Goal: Feedback & Contribution: Submit feedback/report problem

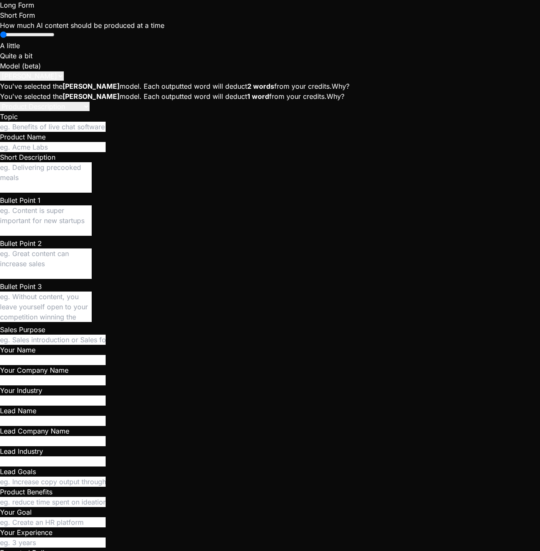
scroll to position [169, 0]
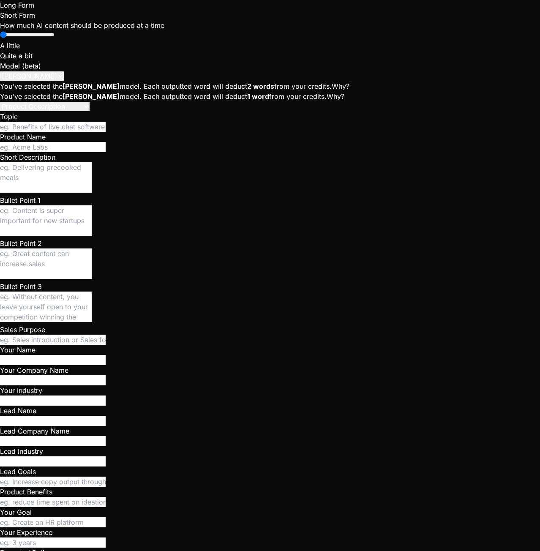
type textarea "x"
type input "agora.js"
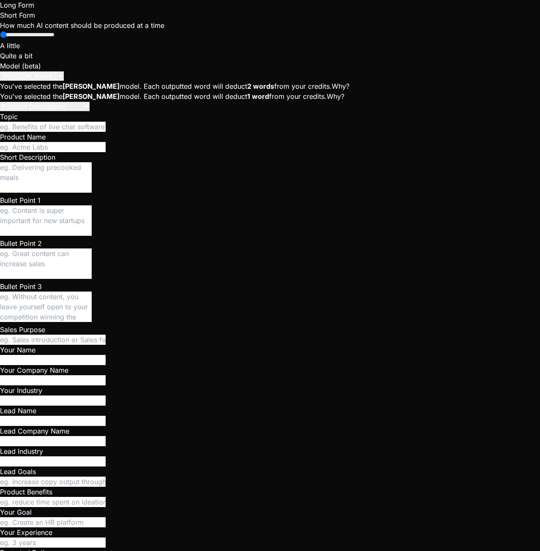
type input "agora.js"
type textarea "muted: this.isMuted }); this.participantsUpdateCallback(participantsArr); } } w…"
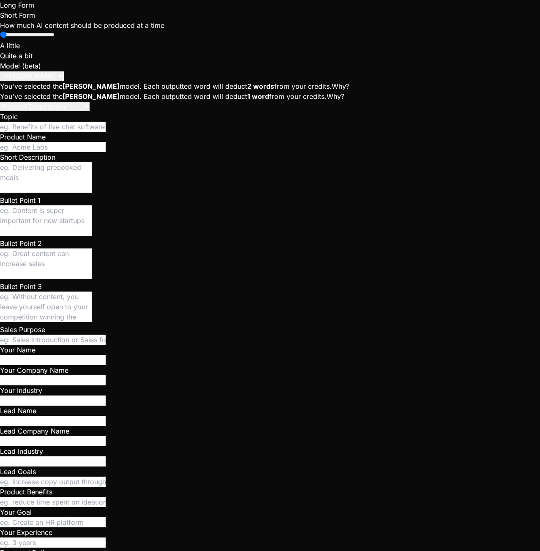
drag, startPoint x: 230, startPoint y: 95, endPoint x: 258, endPoint y: 79, distance: 32.9
type input "index.html"
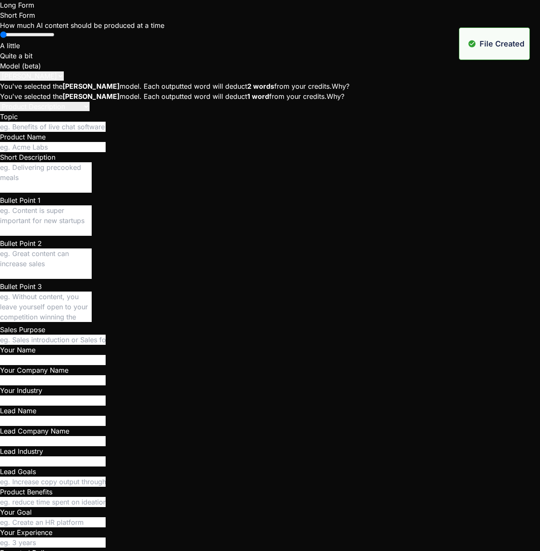
type textarea "<script src="ui.js"></script> <script src="script.js"></script> </body> </html>"
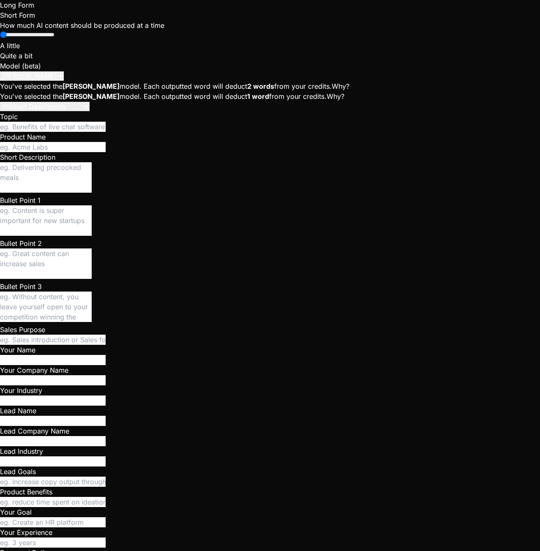
type input "script.js"
type textarea "{currentCrew.id}`); // DEBUG LOG await supabaseClient.unsubscribeFromCrewFormat…"
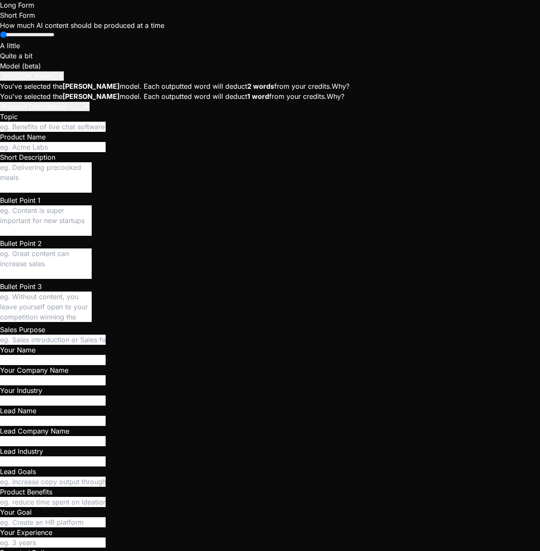
type input "style.css"
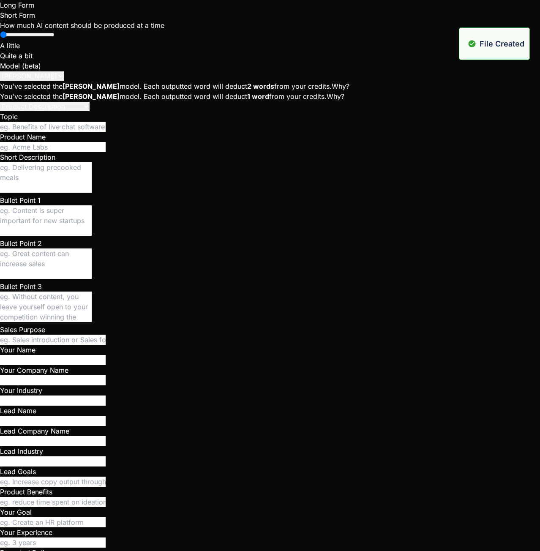
type textarea "} .status-indicator { font-size: 0.75rem; min-width: 100px; padding: 5px 8px; }…"
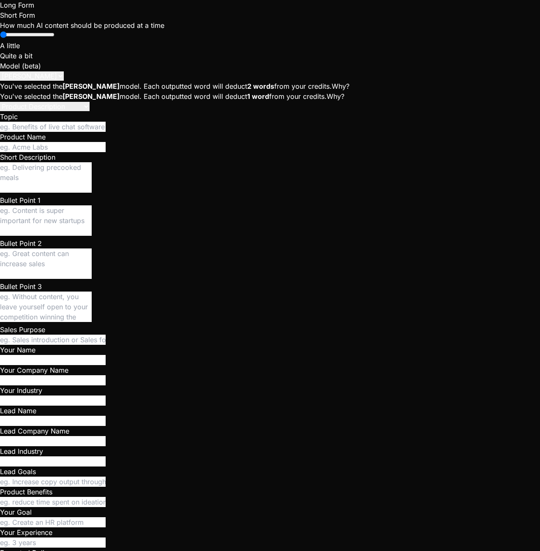
type input "supabase.js"
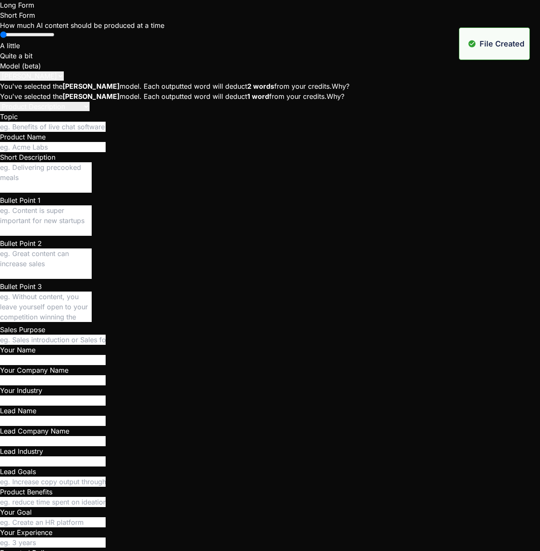
type textarea "console.error("Error fetching Agora token from Supabase Edge Function:", error.…"
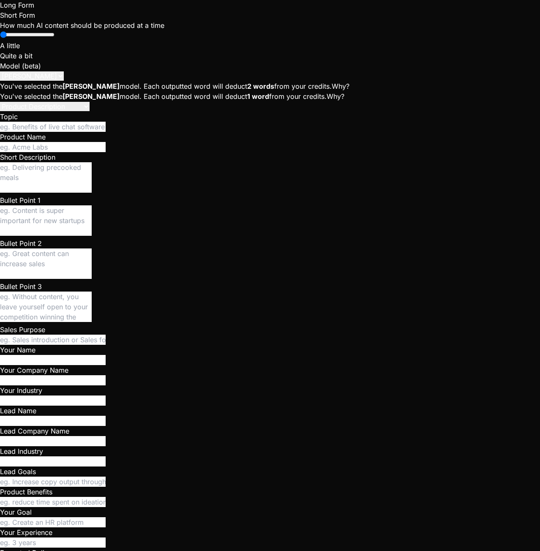
type input "ui.js"
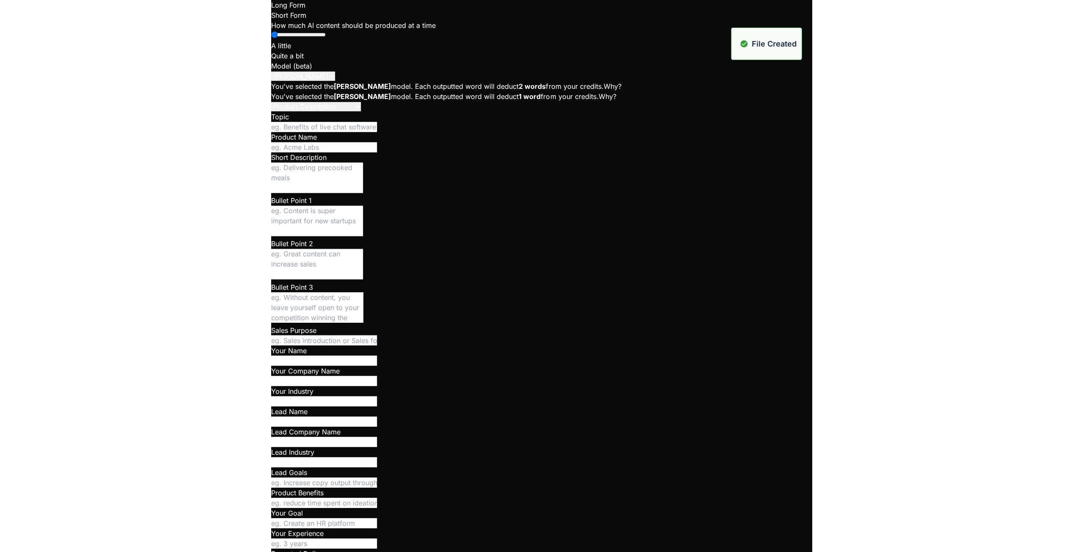
scroll to position [0, 0]
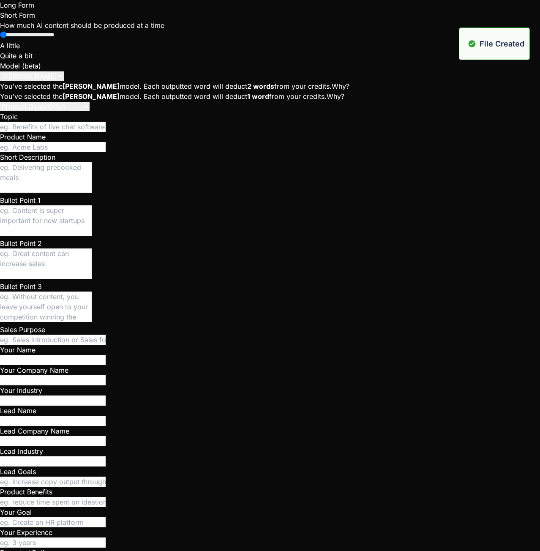
type textarea "window.UIManager = UIManager; // Expose UIManager globally"
type input "assets"
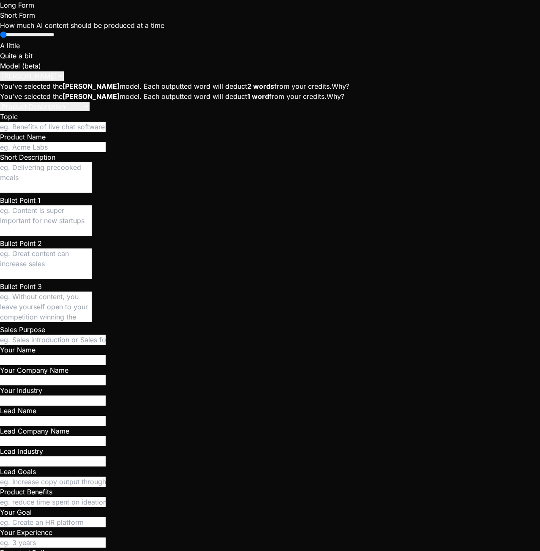
type input "assets"
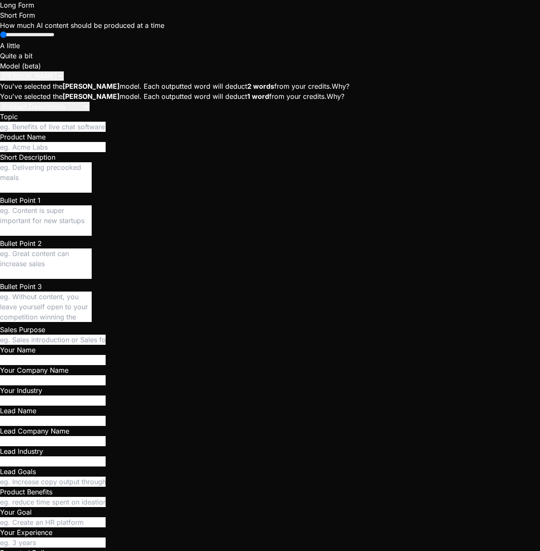
type input "audio"
type input "fonts"
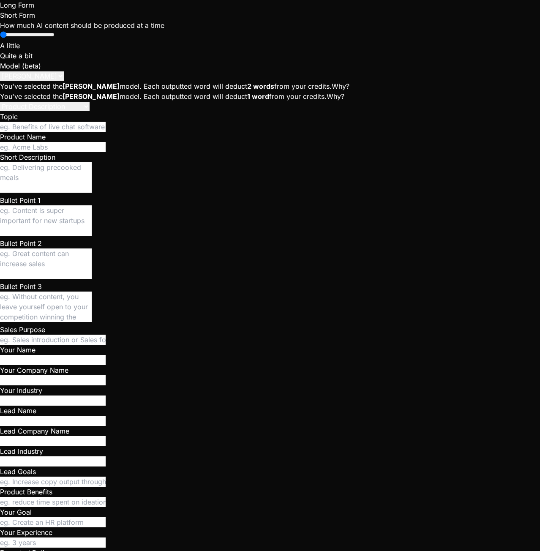
type input "images"
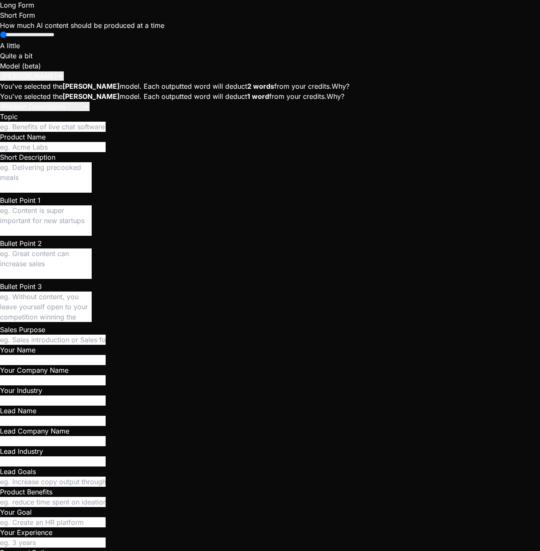
type textarea "x"
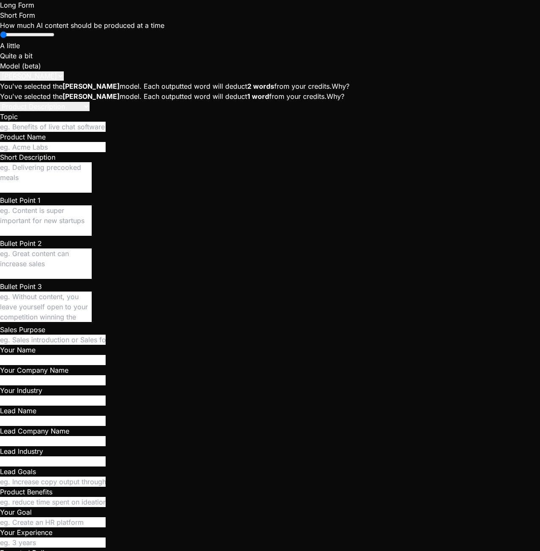
type textarea "} removeEventHandlers(container) { // This function is kept for consistency, bu…"
type textarea "x"
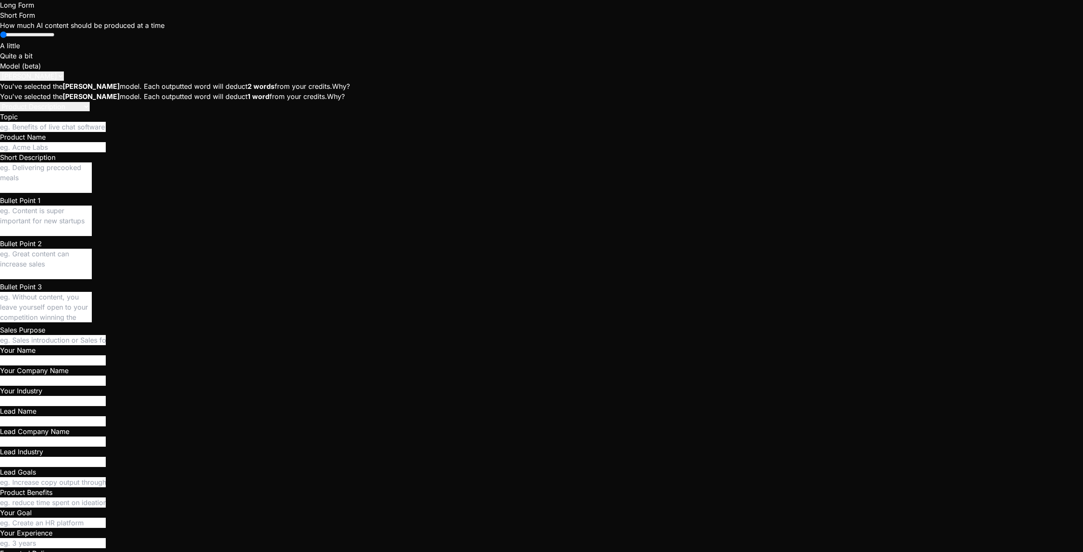
scroll to position [168, 0]
type textarea "window.AgoraVoiceChat = AgoraVoiceChat;"
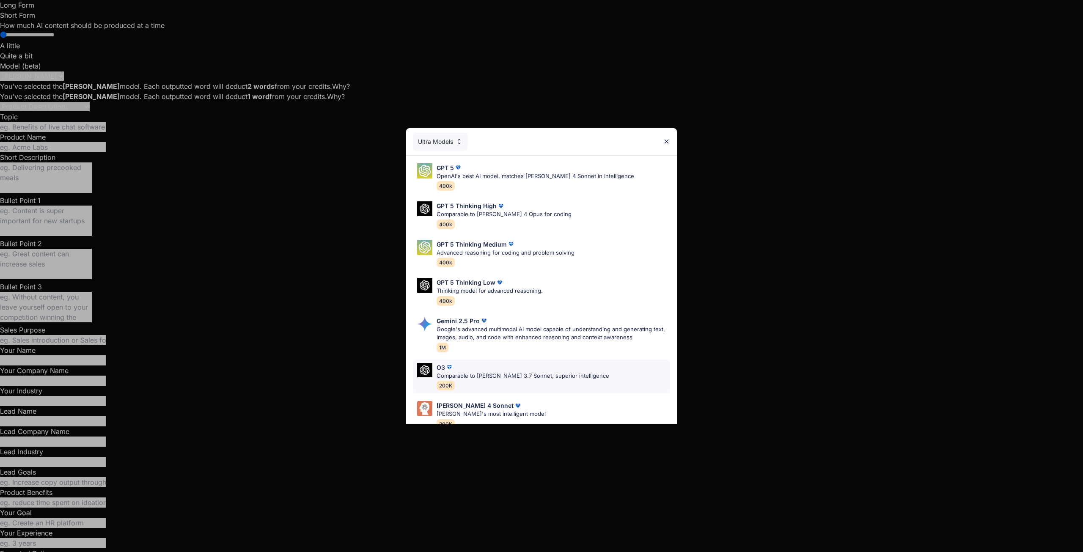
scroll to position [42, 0]
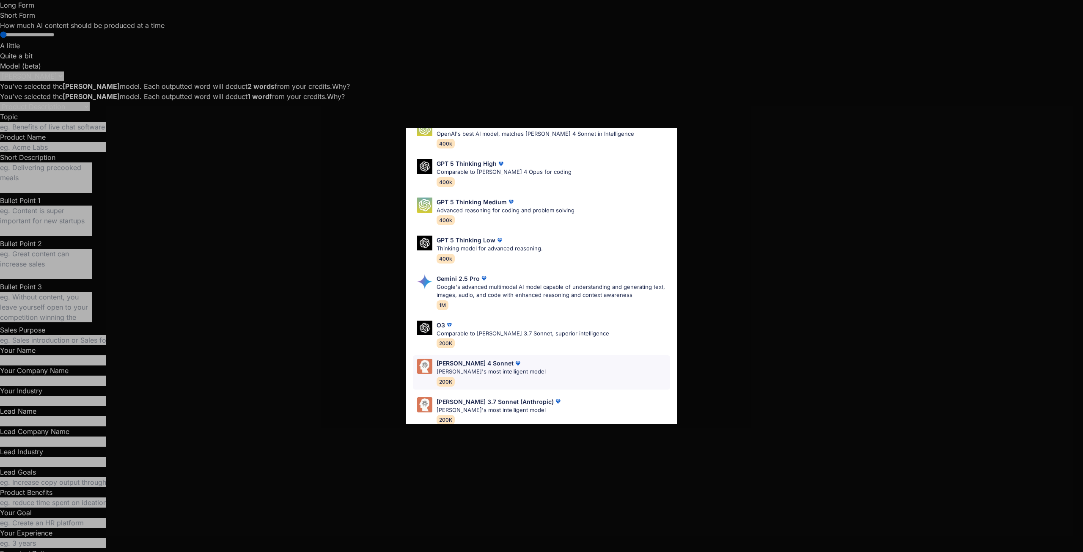
click at [498, 373] on p "Claude's most intelligent model" at bounding box center [490, 371] width 109 height 8
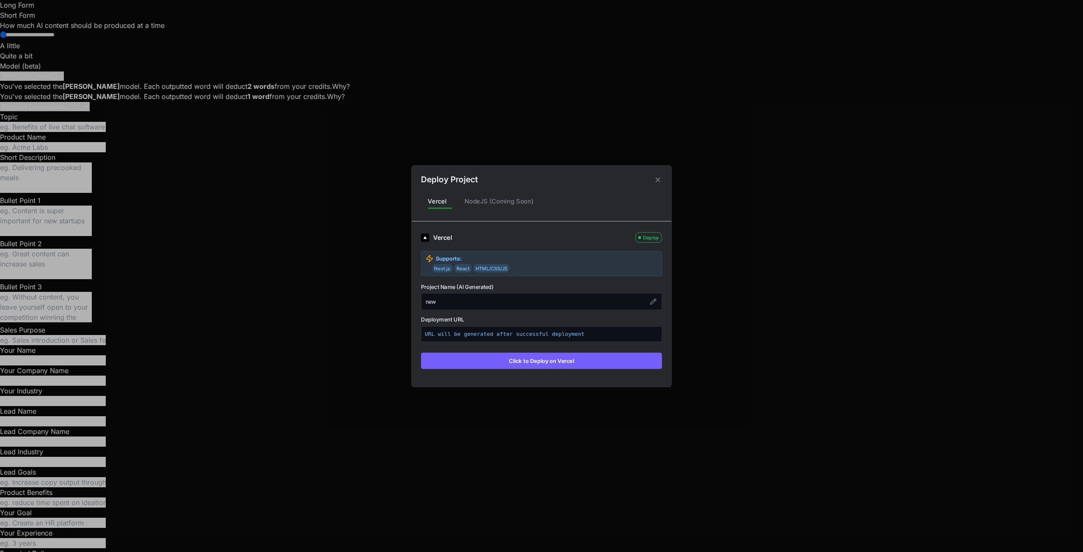
click at [447, 302] on div "new" at bounding box center [541, 301] width 241 height 17
click at [421, 300] on div "new" at bounding box center [541, 301] width 241 height 17
click at [529, 360] on button "Click to Deploy on Vercel" at bounding box center [541, 360] width 241 height 16
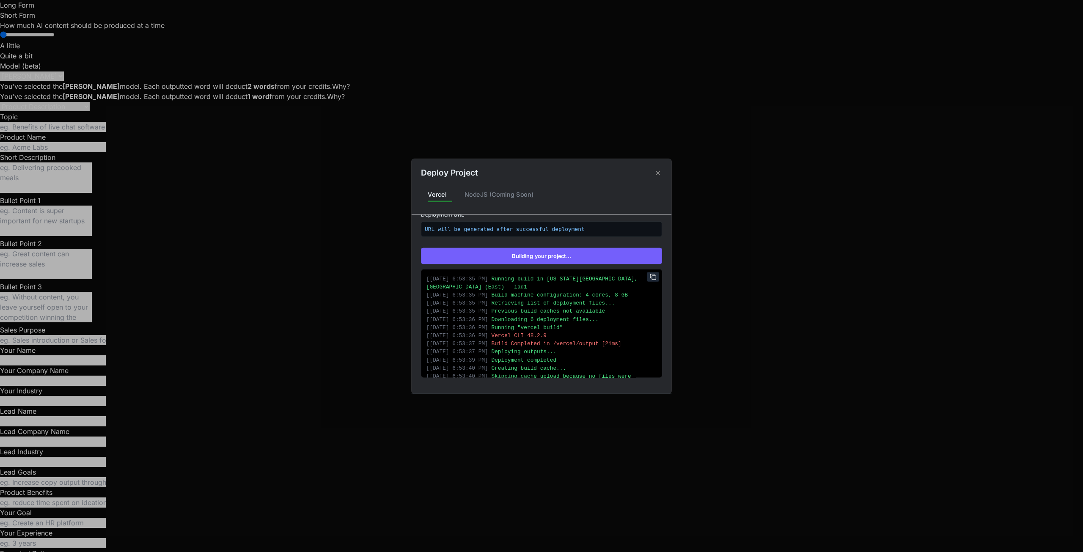
scroll to position [125, 0]
type textarea "x"
click at [134, 104] on div "Deploy Project Vercel NodeJS (Coming Soon) Vercel Deployed Supports: Next.js Re…" at bounding box center [541, 276] width 1083 height 552
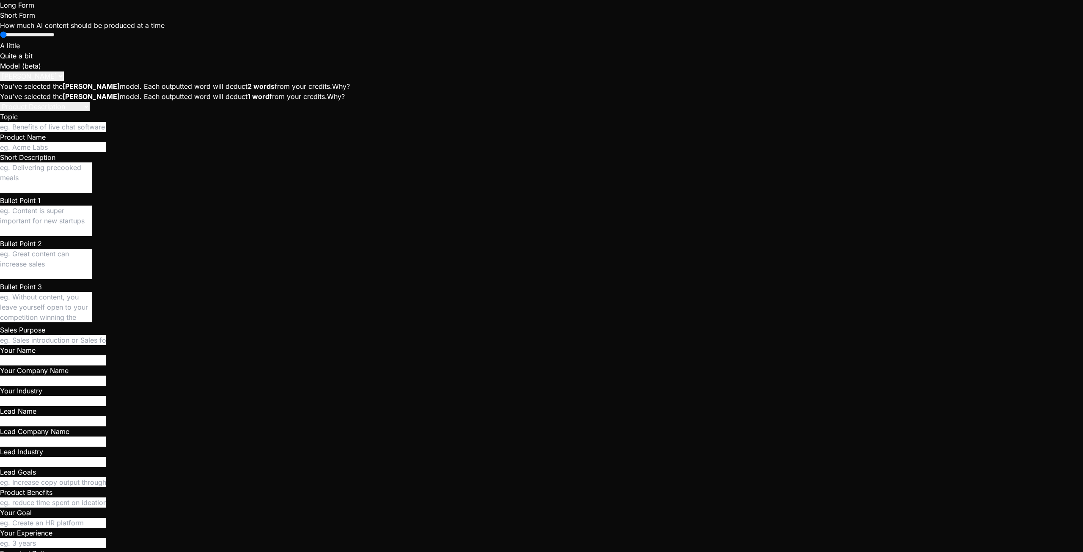
type textarea "T"
type textarea "x"
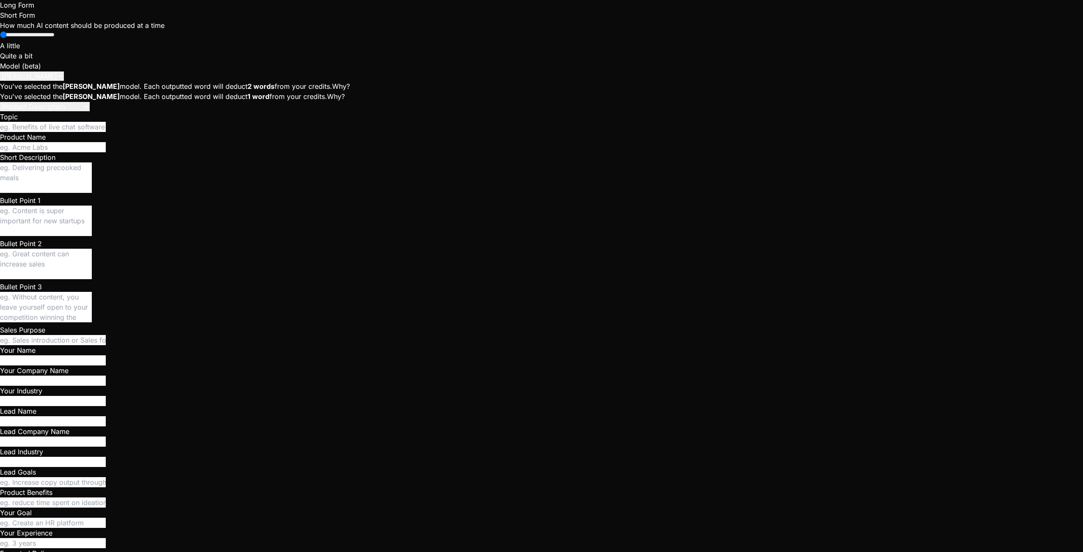
type textarea "Th"
type textarea "x"
type textarea "The"
type textarea "x"
type textarea "The"
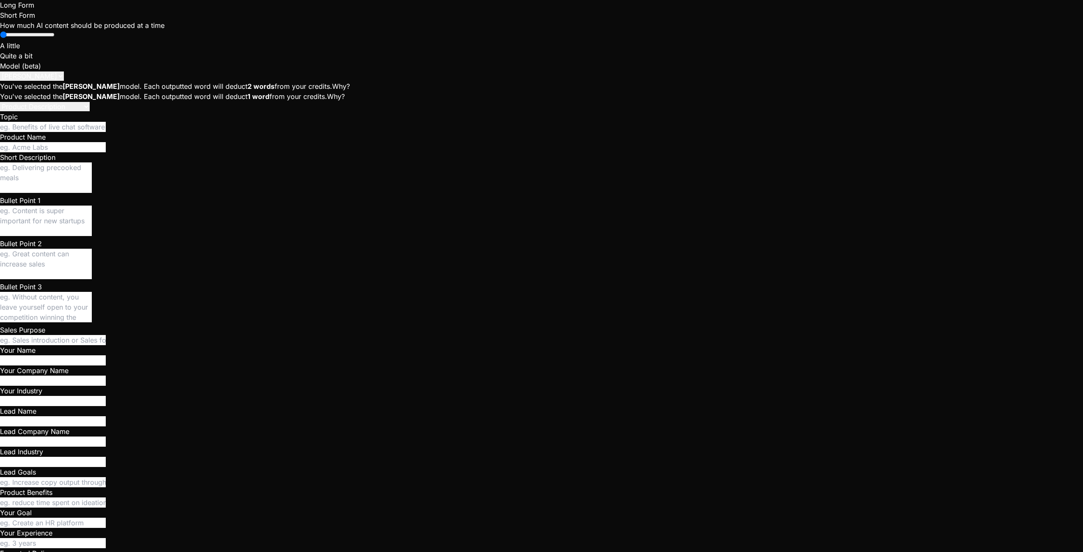
type textarea "x"
type textarea "The a"
type textarea "x"
type textarea "The ap"
type textarea "x"
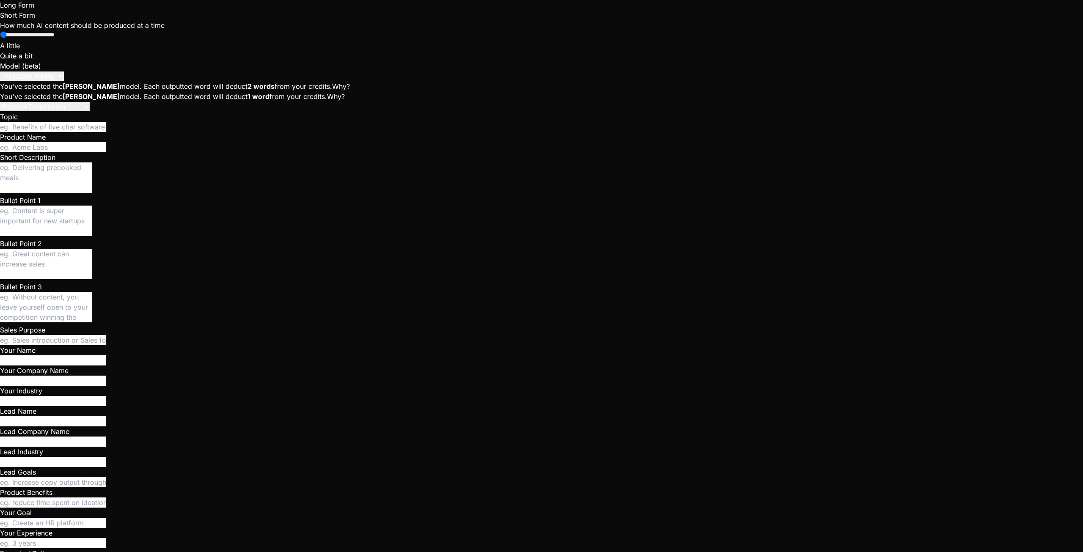
type textarea "The app"
type textarea "x"
type textarea "The app"
type textarea "x"
type textarea "The app i"
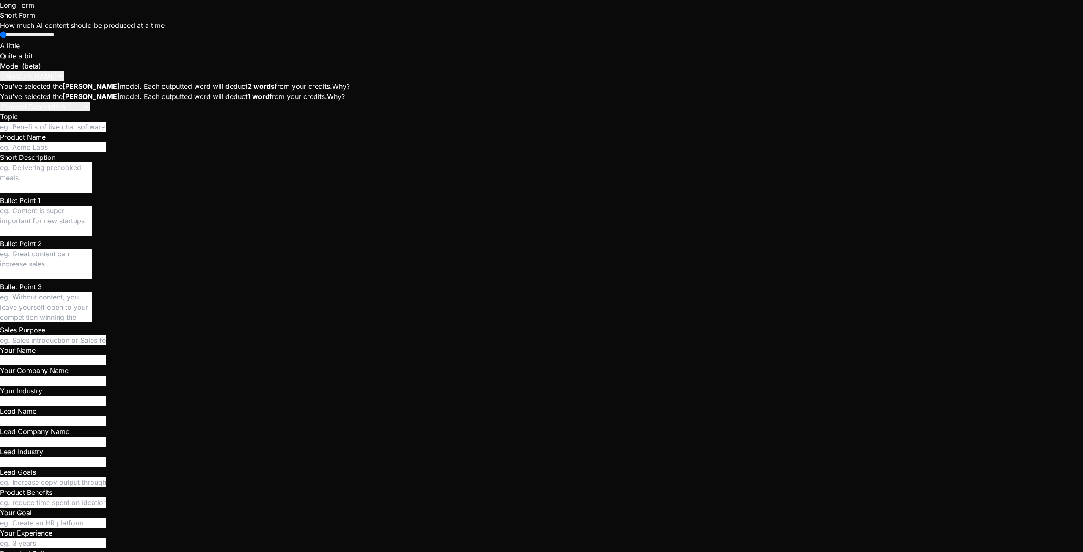
type textarea "x"
type textarea "The app is"
type textarea "x"
type textarea "The app isn"
type textarea "x"
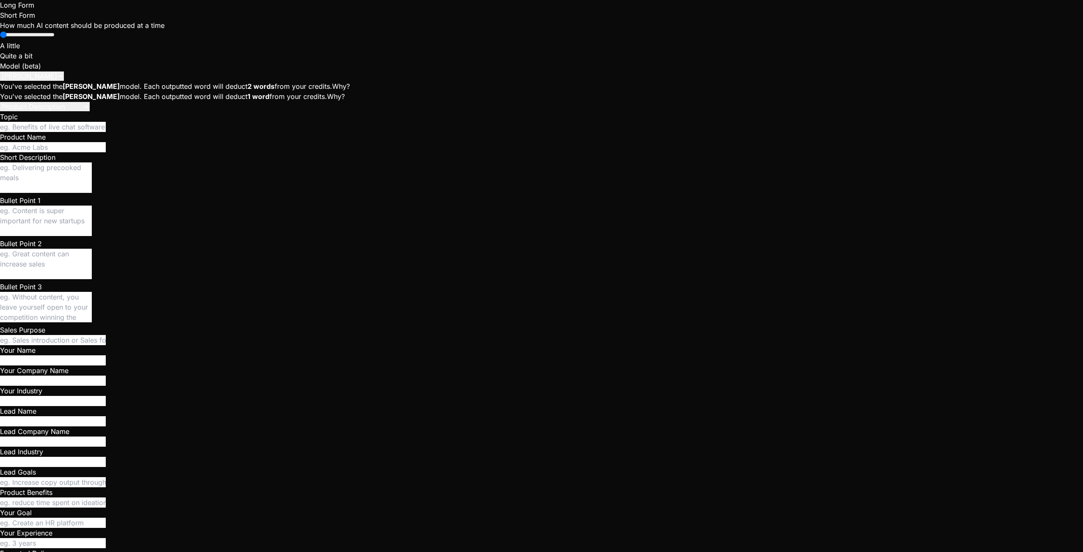
type textarea "The app isn'"
type textarea "x"
type textarea "The app isn't"
type textarea "x"
type textarea "The app isn't"
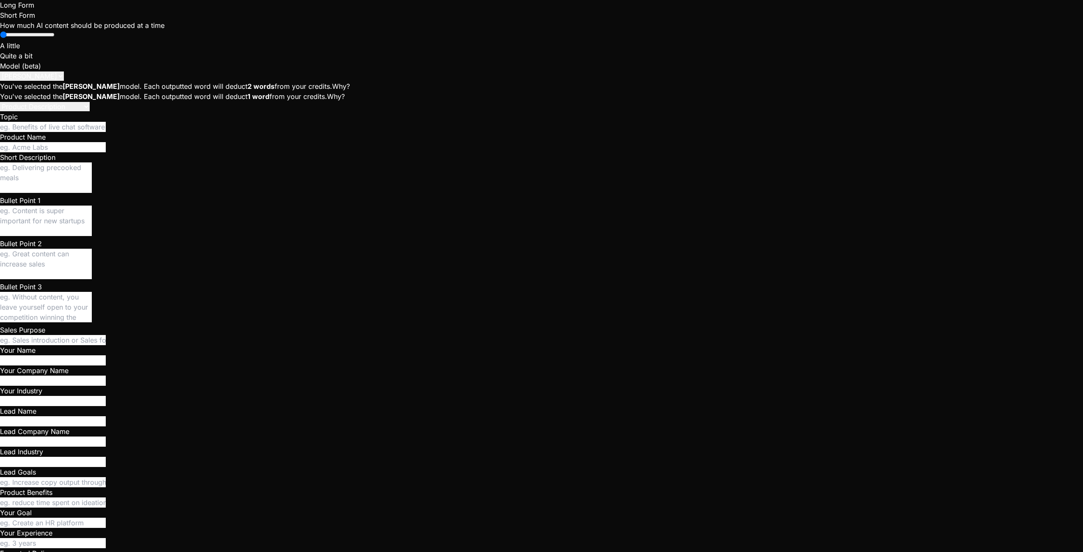
type textarea "x"
type textarea "The app isn't g"
type textarea "x"
type textarea "The app isn't ge"
type textarea "x"
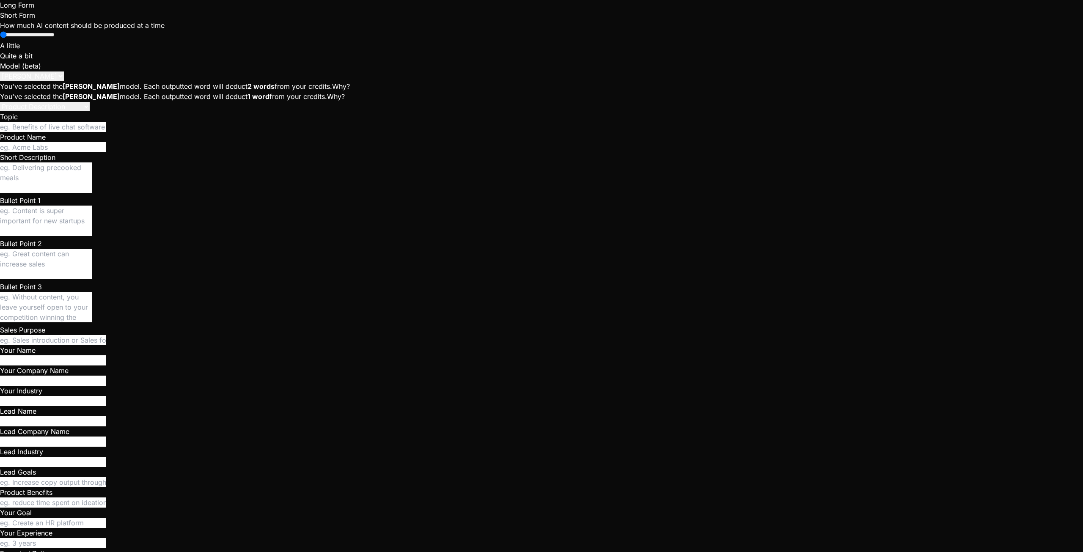
type textarea "The app isn't get"
type textarea "x"
type textarea "The app isn't gett"
type textarea "x"
type textarea "The app isn't getti"
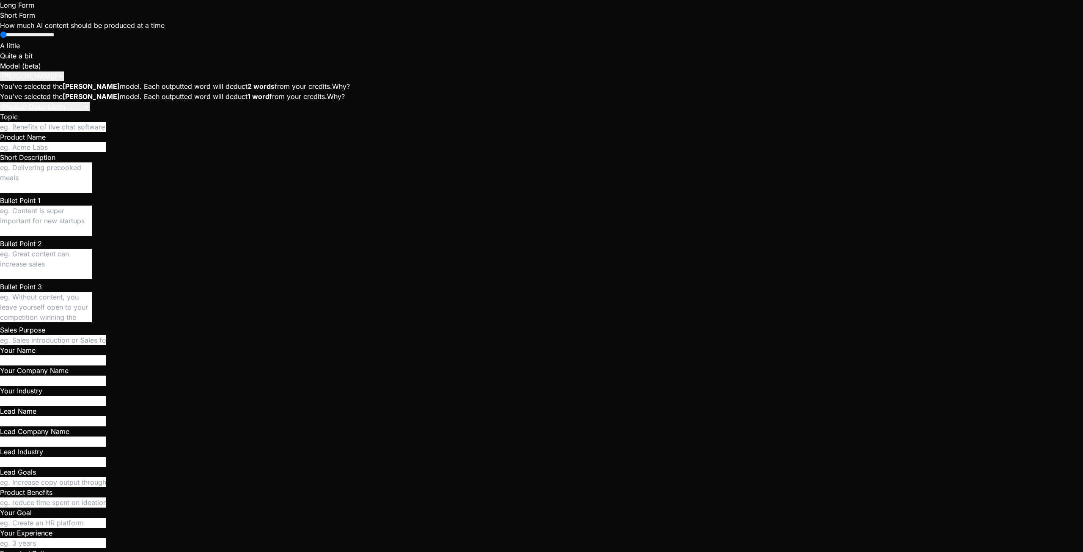
type textarea "x"
type textarea "The app isn't gettin"
type textarea "x"
type textarea "The app isn't getting"
type textarea "x"
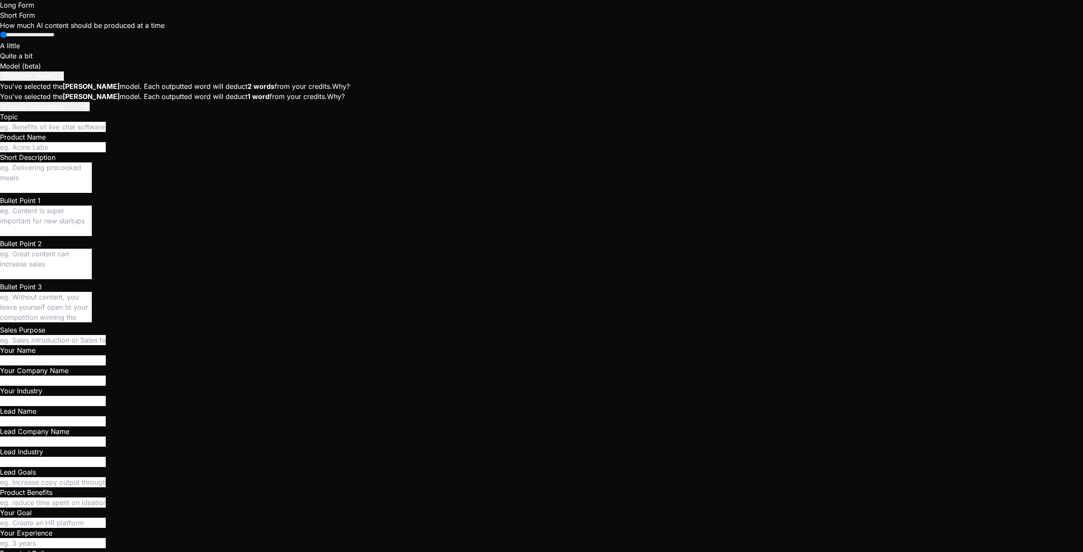
type textarea "The app isn't getting"
type textarea "x"
type textarea "The app isn't getting p"
type textarea "x"
type textarea "The app isn't getting pa"
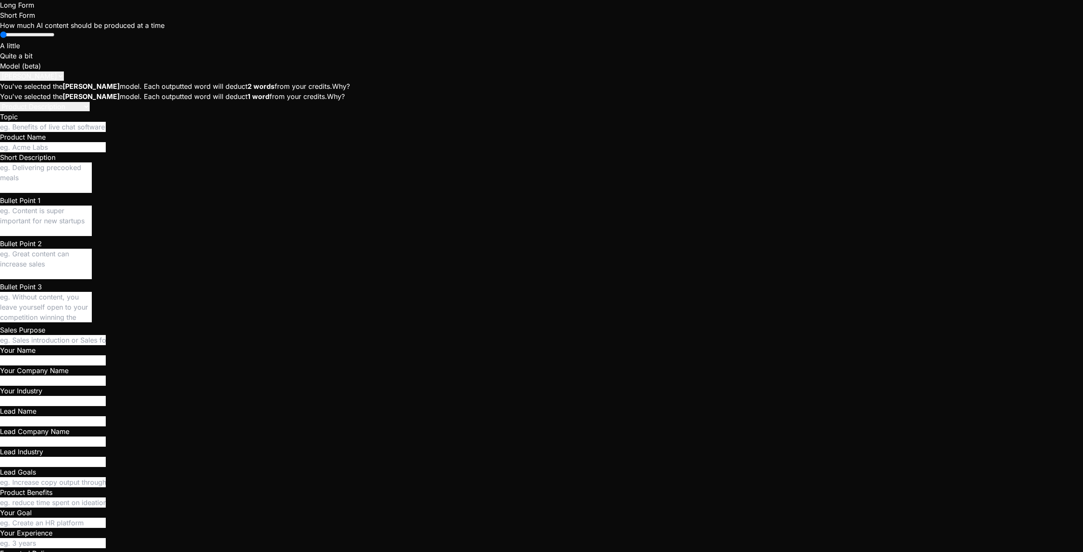
type textarea "x"
type textarea "The app isn't getting pas"
type textarea "x"
type textarea "The app isn't getting pass"
type textarea "x"
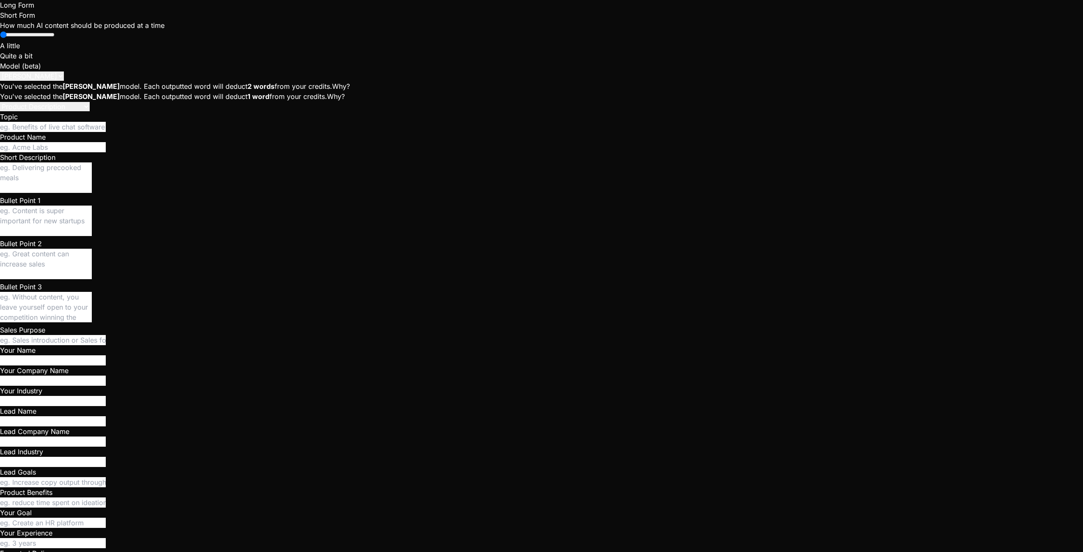
type textarea "The app isn't getting passe"
type textarea "x"
type textarea "The app isn't getting passed"
type textarea "x"
type textarea "The app isn't getting passed"
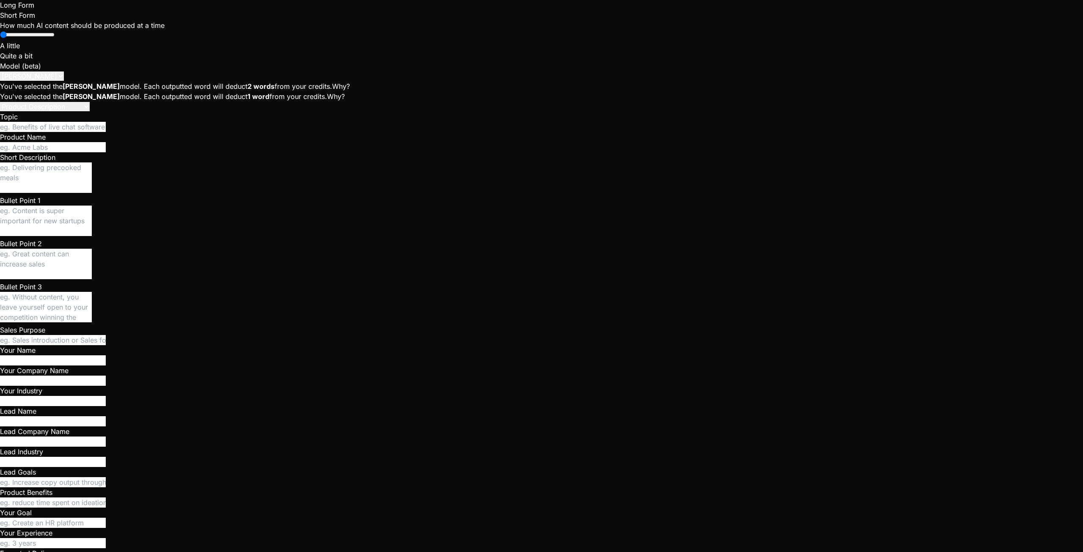
type textarea "x"
type textarea "The app isn't getting passed t"
type textarea "x"
type textarea "The app isn't getting passed th"
type textarea "x"
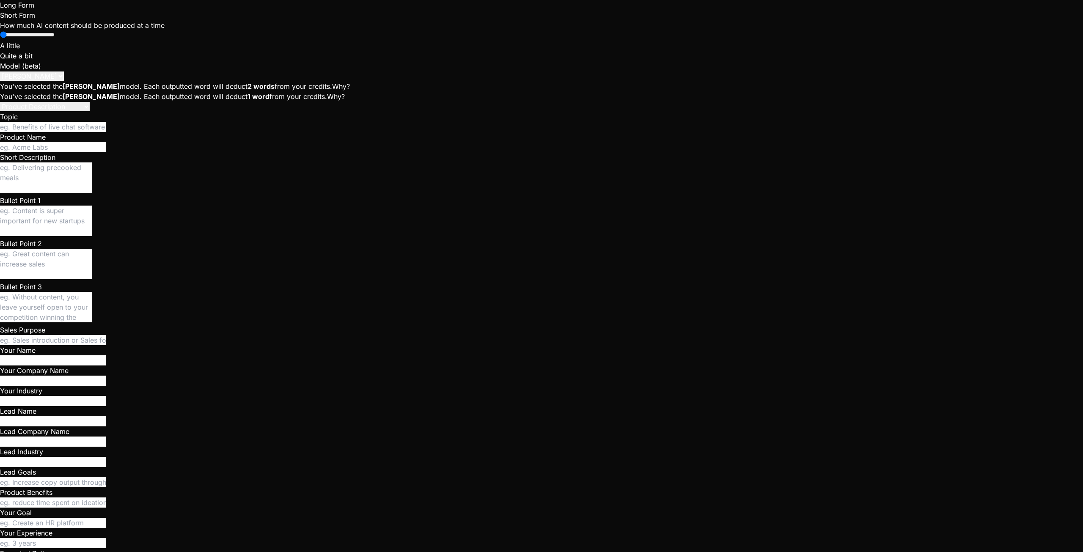
type textarea "The app isn't getting passed the"
type textarea "x"
type textarea "The app isn't getting passed the"
type textarea "x"
type textarea "The app isn't getting passed the f"
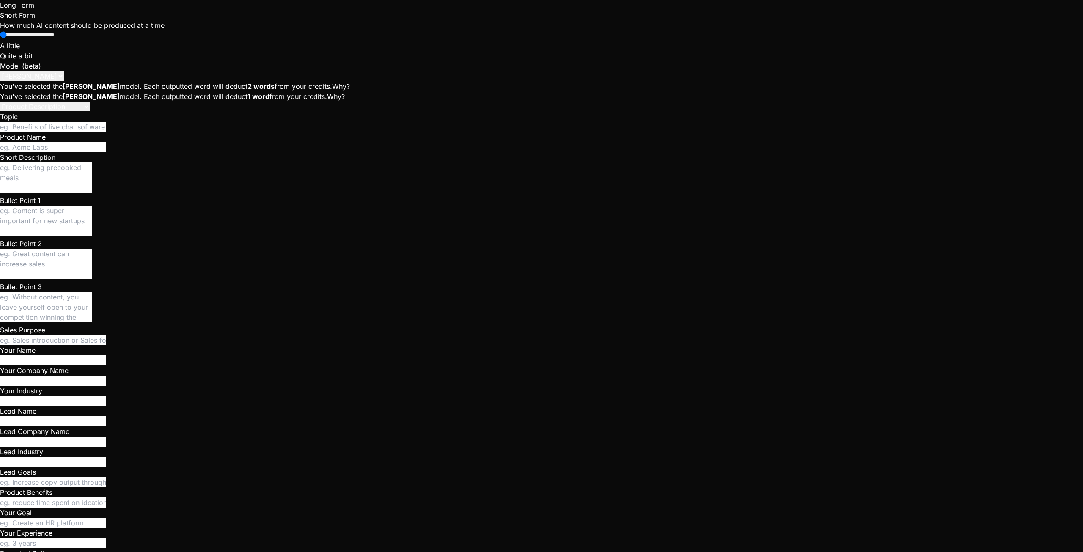
type textarea "x"
type textarea "The app isn't getting passed the fi"
type textarea "x"
type textarea "The app isn't getting passed the fir"
type textarea "x"
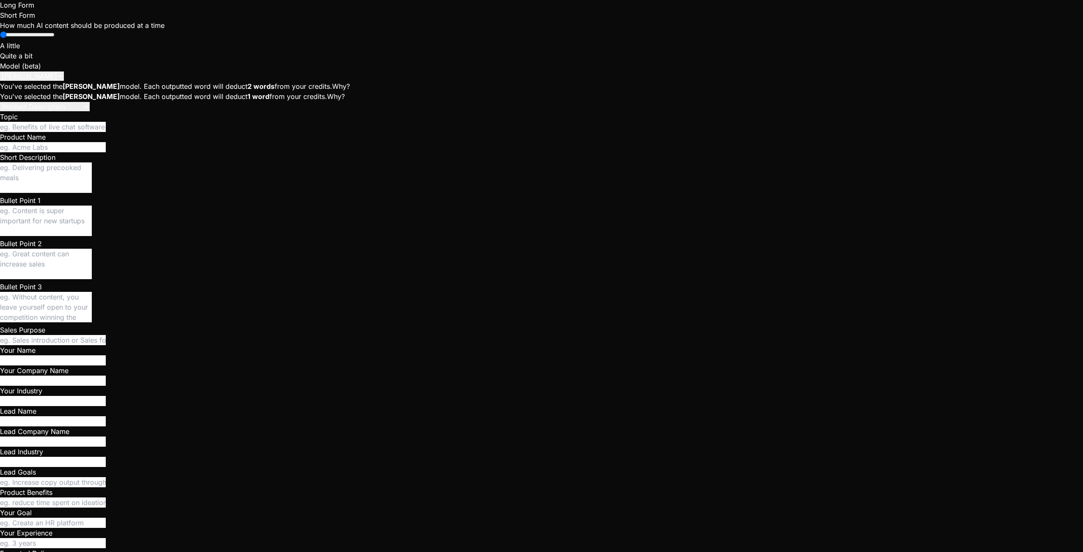
type textarea "The app isn't getting passed the firs"
type textarea "x"
type textarea "The app isn't getting passed the first"
type textarea "x"
type textarea "The app isn't getting passed the first"
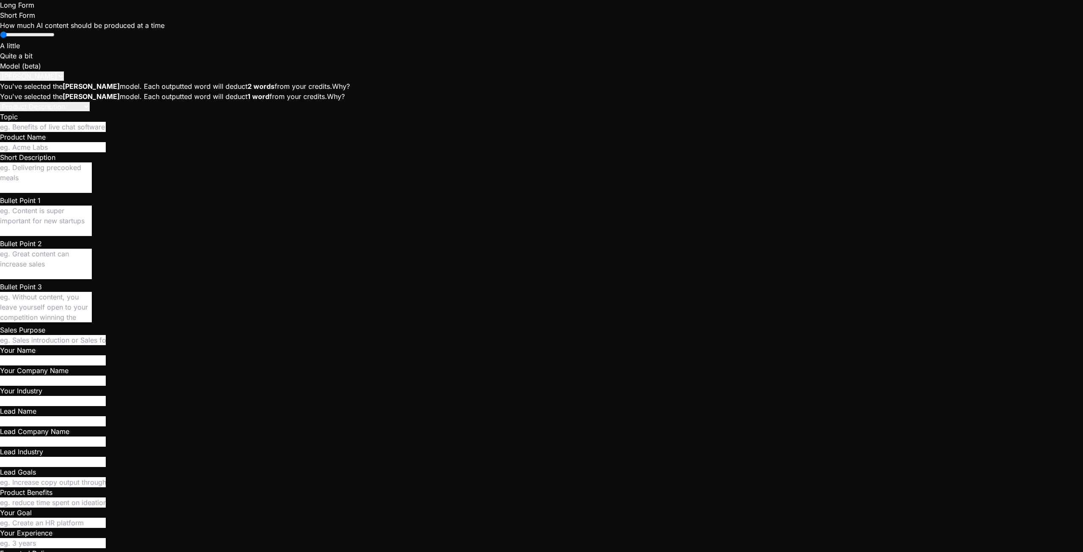
type textarea "x"
type textarea "The app isn't getting passed the first p"
type textarea "x"
type textarea "The app isn't getting passed the first pa"
type textarea "x"
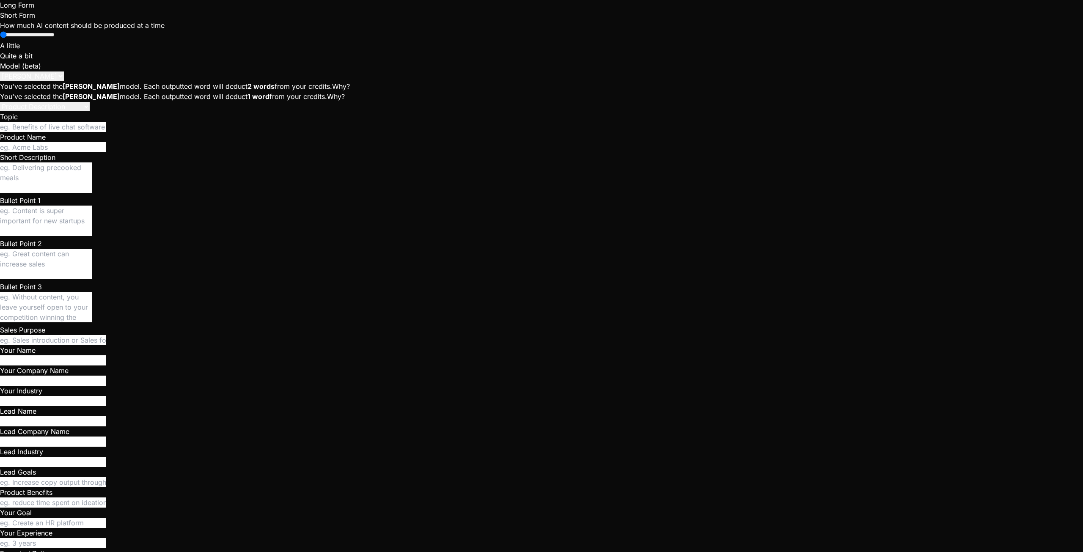
type textarea "The app isn't getting passed the first pag"
type textarea "x"
type textarea "The app isn't getting passed the first page"
type textarea "x"
type textarea "The app isn't getting passed the first page"
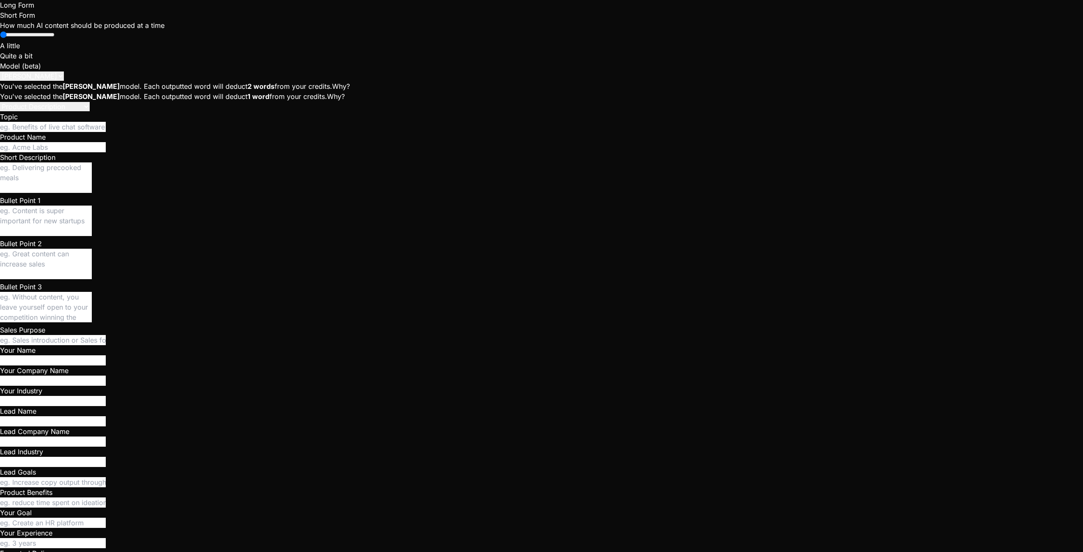
type textarea "x"
type textarea "The app isn't getting passed the first page w"
type textarea "x"
type textarea "The app isn't getting passed the first page wi"
type textarea "x"
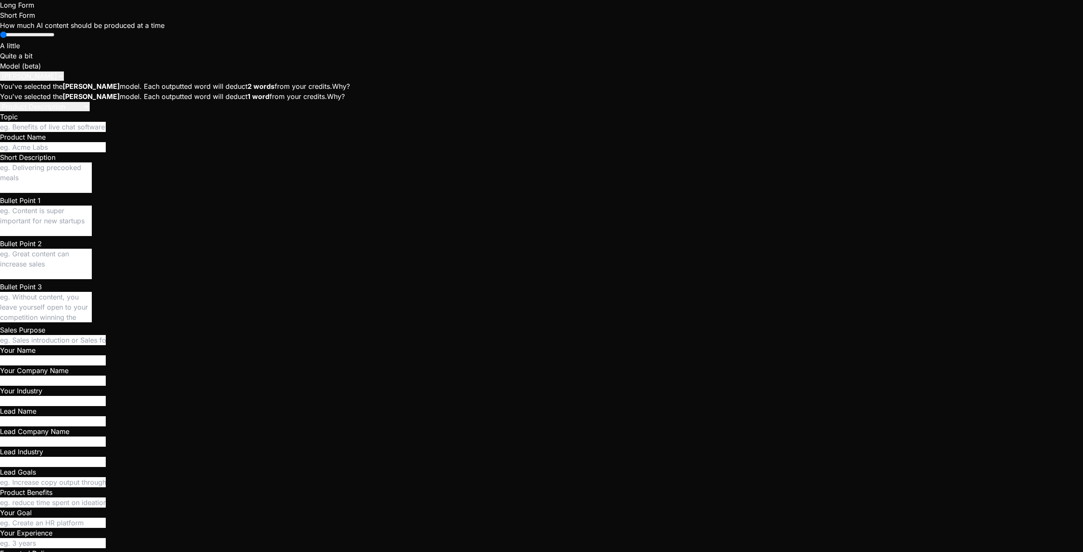
type textarea "The app isn't getting passed the first page wit"
type textarea "x"
type textarea "The app isn't getting passed the first page with"
type textarea "x"
type textarea "The app isn't getting passed the first page with"
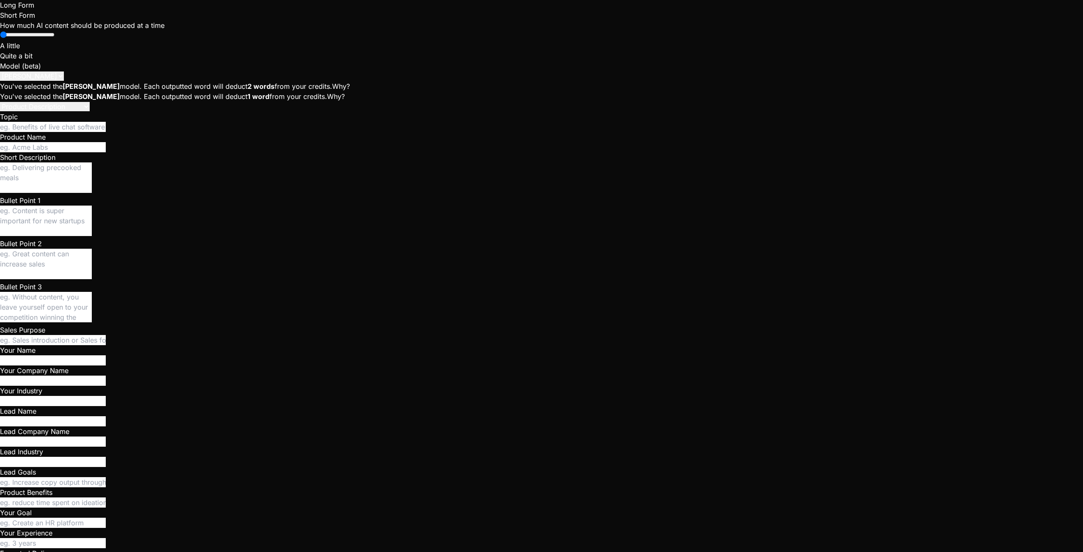
type textarea "x"
type textarea "The app isn't getting passed the first page with t"
type textarea "x"
type textarea "The app isn't getting passed the first page with th"
type textarea "x"
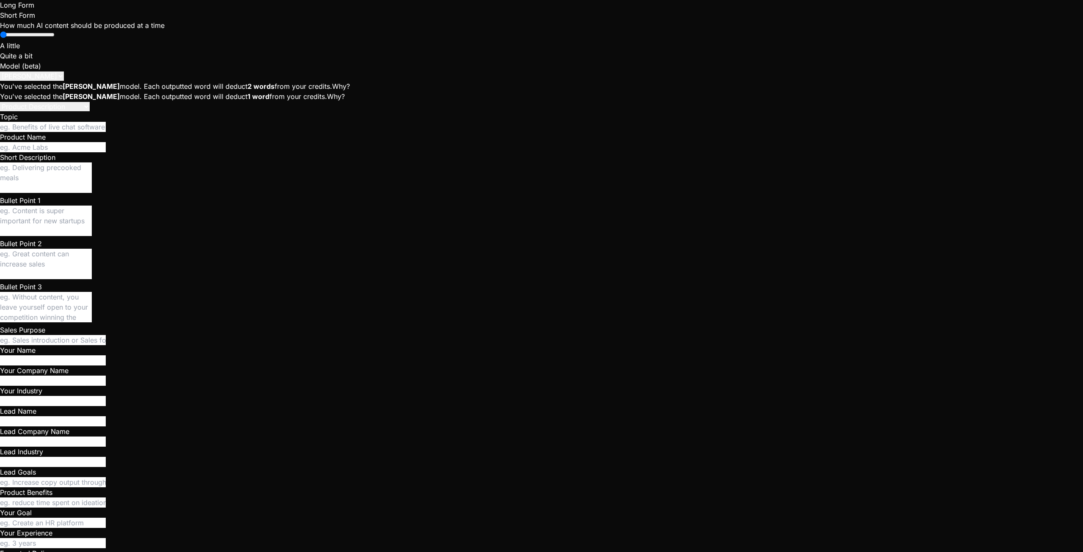
type textarea "The app isn't getting passed the first page with the"
type textarea "x"
type textarea "The app isn't getting passed the first page with the"
type textarea "x"
type textarea "The app isn't getting passed the first page with the i"
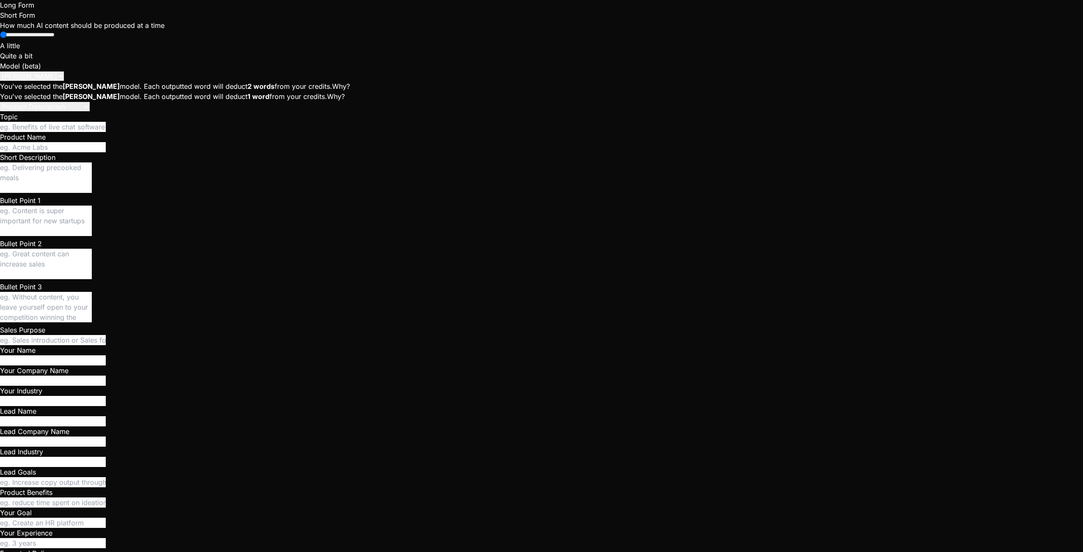
type textarea "x"
type textarea "The app isn't getting passed the first page with the in"
type textarea "x"
type textarea "The app isn't getting passed the first page with the ini"
type textarea "x"
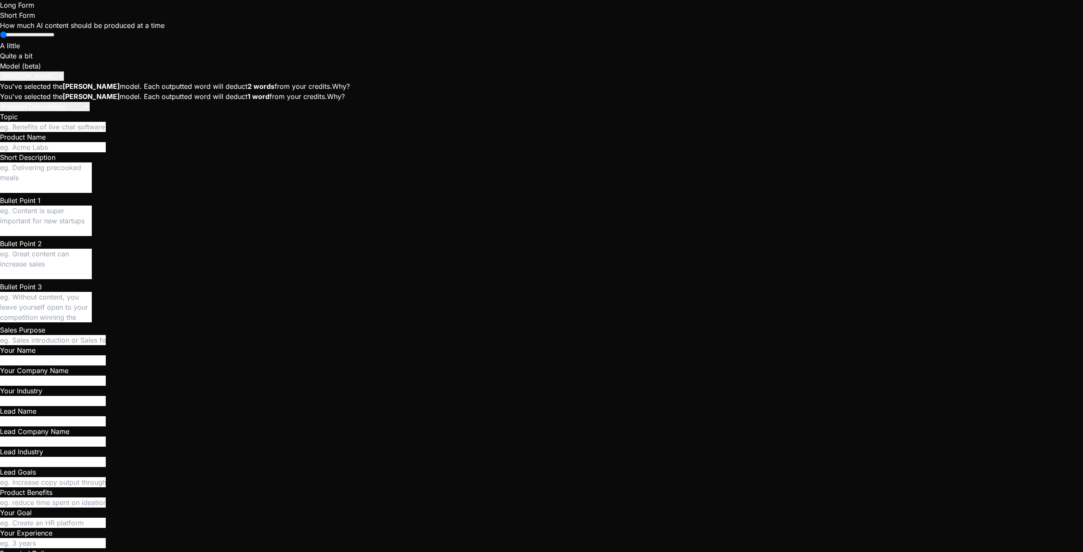
type textarea "The app isn't getting passed the first page with the init"
type textarea "x"
type textarea "The app isn't getting passed the first page with the initi"
type textarea "x"
type textarea "The app isn't getting passed the first page with the initia"
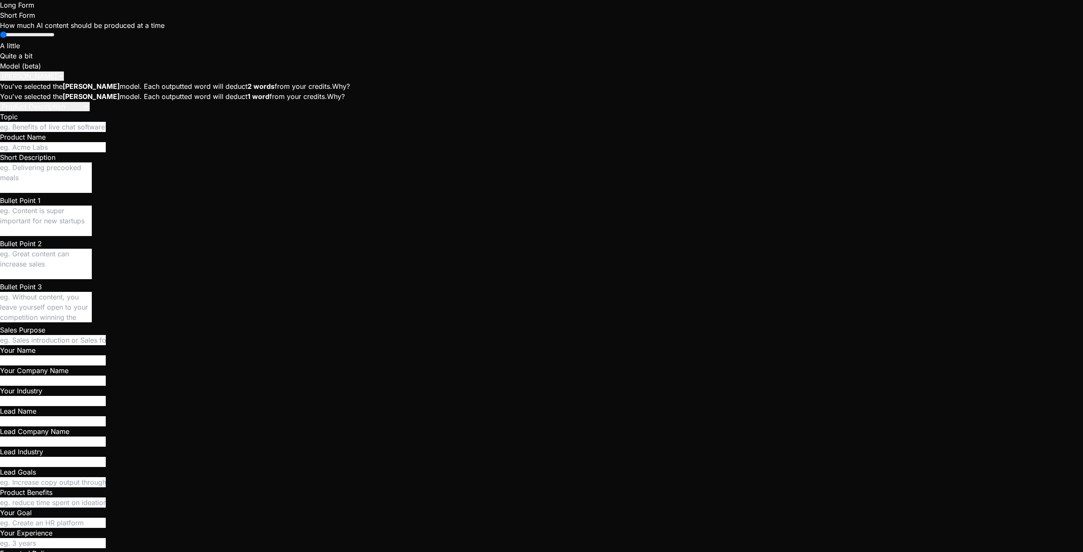
type textarea "x"
type textarea "The app isn't getting passed the first page with the initial"
type textarea "x"
type textarea "The app isn't getting passed the first page with the initiali"
type textarea "x"
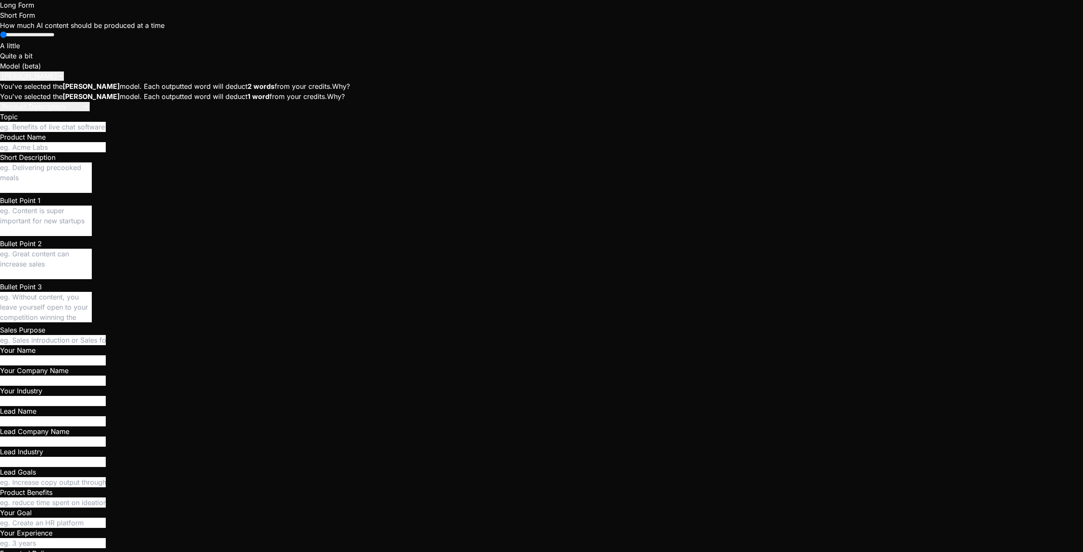
type textarea "The app isn't getting passed the first page with the initializ"
type textarea "x"
type textarea "The app isn't getting passed the first page with the initializa"
type textarea "x"
type textarea "The app isn't getting passed the first page with the initializat"
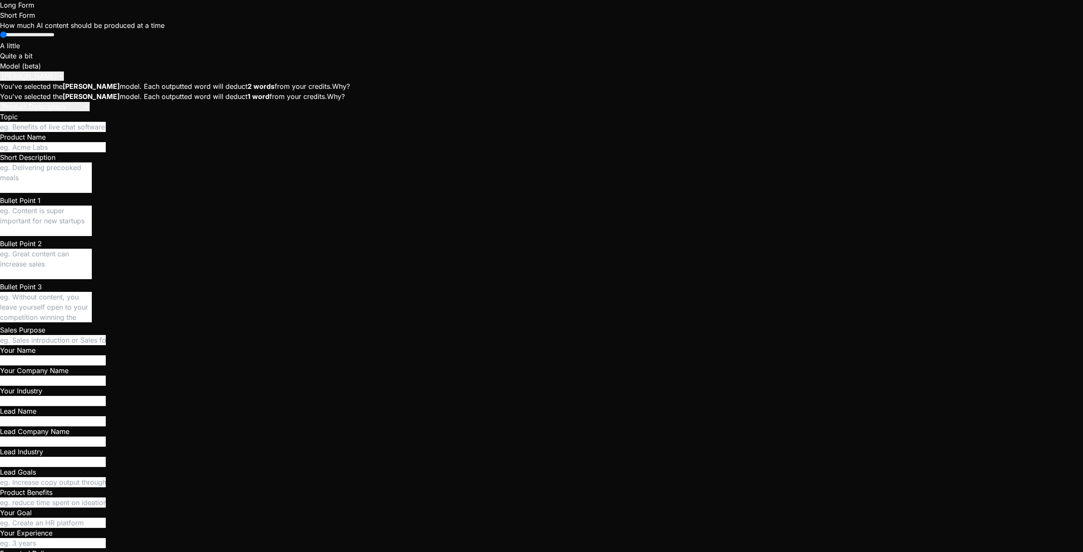
type textarea "x"
type textarea "The app isn't getting passed the first page with the initializati"
type textarea "x"
type textarea "The app isn't getting passed the first page with the initializatio"
type textarea "x"
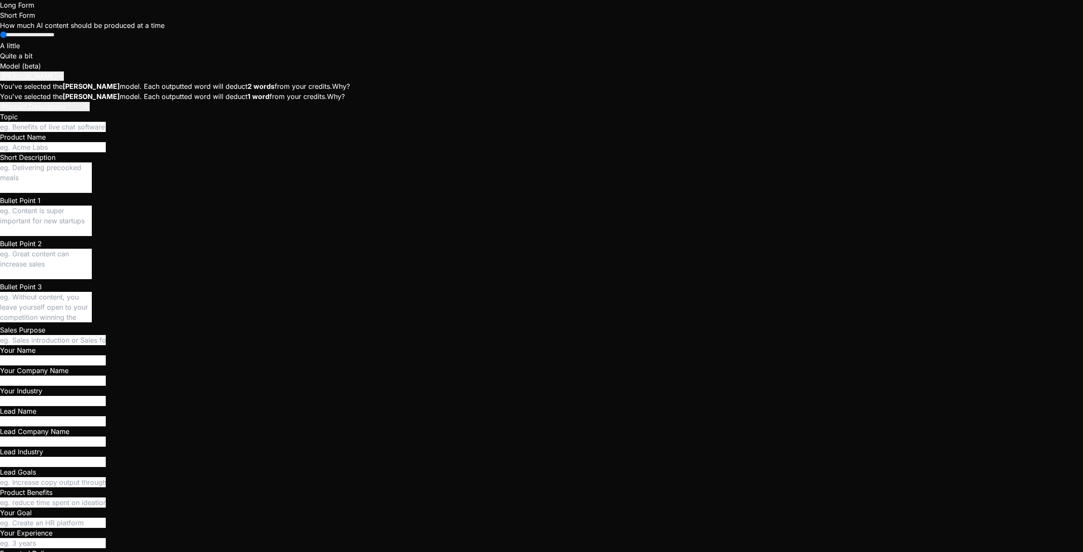
type textarea "The app isn't getting passed the first page with the initialization"
type textarea "x"
type textarea "The app isn't getting passed the first page with the initialization"
type textarea "x"
type textarea "The app isn't getting passed the first page with the initialization p"
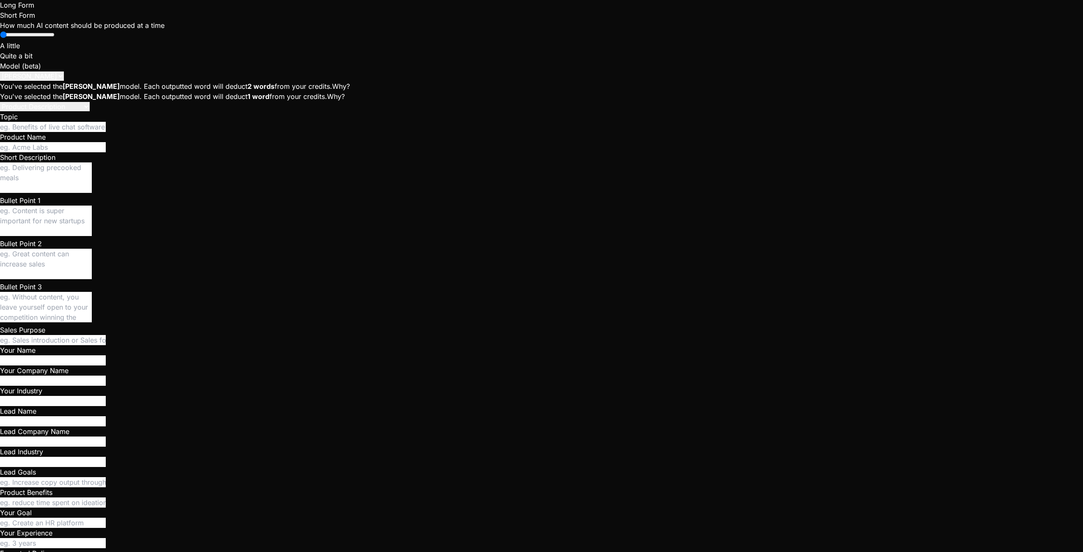
type textarea "x"
type textarea "The app isn't getting passed the first page with the initialization pr"
type textarea "x"
type textarea "The app isn't getting passed the first page with the initialization pro"
type textarea "x"
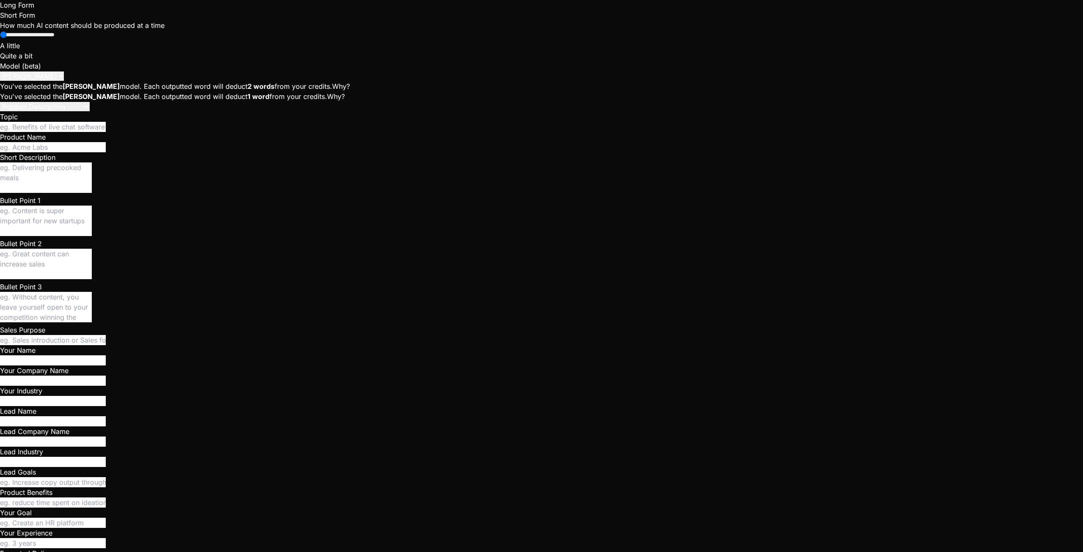
type textarea "The app isn't getting passed the first page with the initialization proc"
type textarea "x"
type textarea "The app isn't getting passed the first page with the initialization proce"
type textarea "x"
type textarea "The app isn't getting passed the first page with the initialization proces"
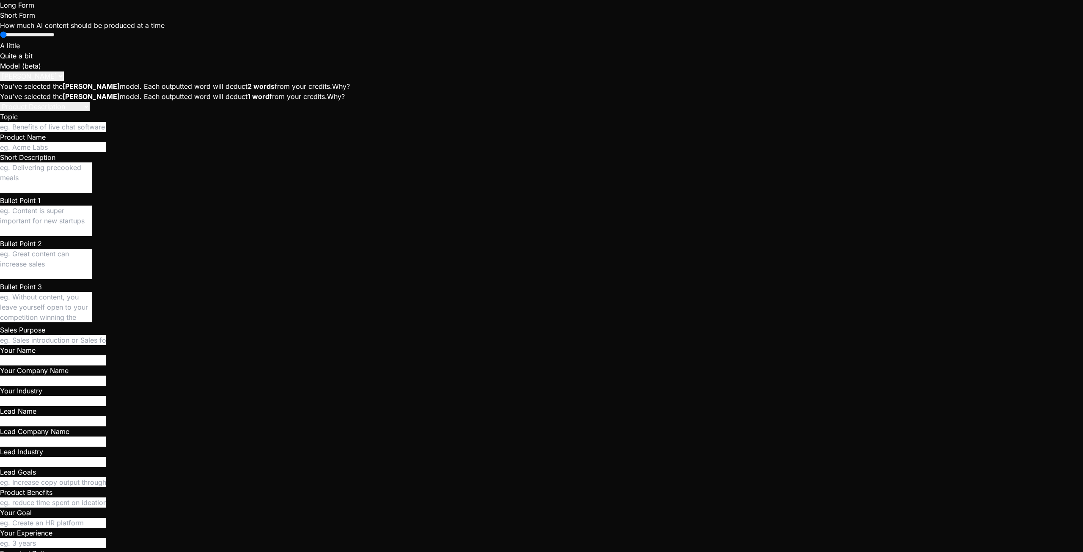
type textarea "x"
type textarea "The app isn't getting passed the first page with the initialization process"
type textarea "x"
type textarea "The app isn't getting passed the first page with the initialization process."
type textarea "x"
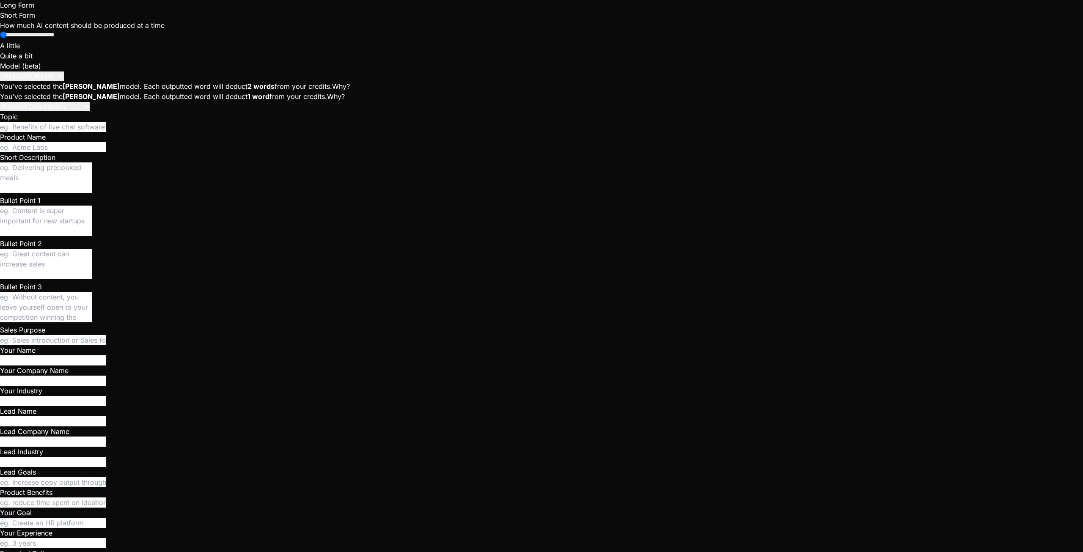
type textarea "The app isn't getting passed the first page with the initialization process."
type textarea "x"
type textarea "The app isn't getting passed the first page with the initialization process. I"
type textarea "x"
type textarea "The app isn't getting passed the first page with the initialization process. It"
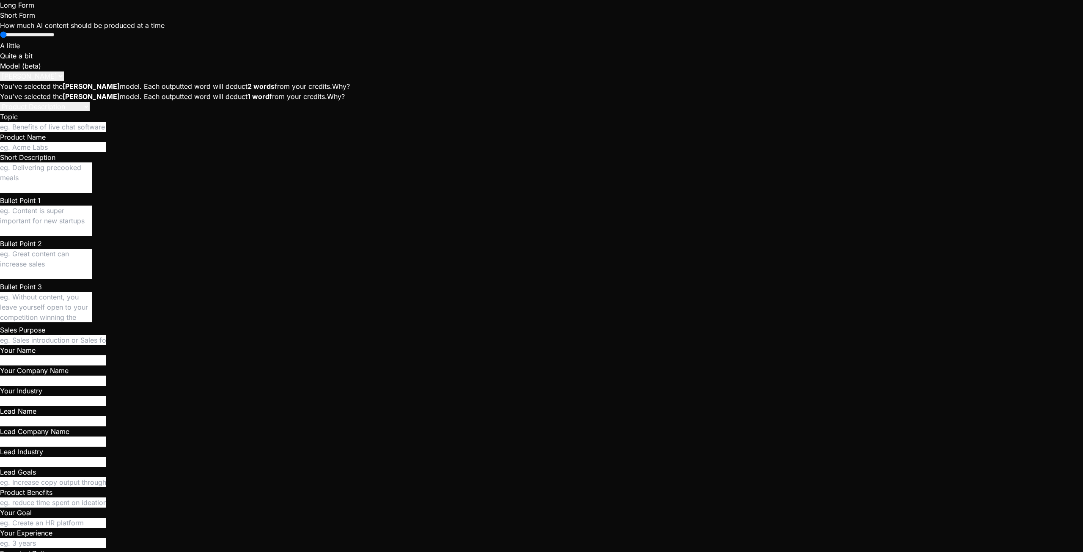
type textarea "x"
type textarea "The app isn't getting passed the first page with the initialization process. It"
type textarea "x"
type textarea "The app isn't getting passed the first page with the initialization process. It…"
type textarea "x"
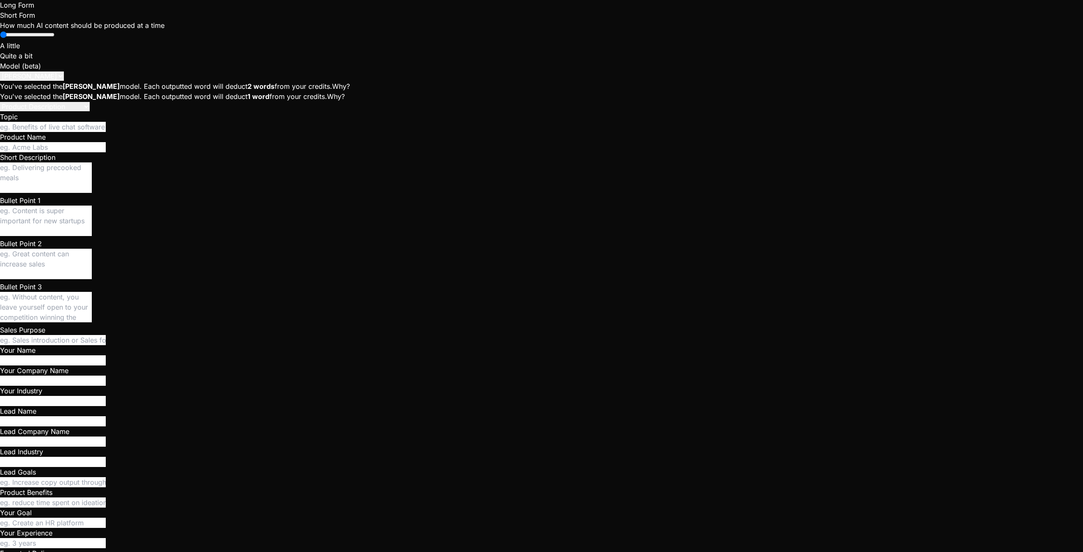
type textarea "The app isn't getting passed the first page with the initialization process. It…"
type textarea "x"
type textarea "The app isn't getting passed the first page with the initialization process. It…"
type textarea "x"
type textarea "The app isn't getting passed the first page with the initialization process. It…"
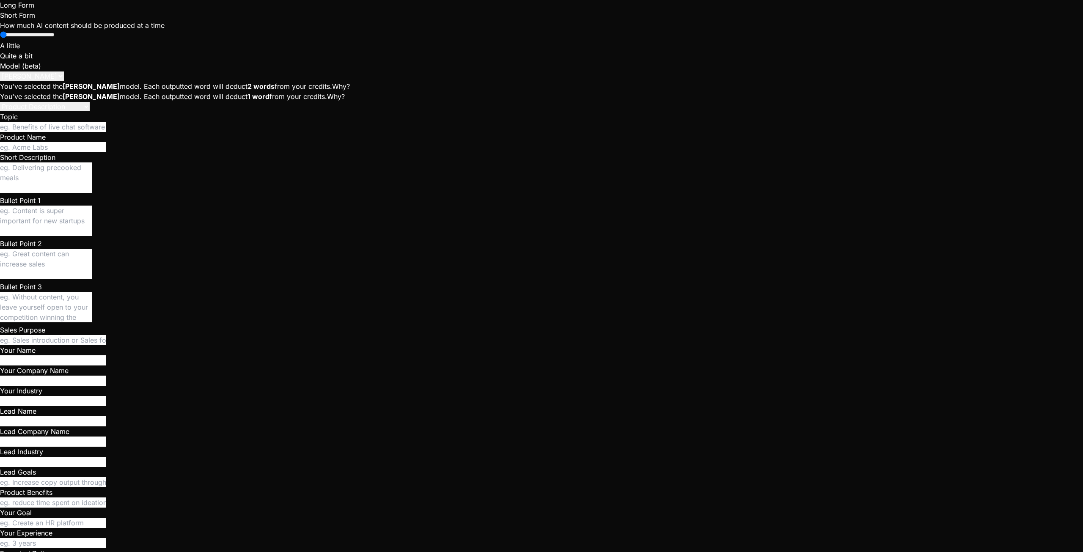
type textarea "x"
type textarea "The app isn't getting passed the first page with the initialization process. It…"
type textarea "x"
type textarea "The app isn't getting passed the first page with the initialization process. It…"
type textarea "x"
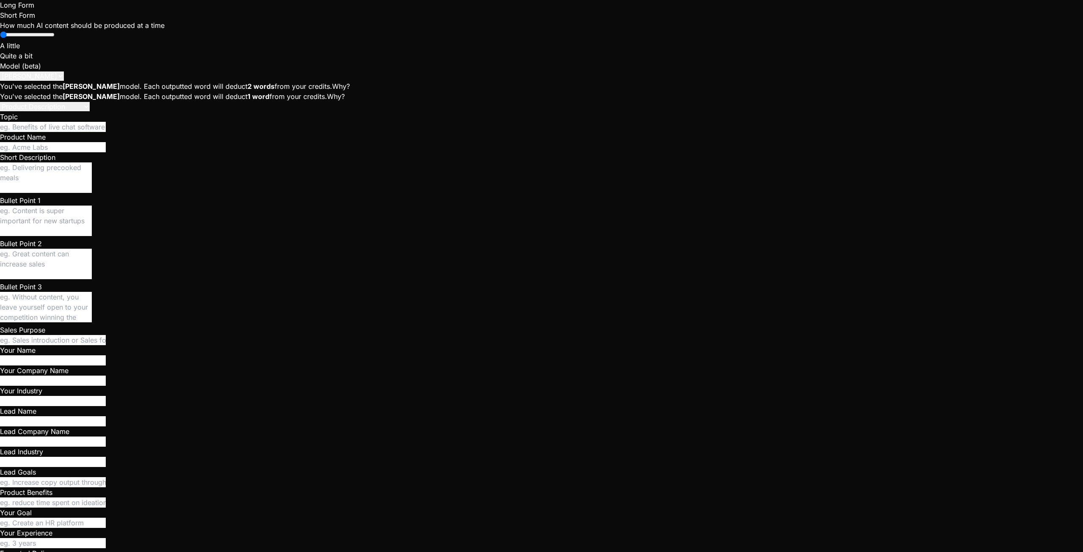
type textarea "The app isn't getting passed the first page with the initialization process. It…"
type textarea "x"
type textarea "The app isn't getting passed the first page with the initialization process. It…"
type textarea "x"
paste textarea "UI: UIManager constructor called. ui.js:85 UI: showBootScreen() called. ui.js:9…"
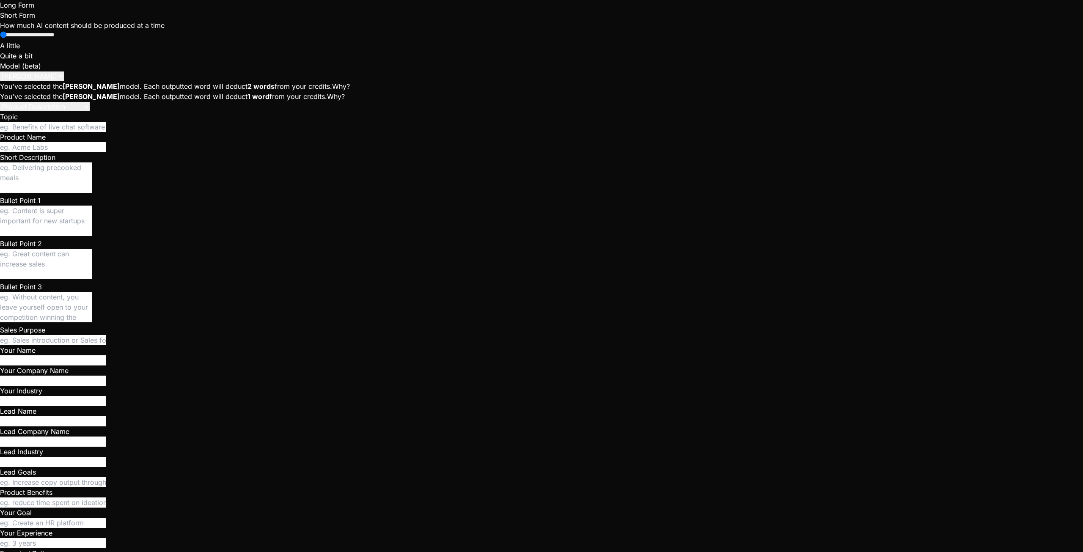
scroll to position [224, 0]
paste textarea "Script.js: Calling supabaseClient.auth.getSession()... AgoraRTC_N.js:5 18:54:46…"
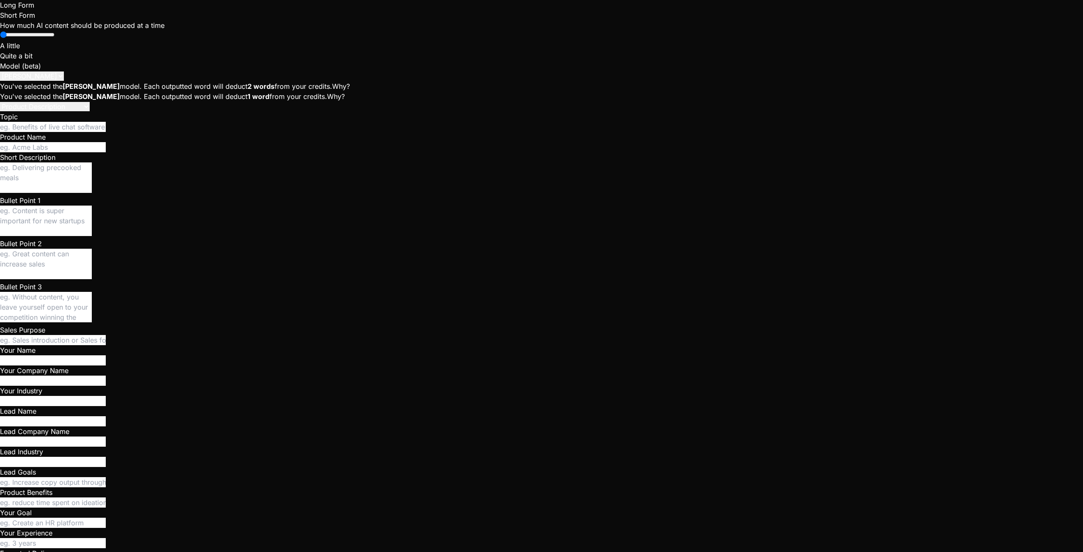
scroll to position [169, 0]
paste textarea "Script.js: DOM loaded. Starting application initialization... script.js:6 Scrip…"
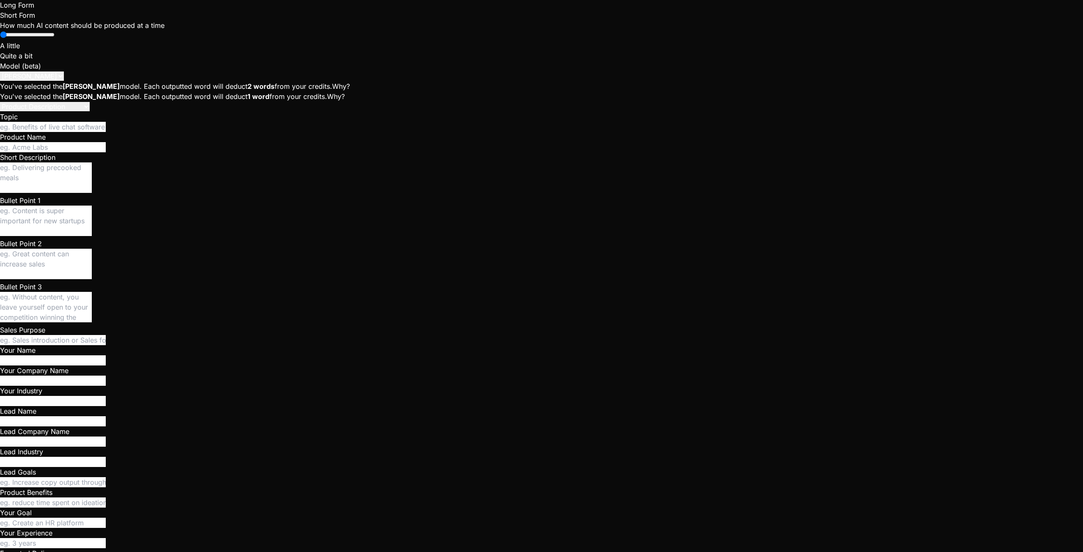
scroll to position [523, 0]
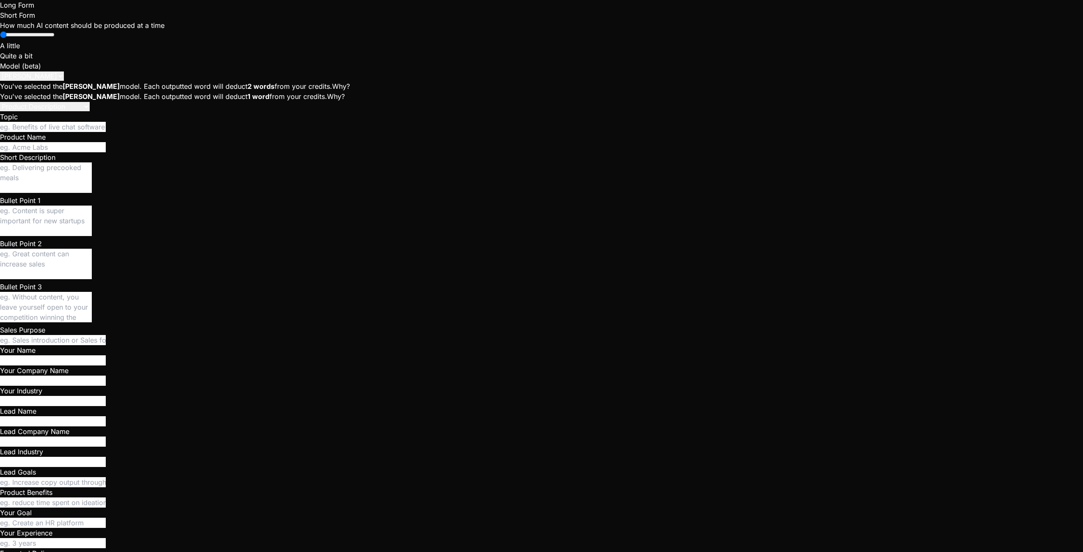
scroll to position [601, 0]
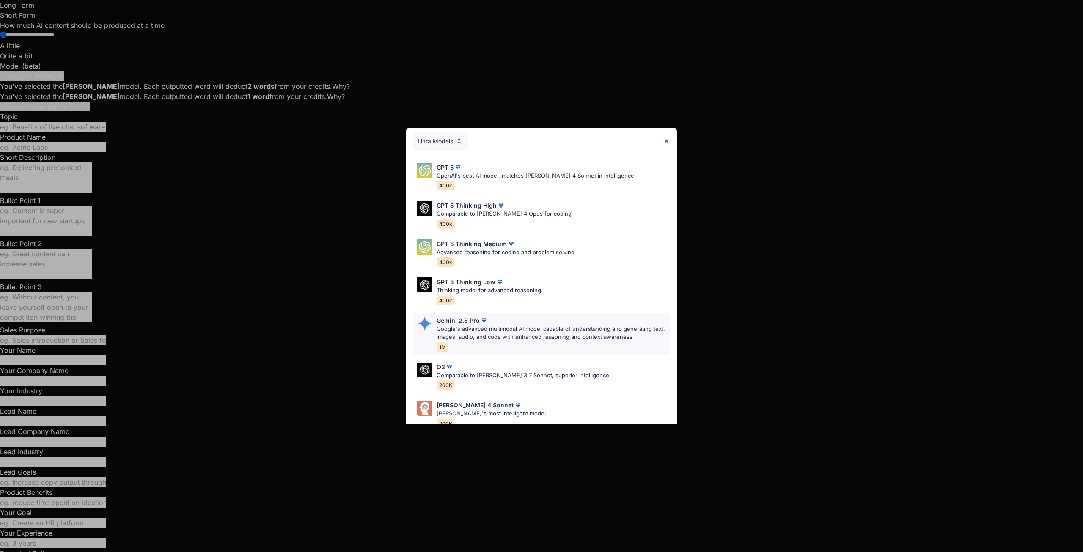
scroll to position [0, 0]
click at [479, 333] on p "Google's advanced multimodal AI model capable of understanding and generating t…" at bounding box center [552, 333] width 233 height 16
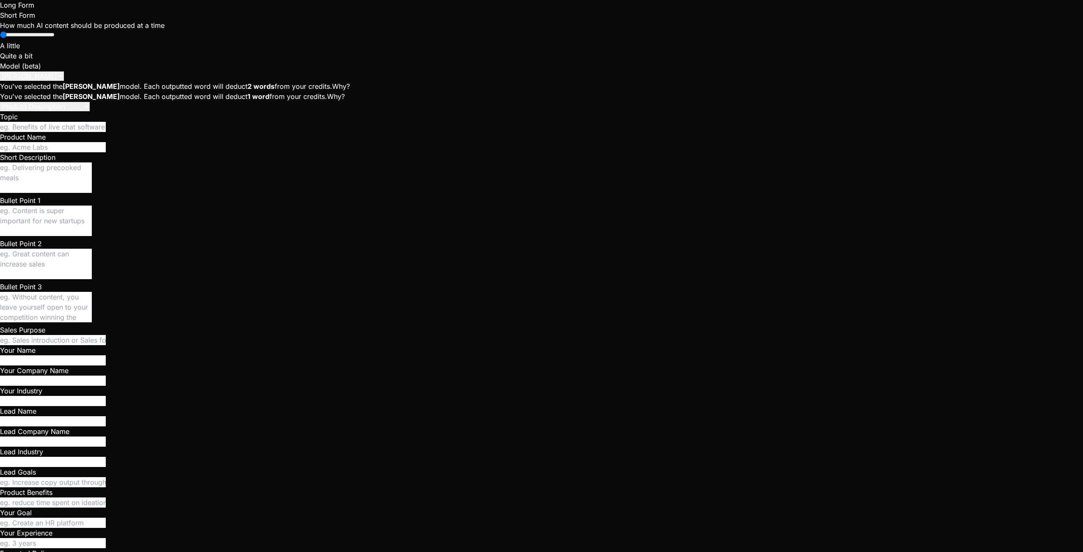
scroll to position [1171, 0]
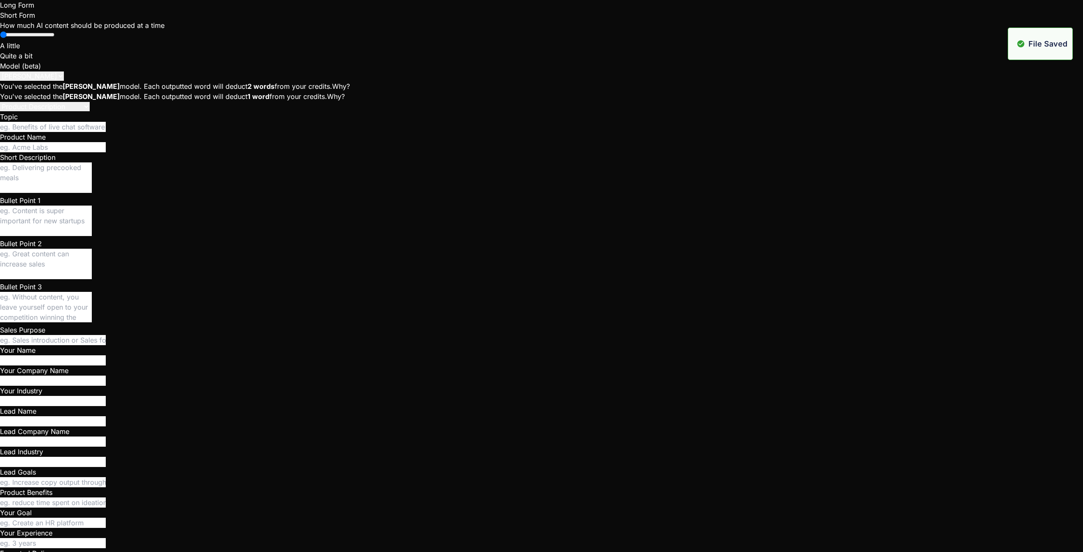
click at [540, 109] on div "</ div > </ div > <!-- Error Overlay --> < div id = "errorOverlay" class = "ove…" at bounding box center [766, 469] width 531 height 1296
click at [540, 142] on div "</ div > </ div > < div class = "crew-formation-pipeline" > < h3 id = "formatio…" at bounding box center [766, 42] width 531 height 2149
click at [540, 178] on div "try { if ( event === 'SIGNED_IN' ) { console . log ( 'Script.js: User signed in…" at bounding box center [766, 300] width 531 height 1634
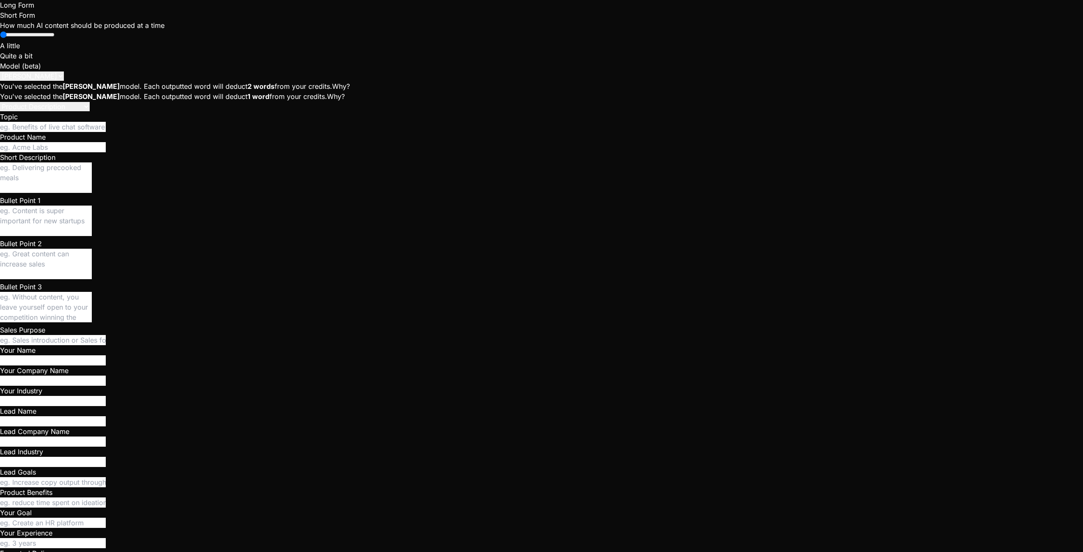
click at [540, 178] on div "if ( window . authManager ) { if ( isSignUp ) { window . authManager . signUp (…" at bounding box center [766, 11] width 531 height 2211
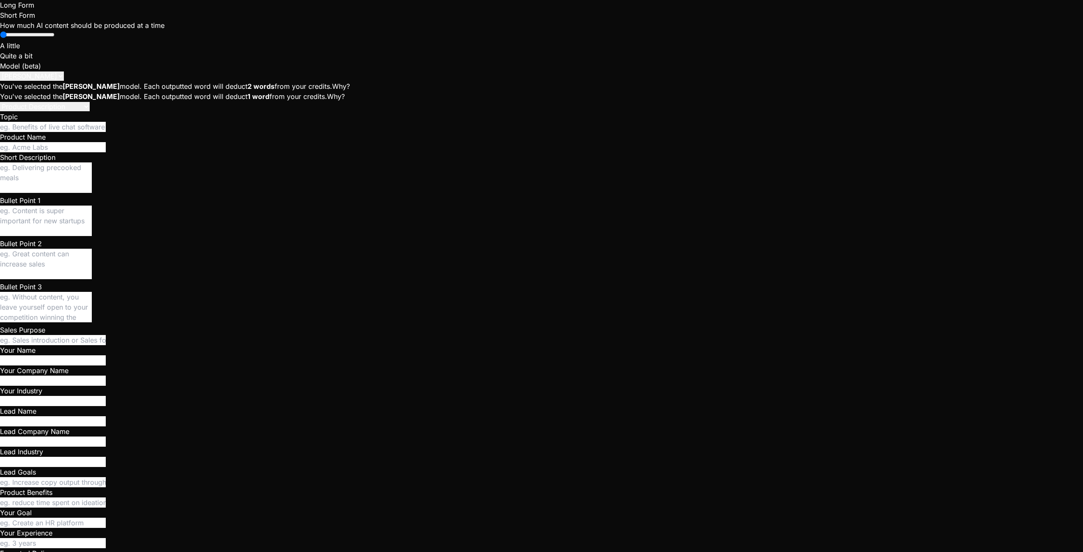
scroll to position [1171, 0]
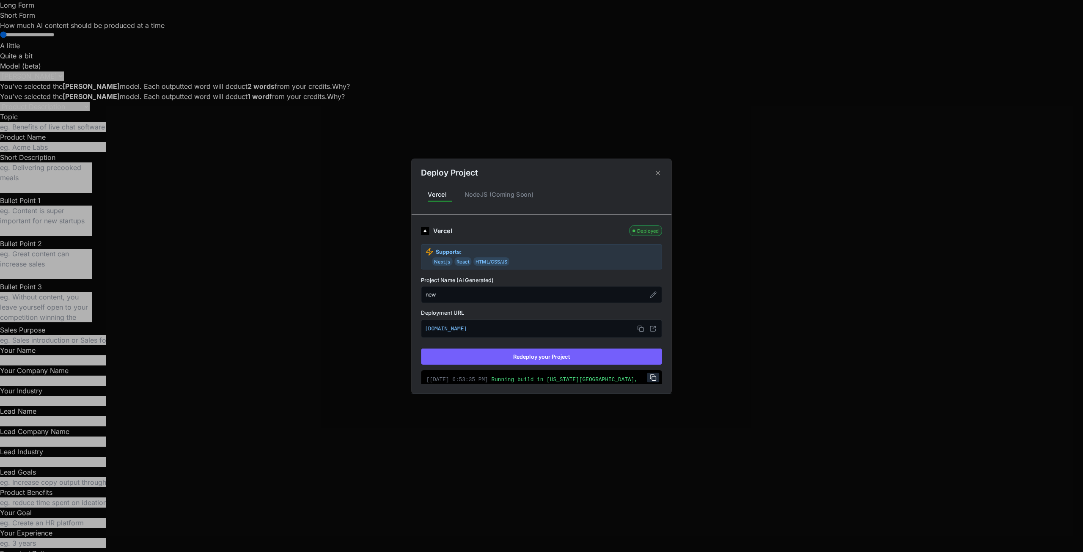
click at [523, 358] on button "Redeploy your Project" at bounding box center [541, 356] width 241 height 16
click at [540, 174] on icon at bounding box center [658, 173] width 8 height 8
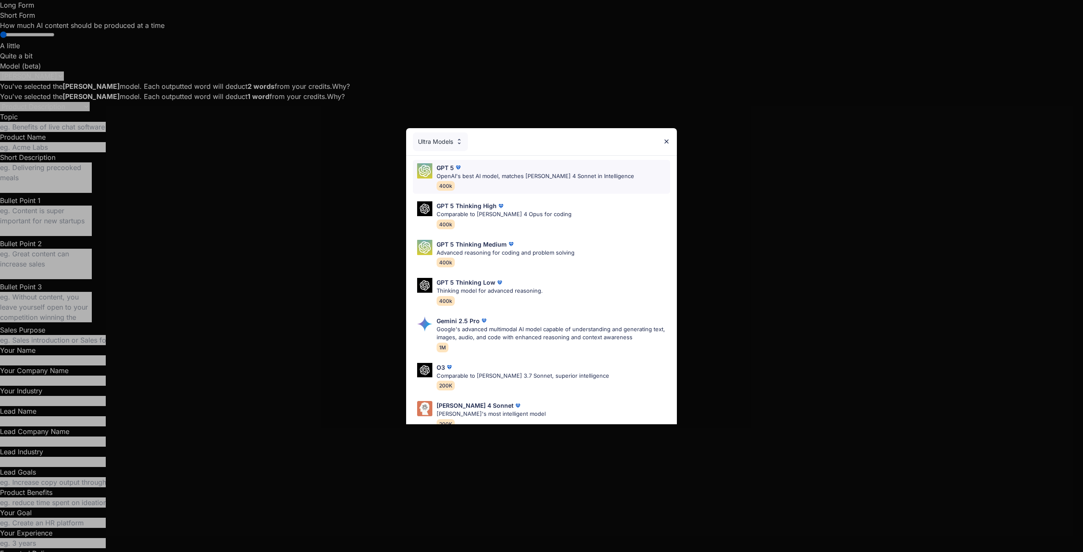
click at [477, 177] on p "OpenAI's best AI model, matches Claude 4 Sonnet in Intelligence" at bounding box center [534, 176] width 197 height 8
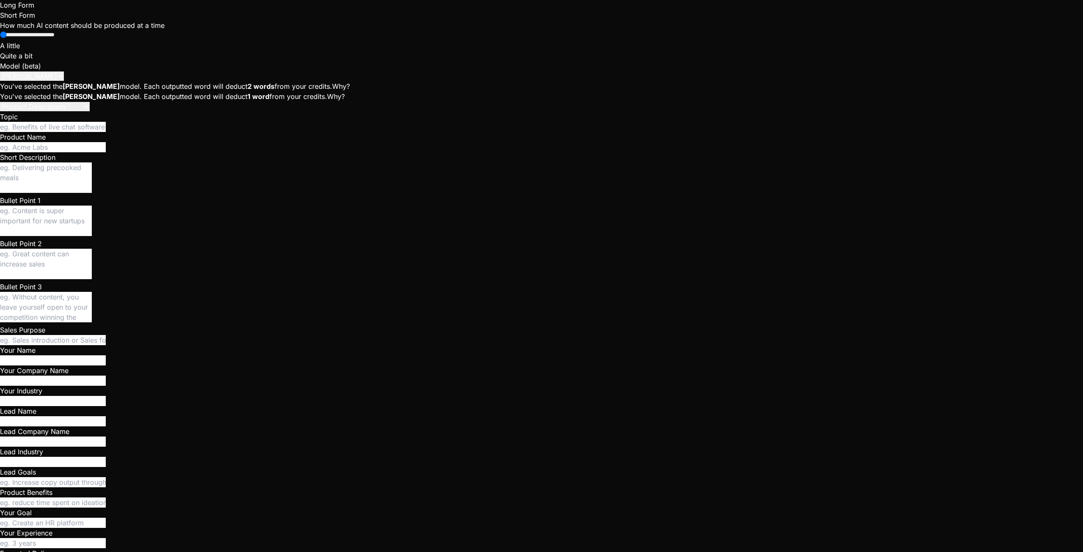
paste textarea "The player who created the crew request should be able to close the box with FO…"
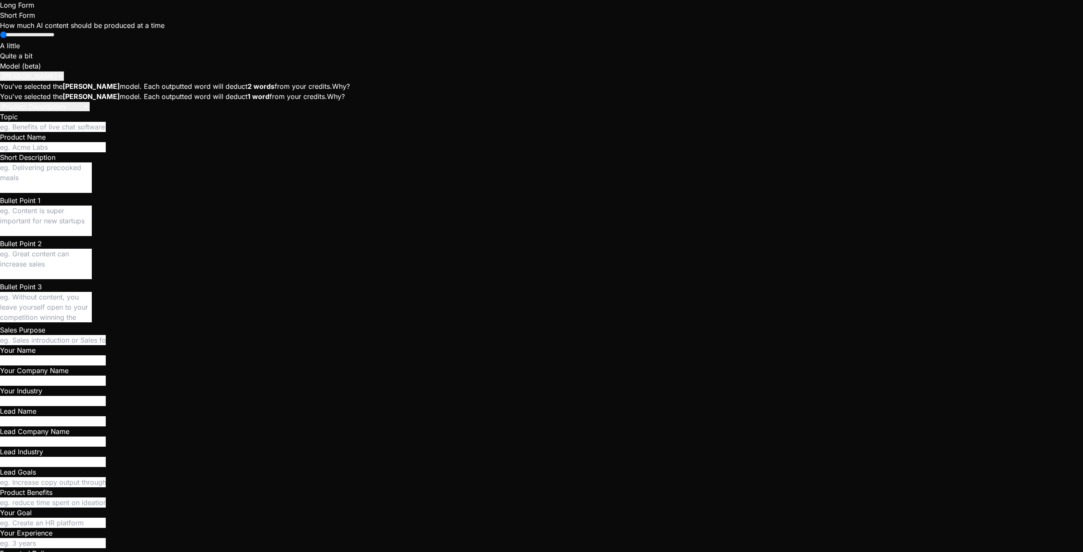
paste textarea "FORMATION PROTOCOL (REQ 546AEB8B-B63A-431A-9202-80CE88AFE1D1) Crew formed from …"
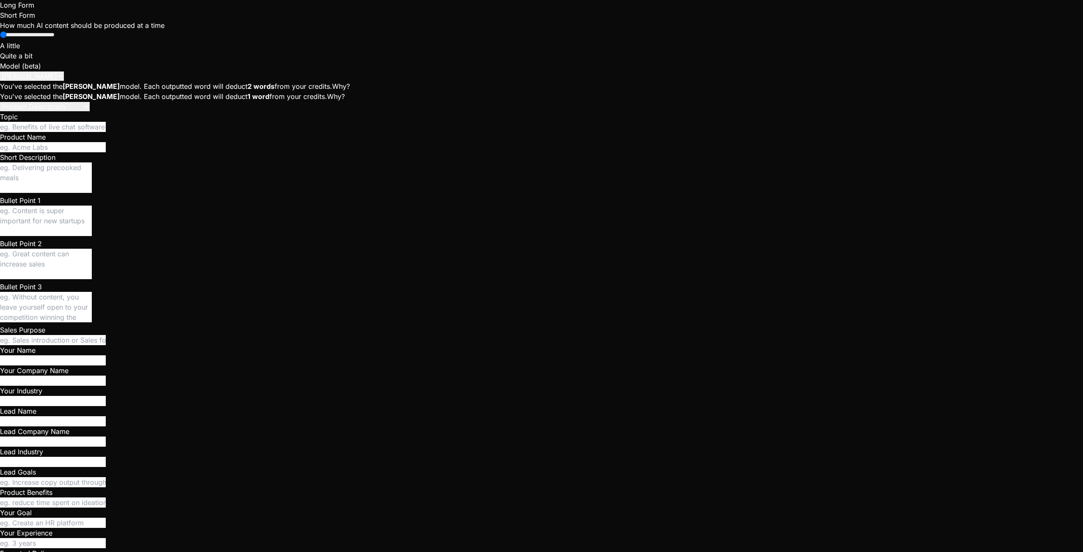
scroll to position [13342, 0]
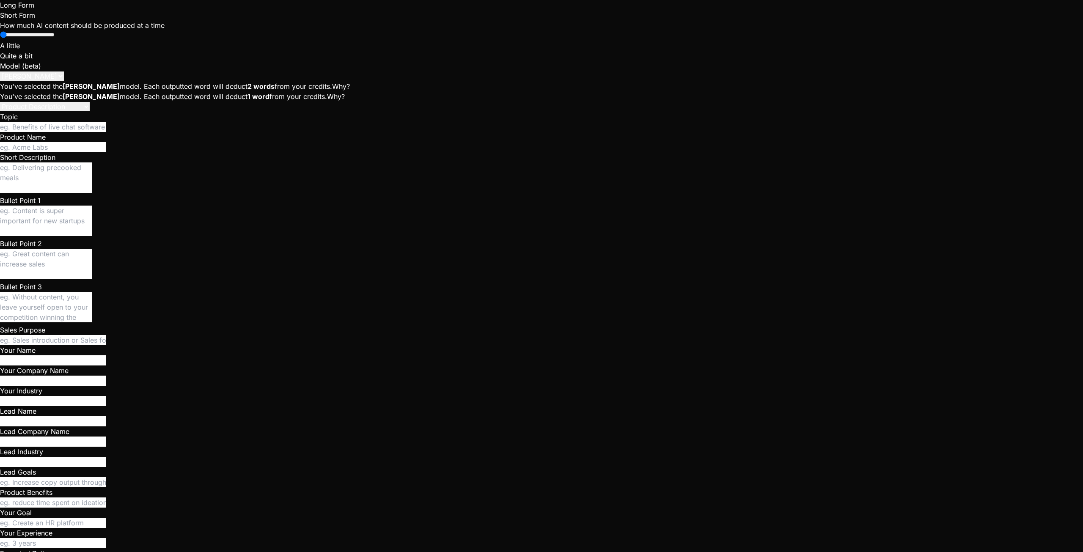
drag, startPoint x: 292, startPoint y: 482, endPoint x: 29, endPoint y: 222, distance: 369.6
copy div "The crew creation and launch process in StarMatch is a multi-step, collaborativ…"
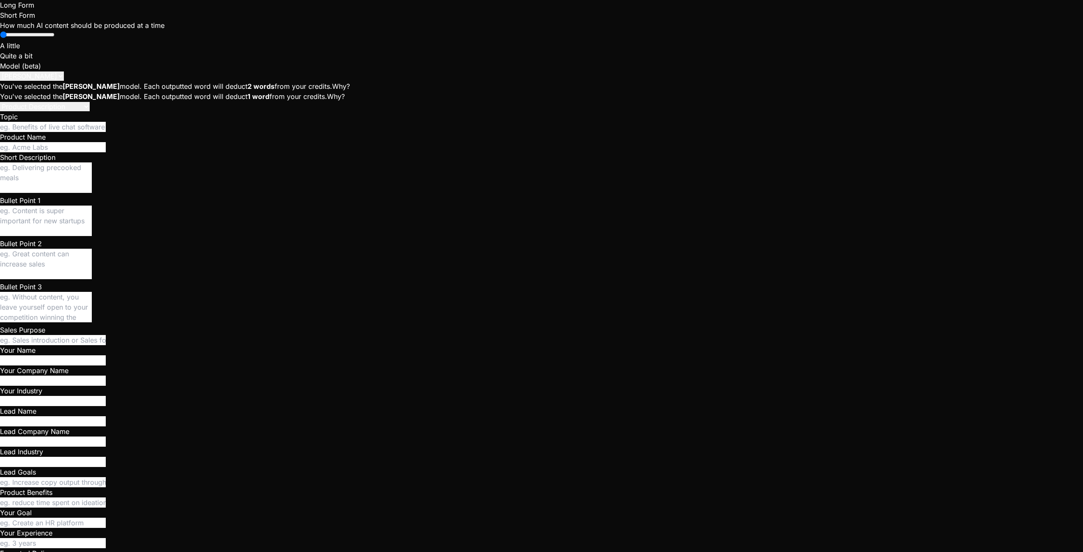
scroll to position [564, 0]
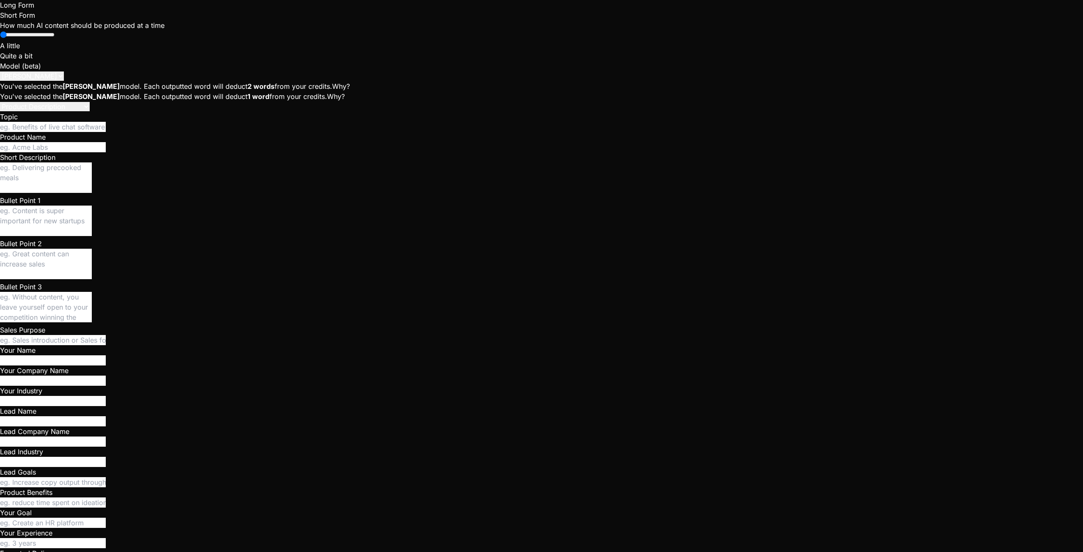
paste textarea "The crew creation and launch process in StarMatch is a multi-step, collaborativ…"
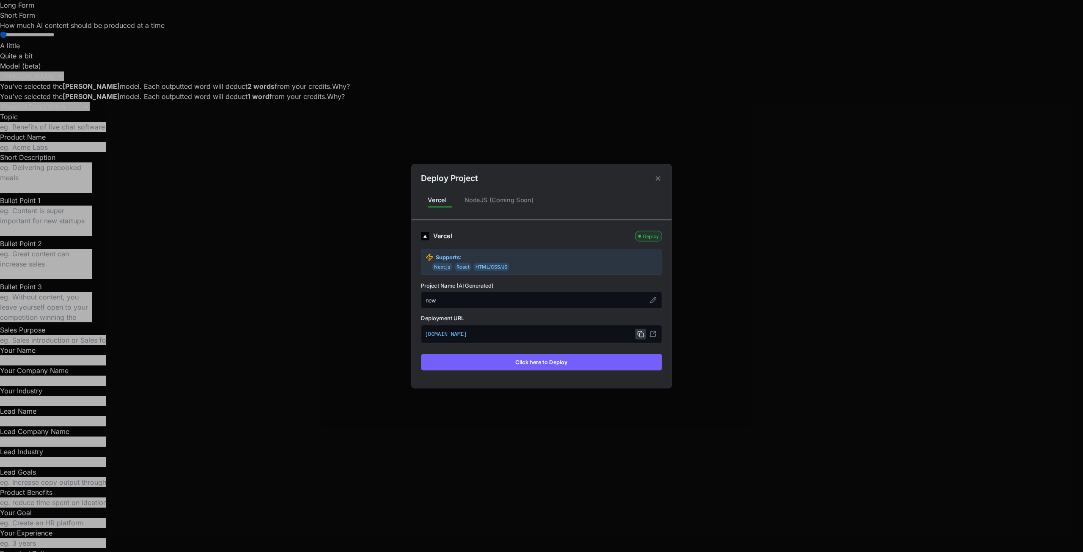
click at [540, 334] on icon at bounding box center [640, 333] width 4 height 4
click at [540, 334] on icon at bounding box center [652, 333] width 7 height 7
click at [540, 362] on button "Click here to Deploy" at bounding box center [541, 362] width 241 height 16
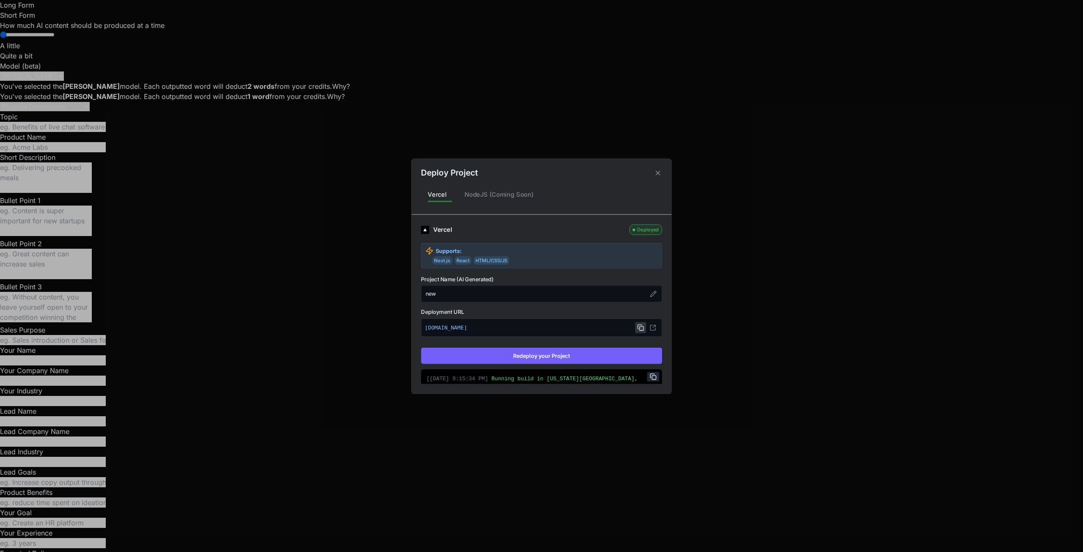
scroll to position [0, 0]
click at [540, 171] on icon at bounding box center [658, 173] width 8 height 8
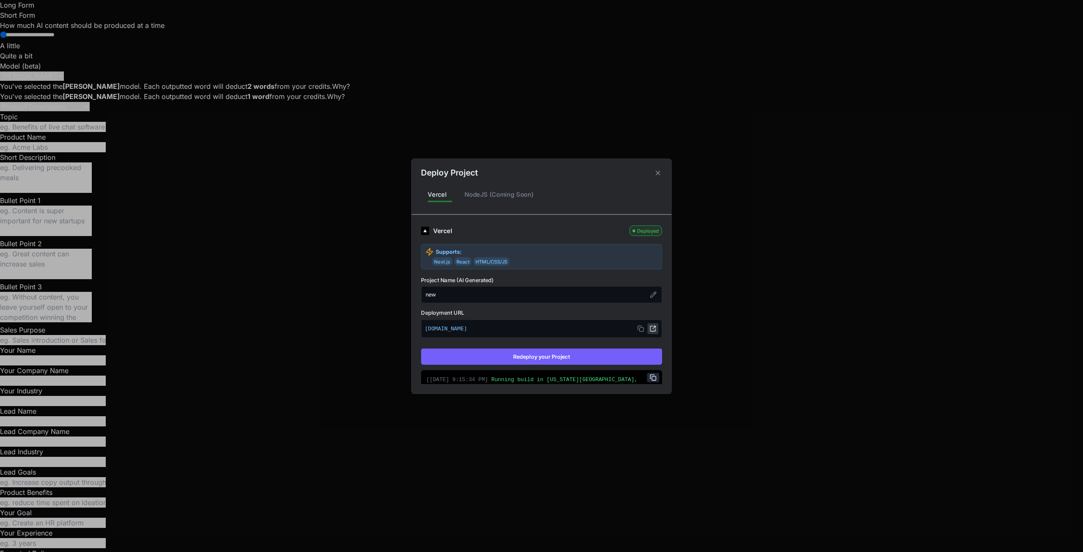
click at [540, 330] on icon at bounding box center [652, 328] width 7 height 7
click at [540, 171] on div "Deploy Project" at bounding box center [541, 169] width 260 height 20
click at [540, 171] on icon at bounding box center [658, 173] width 8 height 8
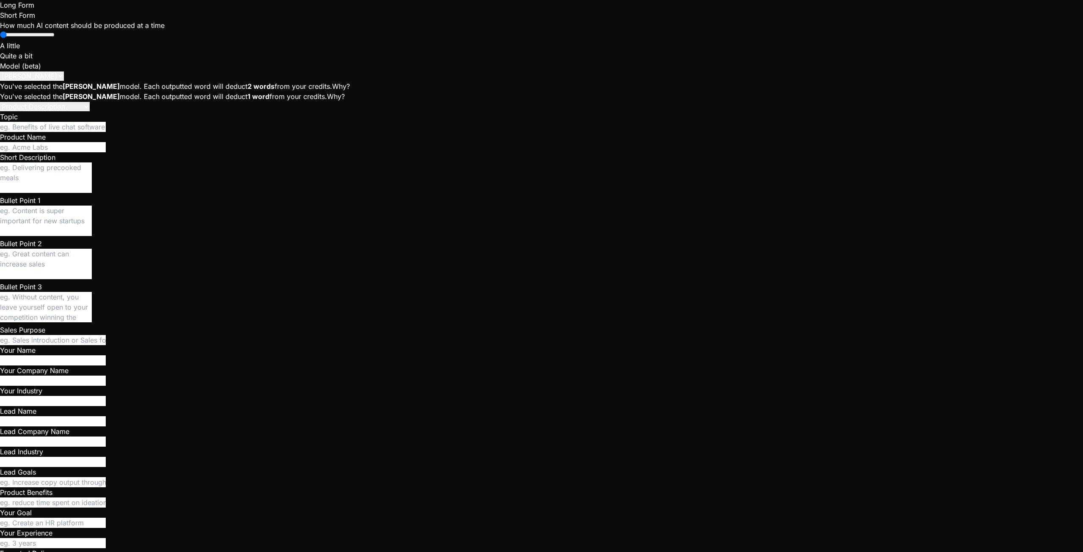
scroll to position [12255, 0]
drag, startPoint x: 38, startPoint y: 276, endPoint x: 316, endPoint y: 287, distance: 278.5
copy p "explain how the creation party process works step by step until the crew is in …"
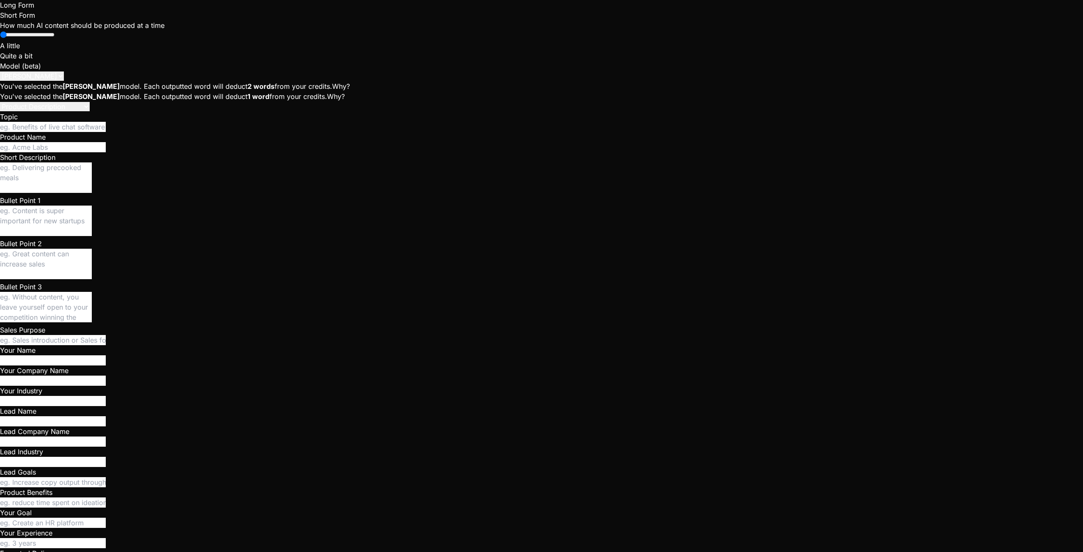
paste textarea "explain how the creation party process works step by step until the crew is in …"
drag, startPoint x: 92, startPoint y: 493, endPoint x: 306, endPoint y: 506, distance: 214.8
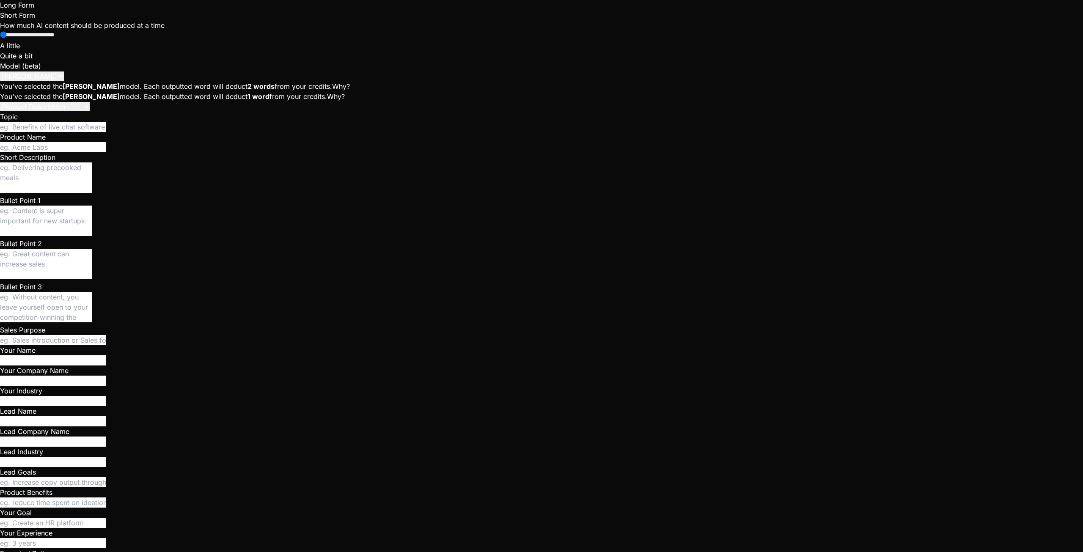
drag, startPoint x: 75, startPoint y: 425, endPoint x: 36, endPoint y: 227, distance: 200.9
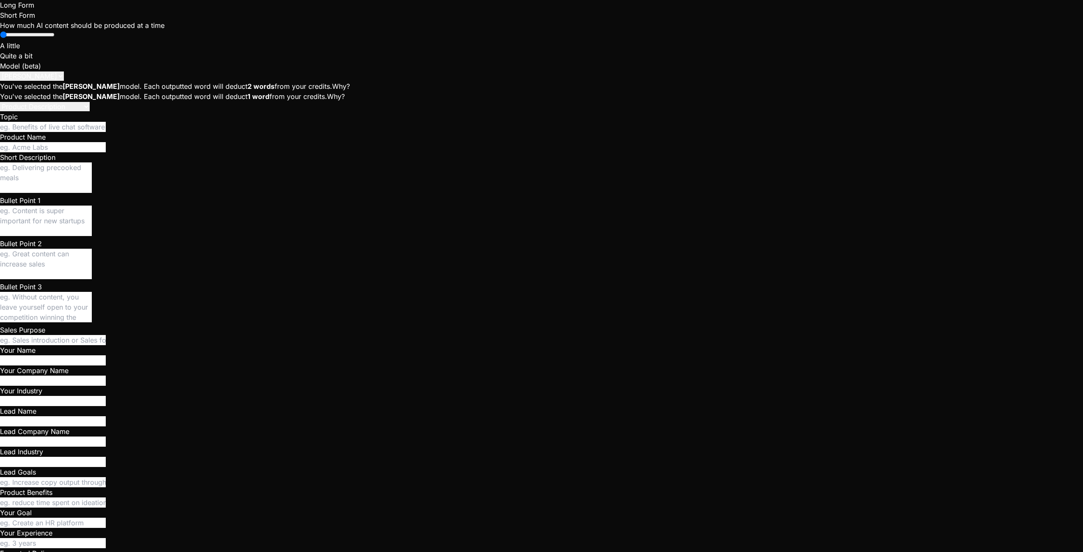
scroll to position [16175, 0]
drag, startPoint x: 306, startPoint y: 358, endPoint x: 34, endPoint y: 157, distance: 337.8
copy div "End-to-End Profile Creation and RSI Verification Flow This process ensures that…"
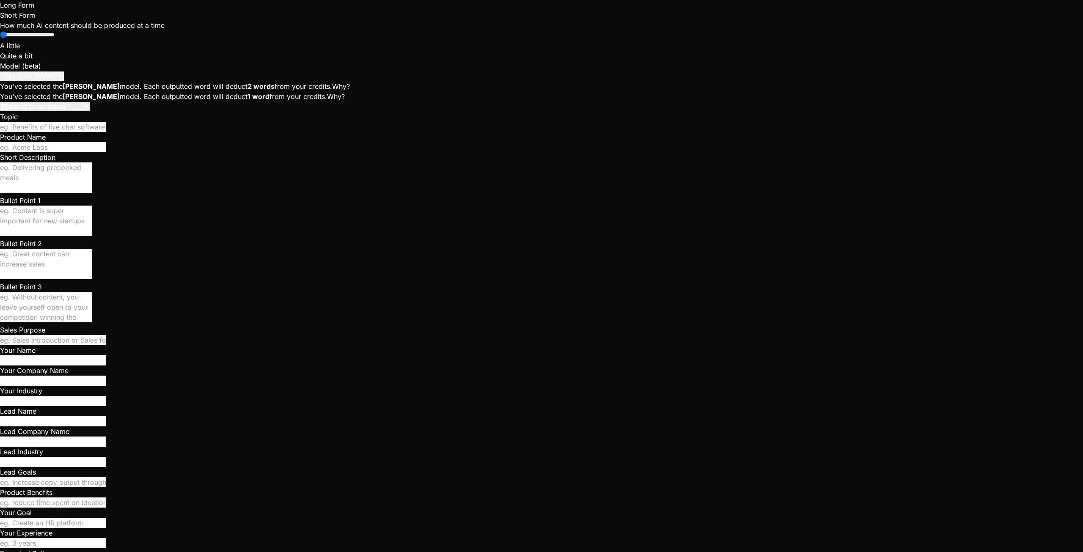
scroll to position [1554, 0]
paste textarea "End-to-End Profile Creation and RSI Verification Flow This process ensures that…"
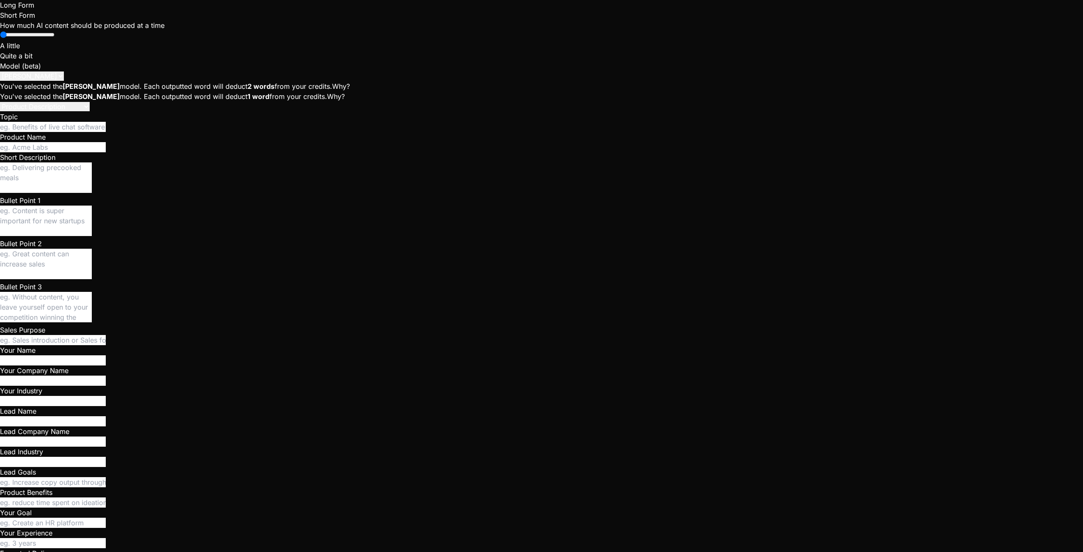
scroll to position [2538, 0]
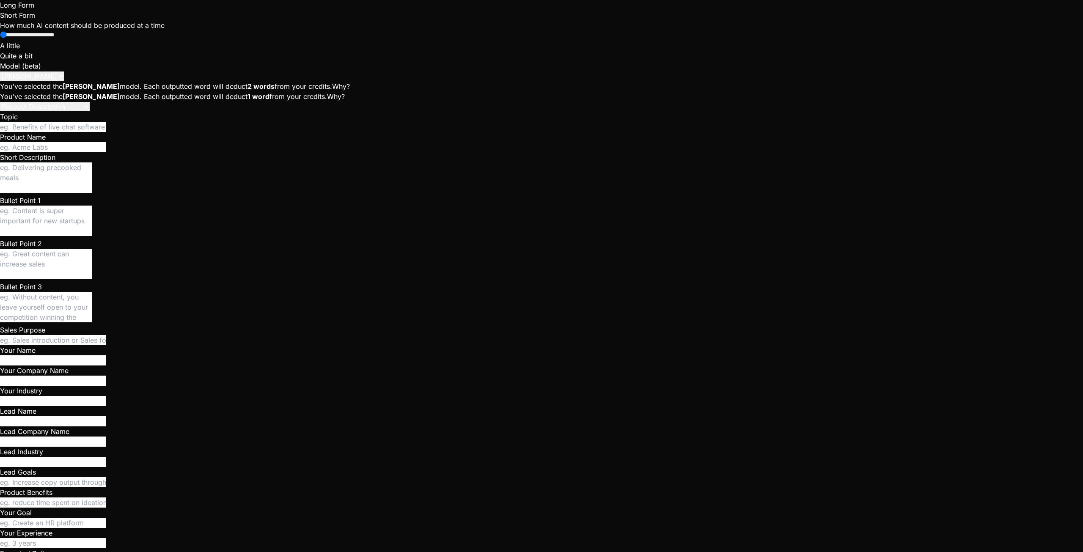
scroll to position [2784, 0]
paste textarea "Error: Failed to run sql query: {"error":"ERROR: 42601: syntax error at or near…"
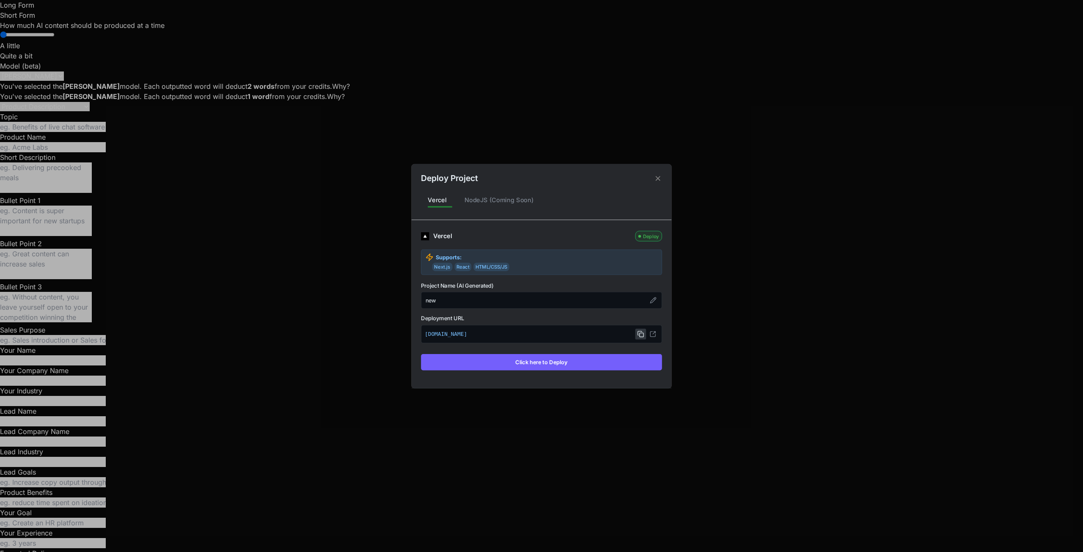
click at [640, 334] on icon at bounding box center [640, 333] width 7 height 7
click at [584, 365] on button "Click here to Deploy" at bounding box center [541, 362] width 241 height 16
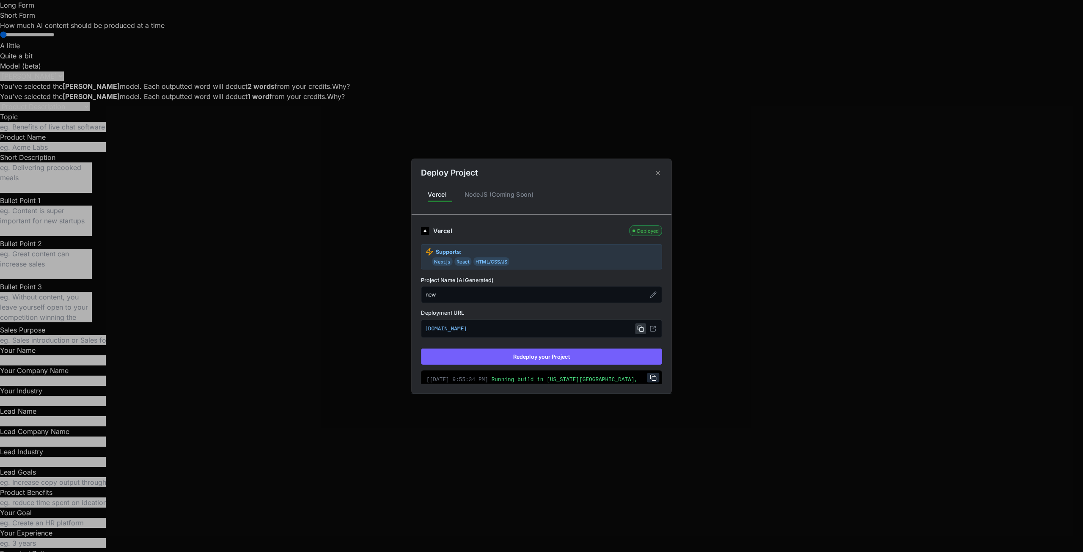
type textarea "x"
click at [657, 173] on icon at bounding box center [657, 172] width 5 height 5
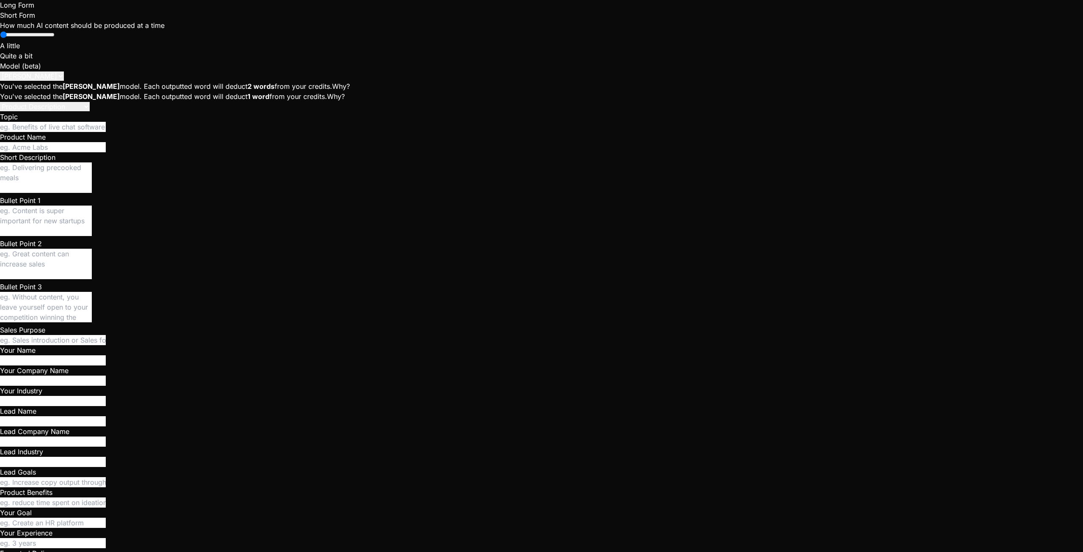
scroll to position [2709, 0]
type textarea "I"
type textarea "x"
type textarea "I"
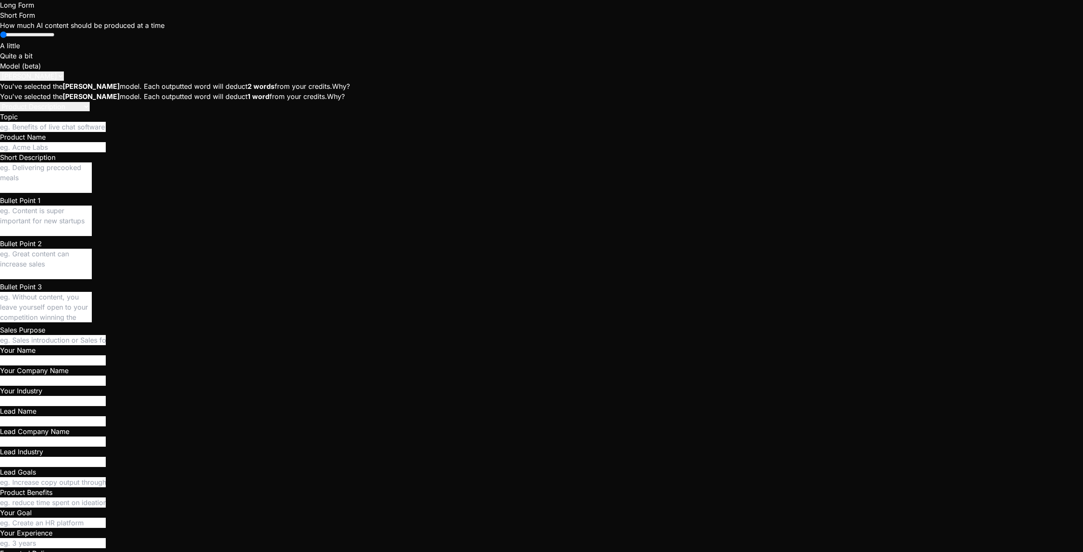
type textarea "x"
type textarea "I d"
type textarea "x"
type textarea "I do"
type textarea "x"
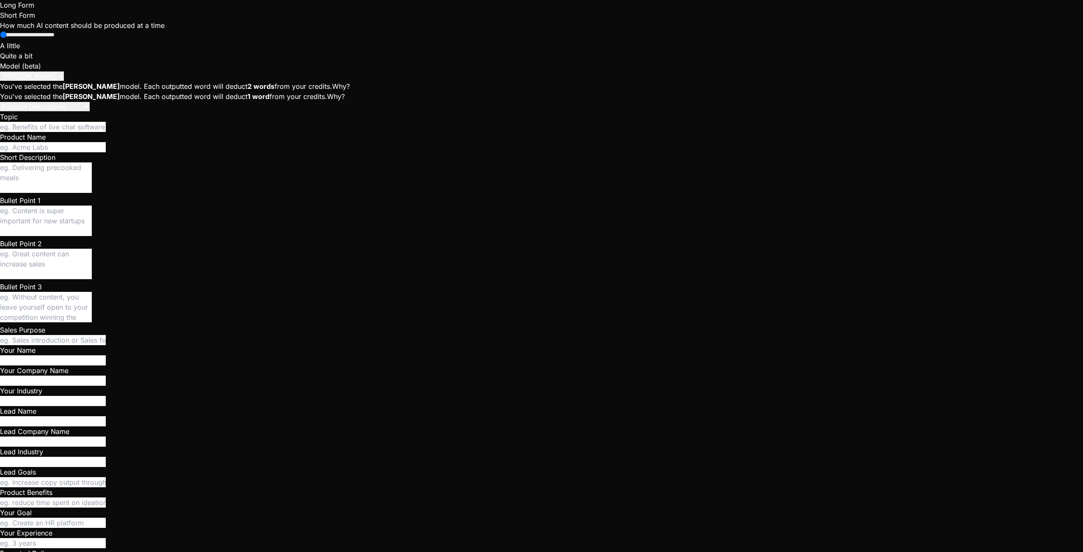
type textarea "I don"
type textarea "x"
type textarea "I don'"
type textarea "x"
type textarea "I don't"
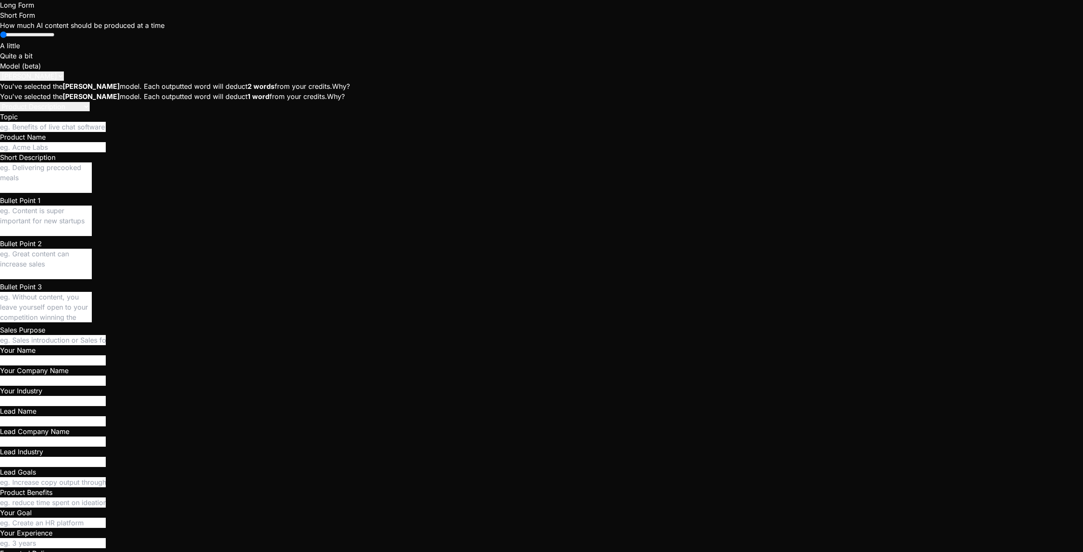
type textarea "x"
type textarea "I don't"
type textarea "x"
type textarea "I don't s"
type textarea "x"
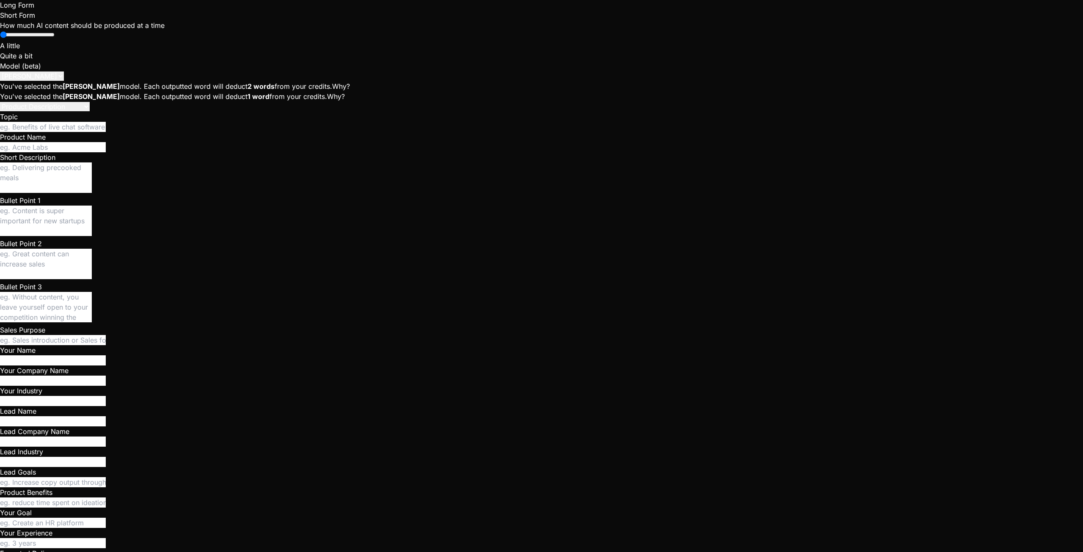
type textarea "I don't se"
type textarea "x"
type textarea "I don't see"
type textarea "x"
type textarea "I don't see"
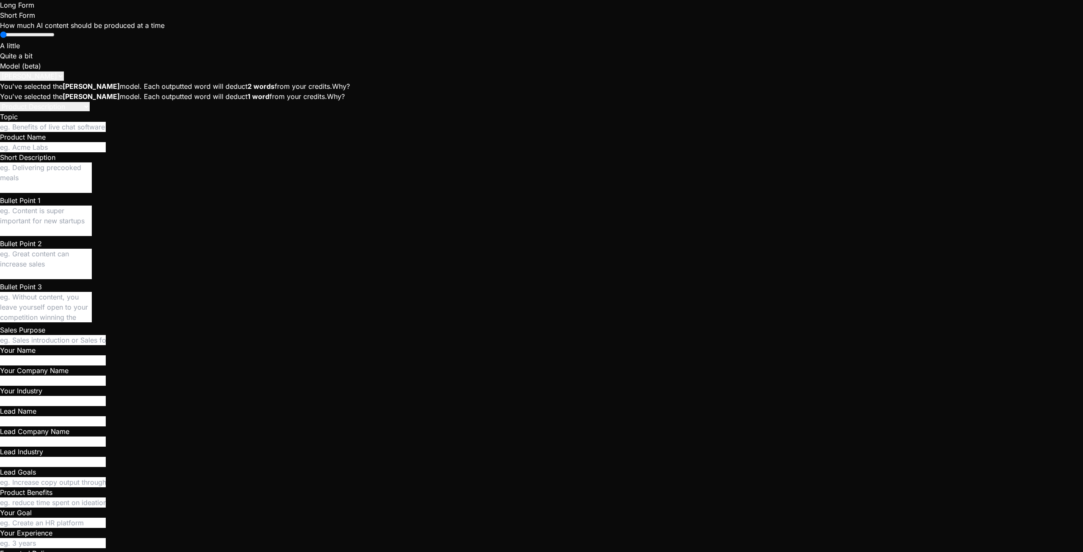
type textarea "x"
type textarea "I don't see a"
type textarea "x"
type textarea "I don't see an"
type textarea "x"
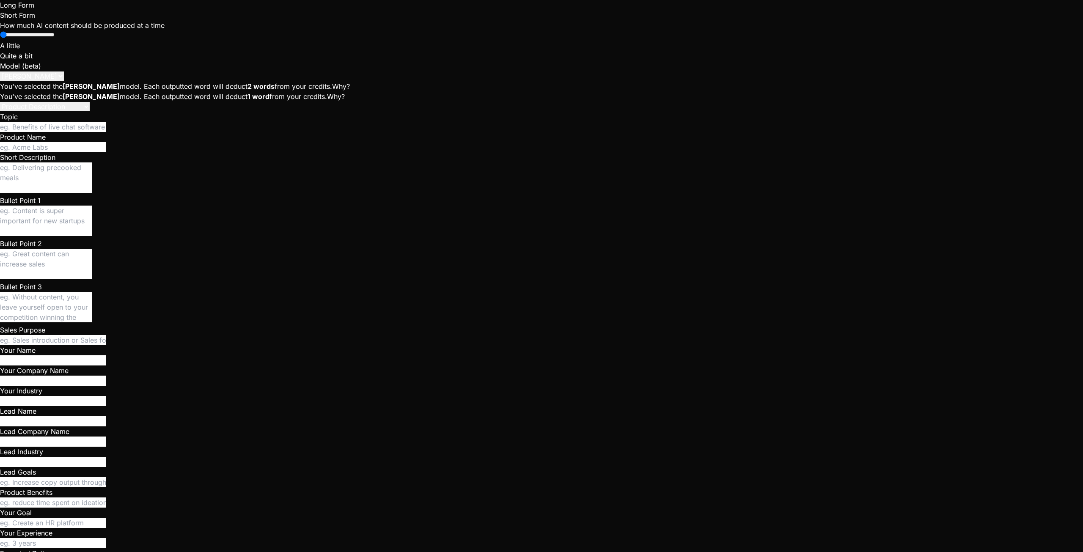
type textarea "I don't see any"
type textarea "x"
type textarea "I don't see any"
type textarea "x"
type textarea "I don't see any v"
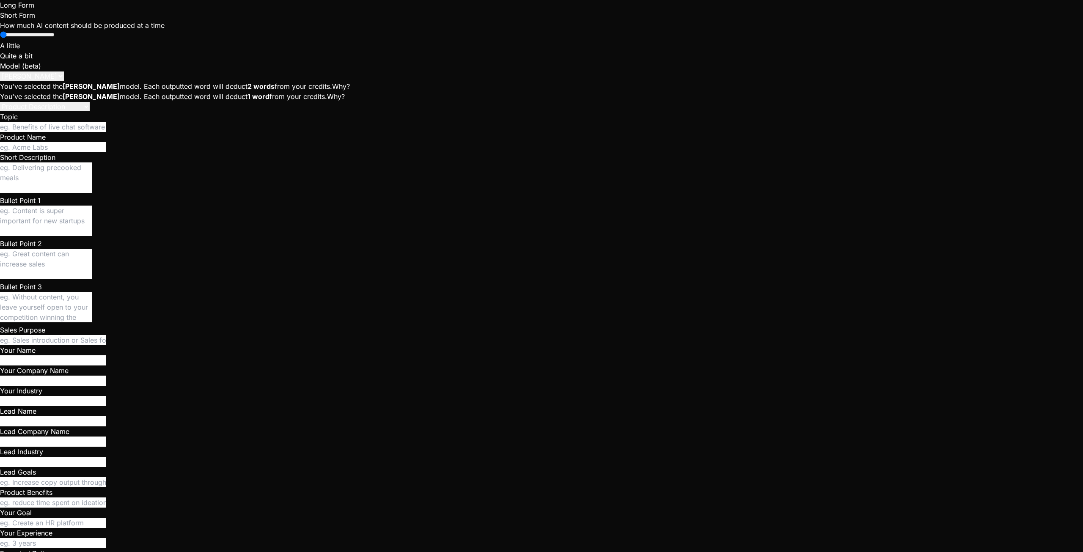
type textarea "x"
type textarea "I don't see any ve"
type textarea "x"
type textarea "I don't see any ver"
type textarea "x"
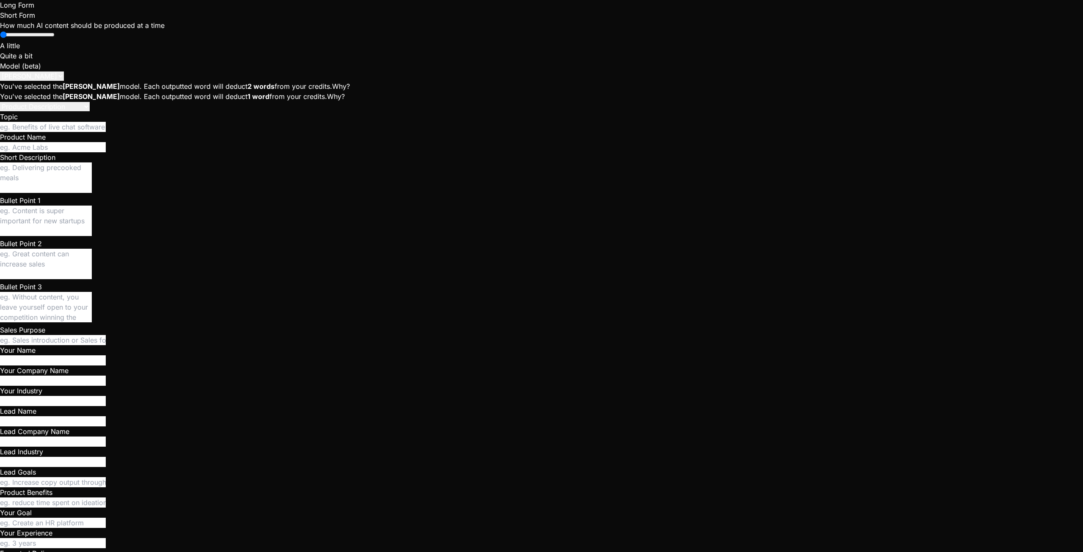
type textarea "I don't see any veri"
type textarea "x"
type textarea "I don't see any verif"
type textarea "x"
type textarea "I don't see any verifi"
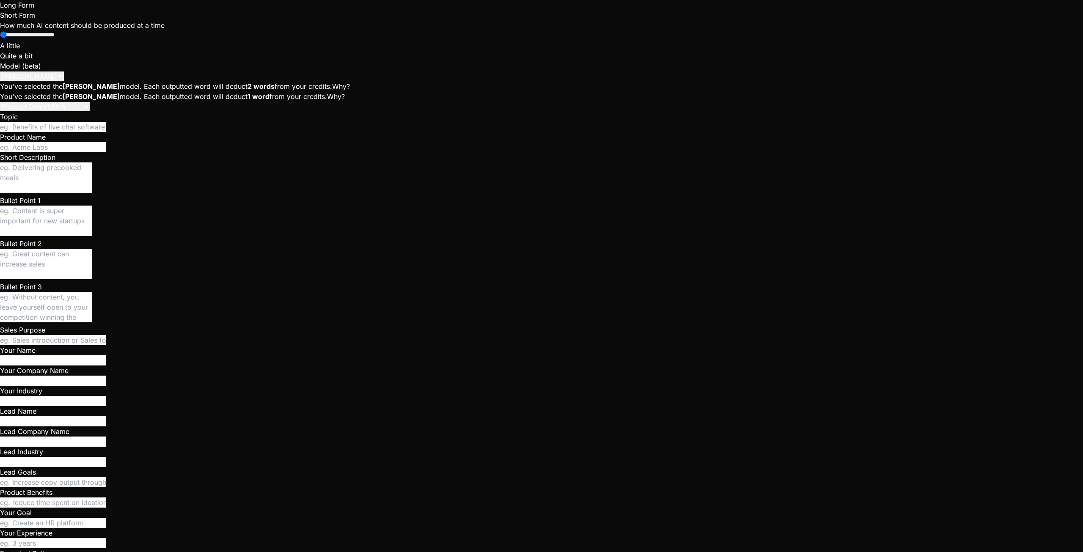
type textarea "x"
type textarea "I don't see any verific"
type textarea "x"
type textarea "I don't see any verifica"
type textarea "x"
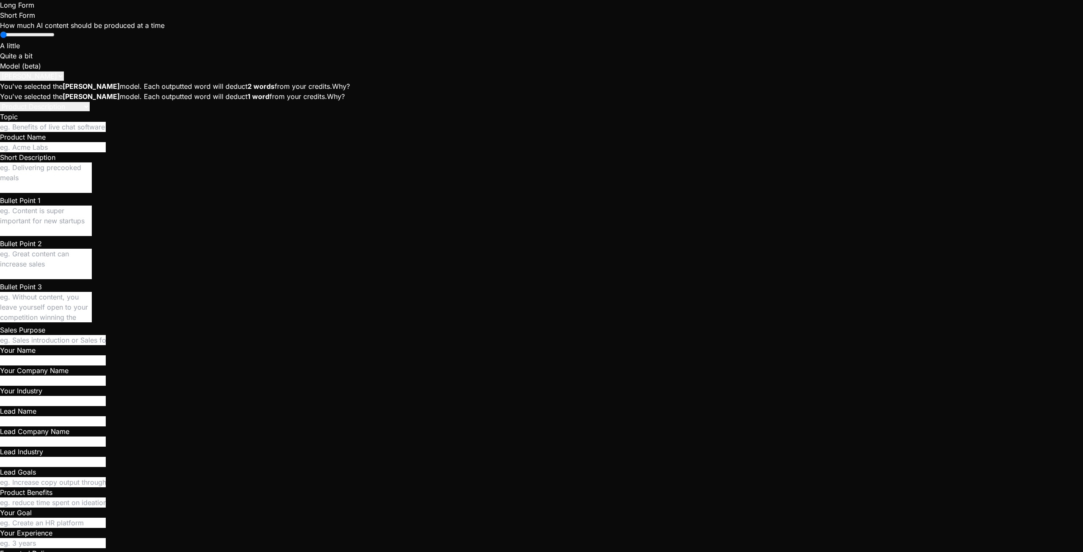
type textarea "I don't see any verificat"
type textarea "x"
type textarea "I don't see any verificati"
type textarea "x"
type textarea "I don't see any verificatio"
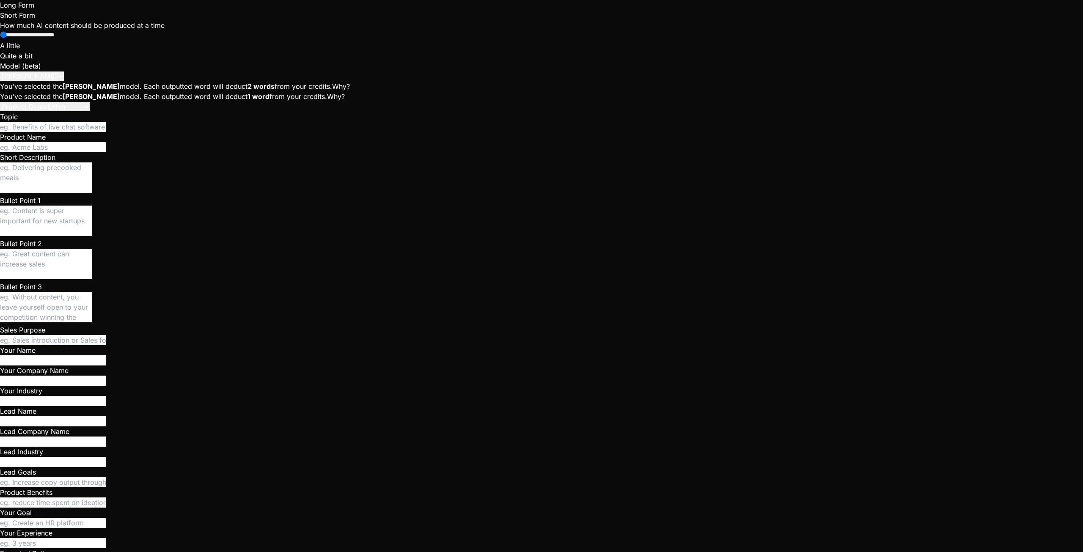
type textarea "x"
type textarea "I don't see any verification"
type textarea "x"
type textarea "I don't see any verification"
type textarea "x"
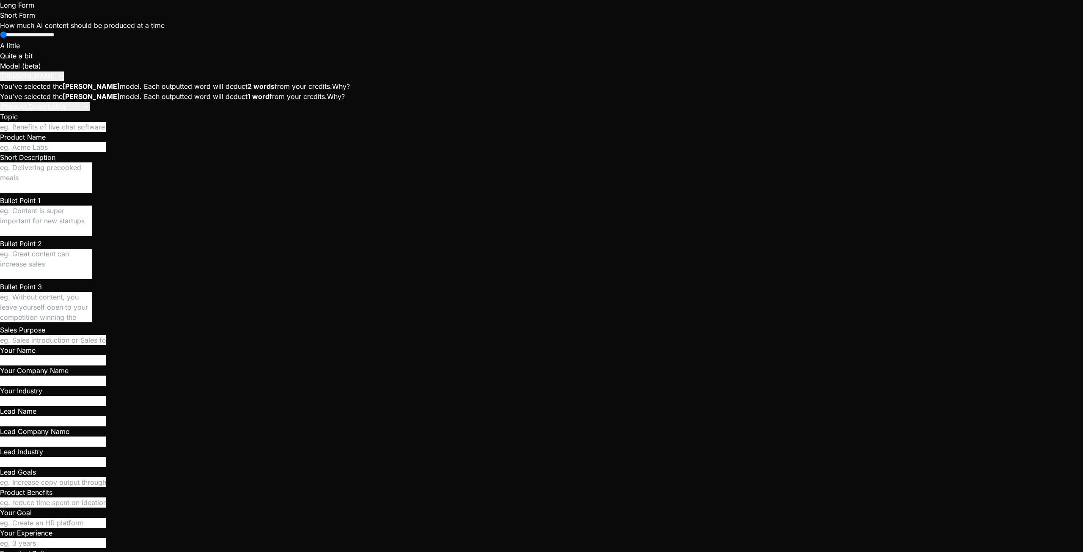
type textarea "I don't see any verification p"
type textarea "x"
type textarea "I don't see any verification pr"
type textarea "x"
type textarea "I don't see any verification pro"
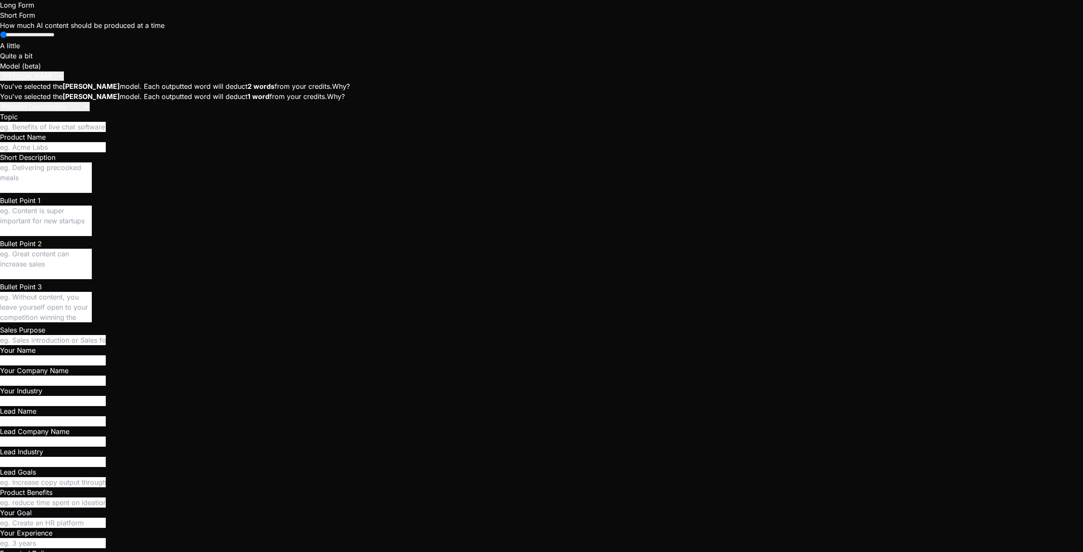
type textarea "x"
type textarea "I don't see any verification proe"
type textarea "x"
type textarea "I don't see any verification pro"
type textarea "x"
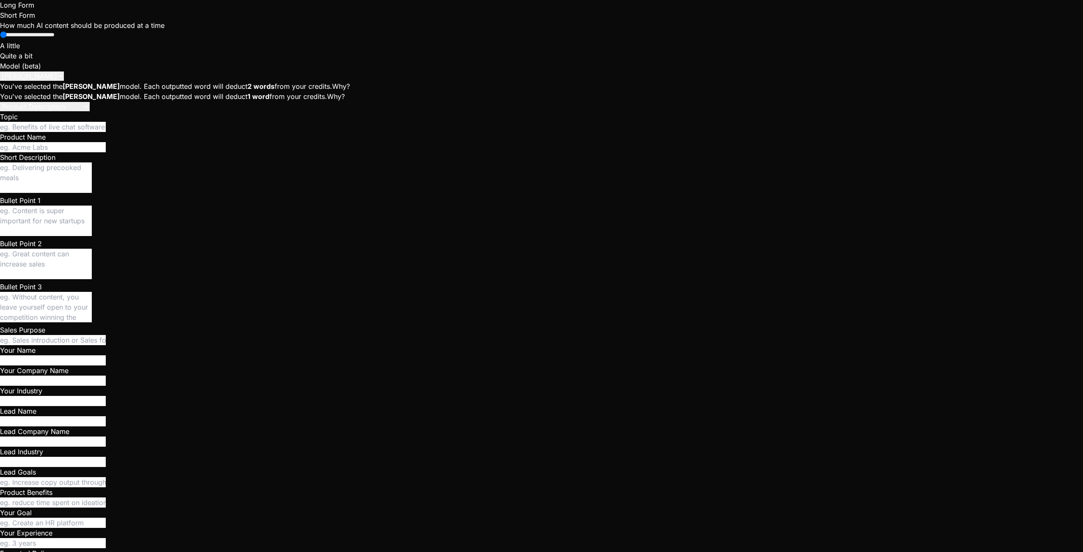
type textarea "I don't see any verification proc"
type textarea "x"
type textarea "I don't see any verification proce"
type textarea "x"
type textarea "I don't see any verification proced"
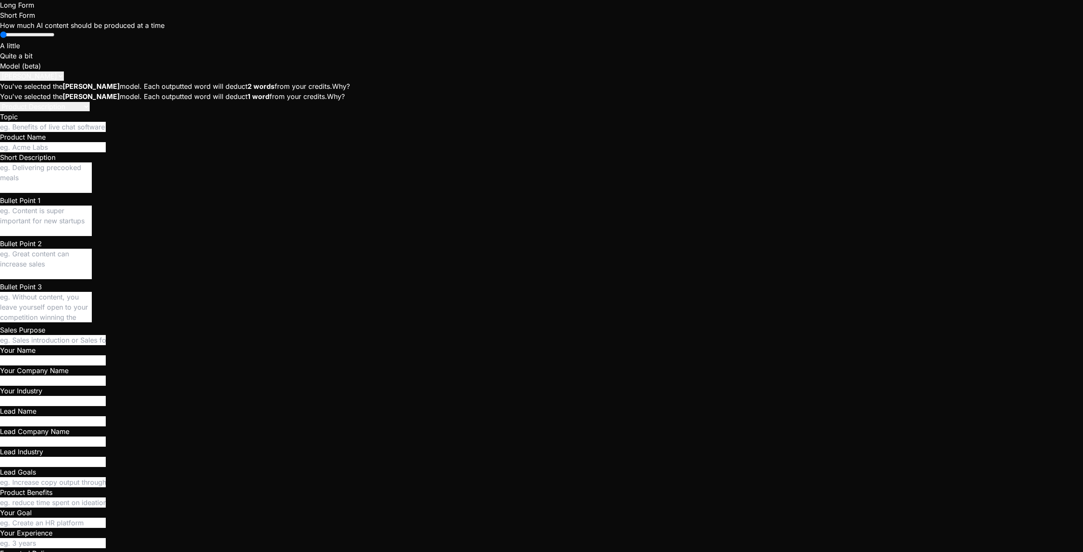
type textarea "x"
type textarea "I don't see any verification procedu"
type textarea "x"
type textarea "I don't see any verification procedur"
type textarea "x"
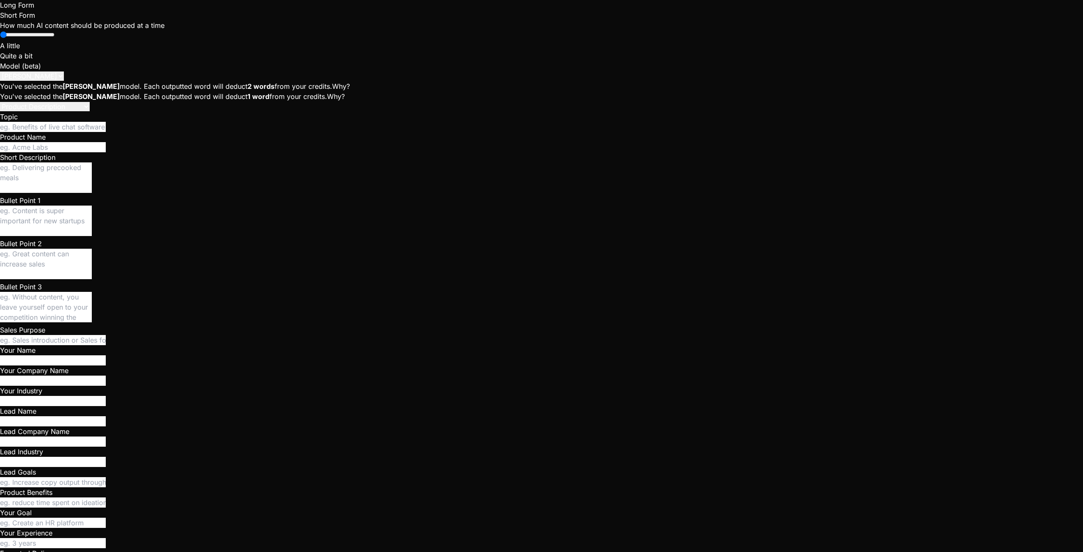
type textarea "I don't see any verification procedure"
type textarea "x"
type textarea "I don't see any verification procedure."
type textarea "x"
type textarea "I don't see any verification procedure."
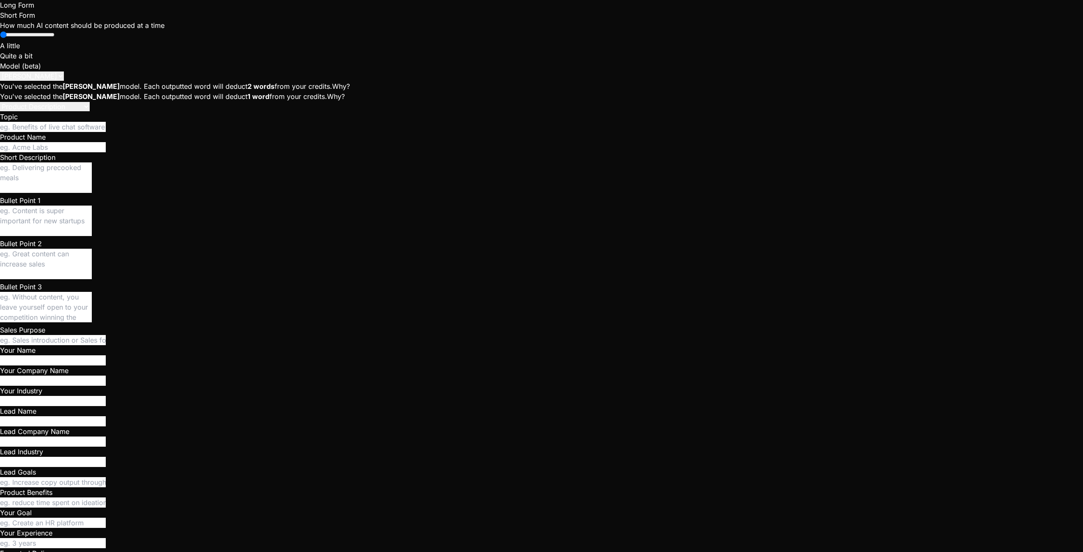
type textarea "x"
type textarea "I don't see any verification procedure. I"
type textarea "x"
type textarea "I don't see any verification procedure. I"
type textarea "x"
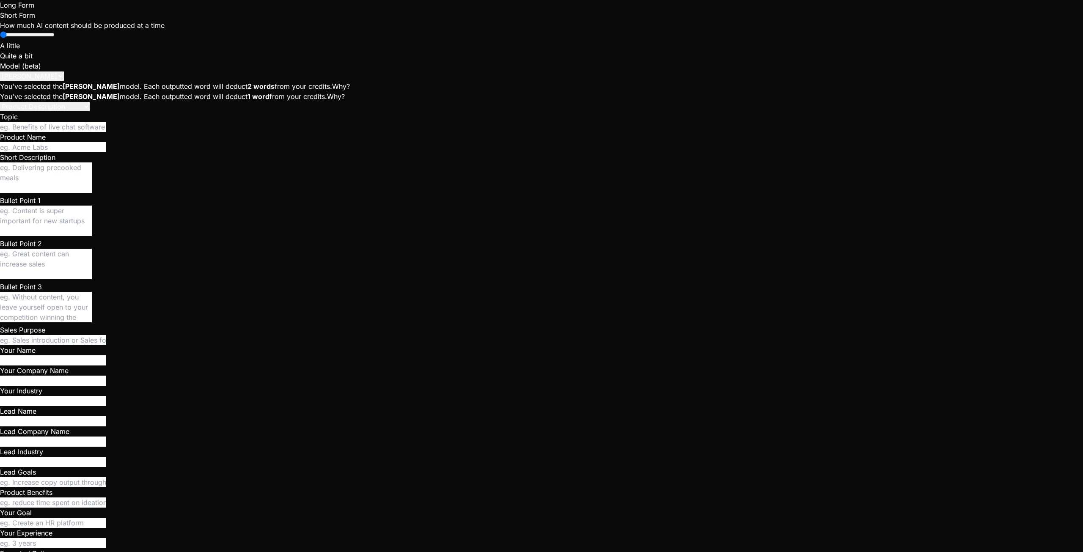
type textarea "I don't see any verification procedure. I w"
type textarea "x"
type textarea "I don't see any verification procedure. I wa"
type textarea "x"
type textarea "I don't see any verification procedure. I wan"
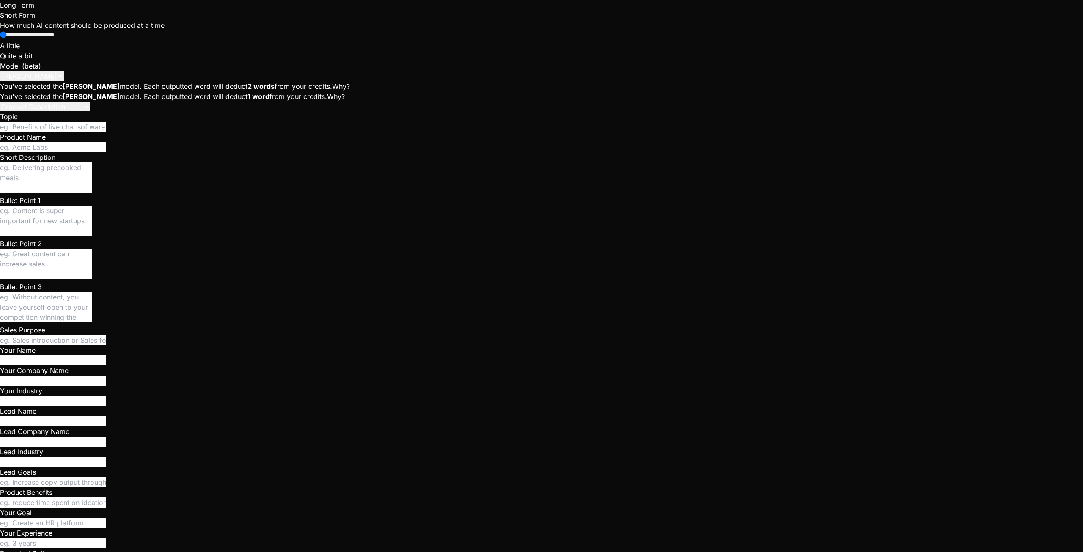
type textarea "x"
type textarea "I don't see any verification procedure. I want"
type textarea "x"
type textarea "I don't see any verification procedure. I want"
type textarea "x"
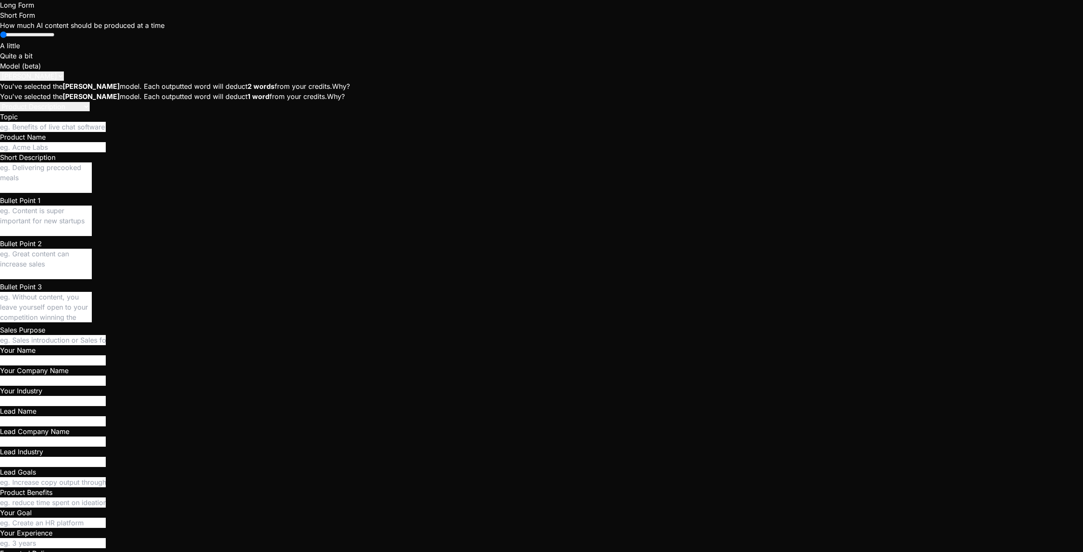
type textarea "I don't see any verification procedure. I want t"
type textarea "x"
type textarea "I don't see any verification procedure. I want to"
type textarea "x"
type textarea "I don't see any verification procedure. I want to"
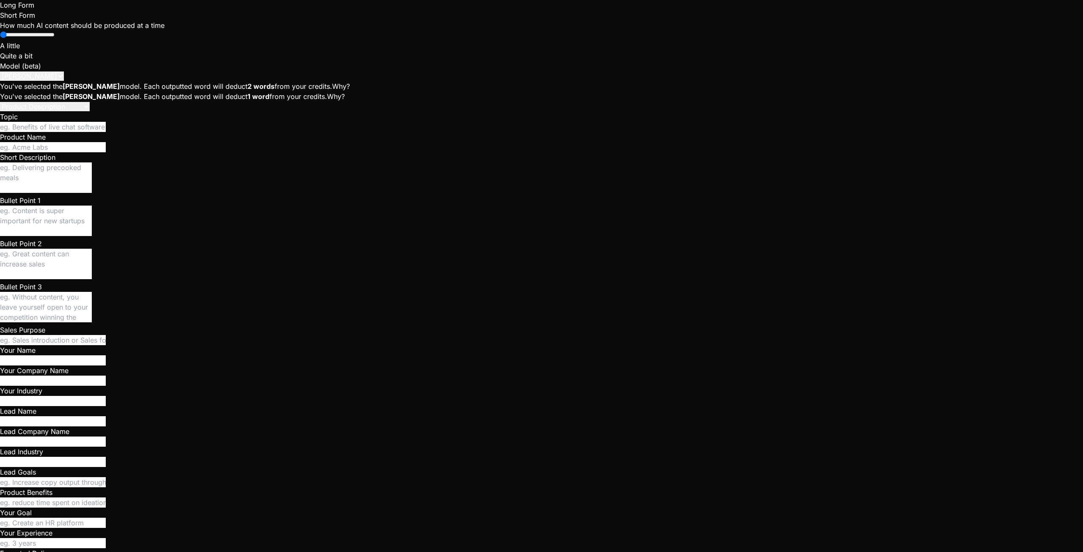
type textarea "x"
type textarea "I don't see any verification procedure. I want to m"
type textarea "x"
type textarea "I don't see any verification procedure. I want to ma"
type textarea "x"
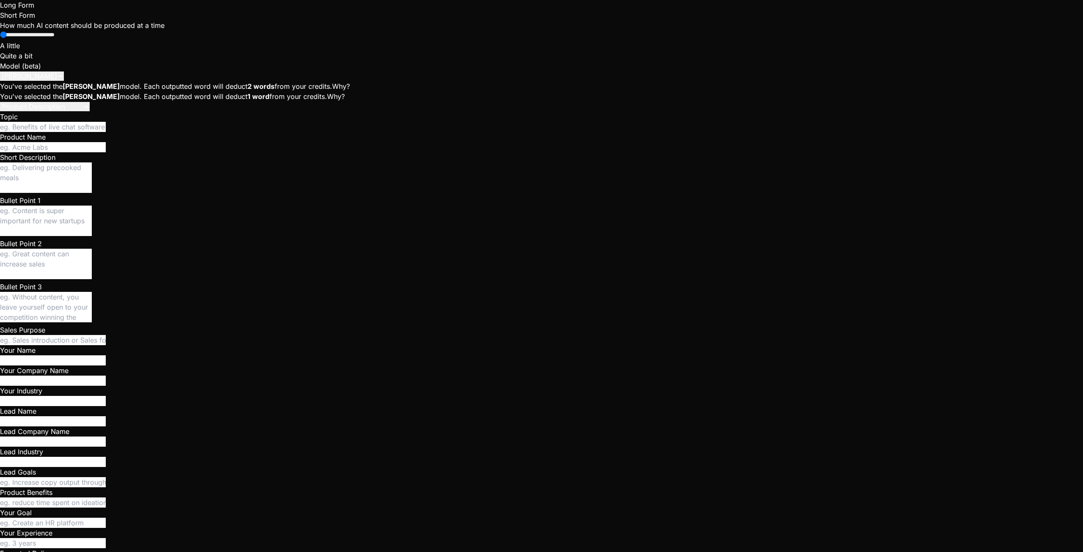
type textarea "I don't see any verification procedure. I want to mak"
type textarea "x"
type textarea "I don't see any verification procedure. I want to make"
type textarea "x"
type textarea "I don't see any verification procedure. I want to make"
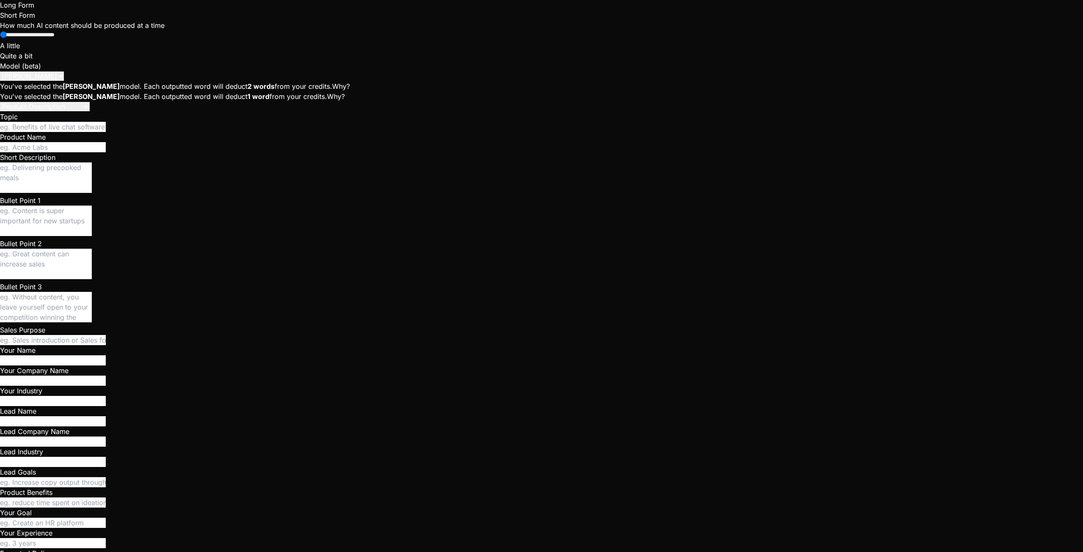
type textarea "x"
type textarea "I don't see any verification procedure. I want to make s"
type textarea "x"
type textarea "I don't see any verification procedure. I want to make su"
type textarea "x"
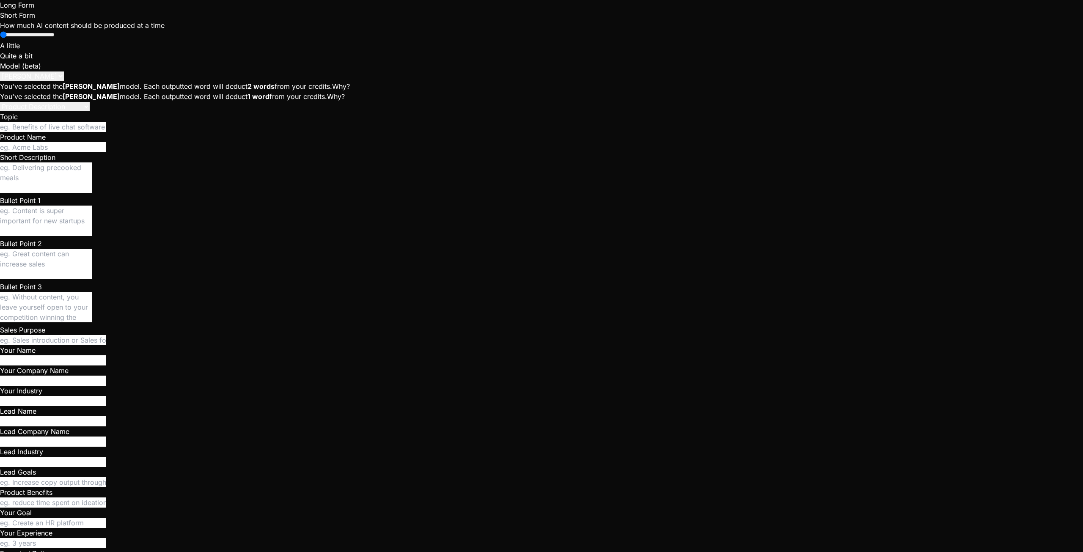
type textarea "I don't see any verification procedure. I want to make sur"
type textarea "x"
type textarea "I don't see any verification procedure. I want to make sur"
type textarea "x"
type textarea "I don't see any verification procedure. I want to make sur e"
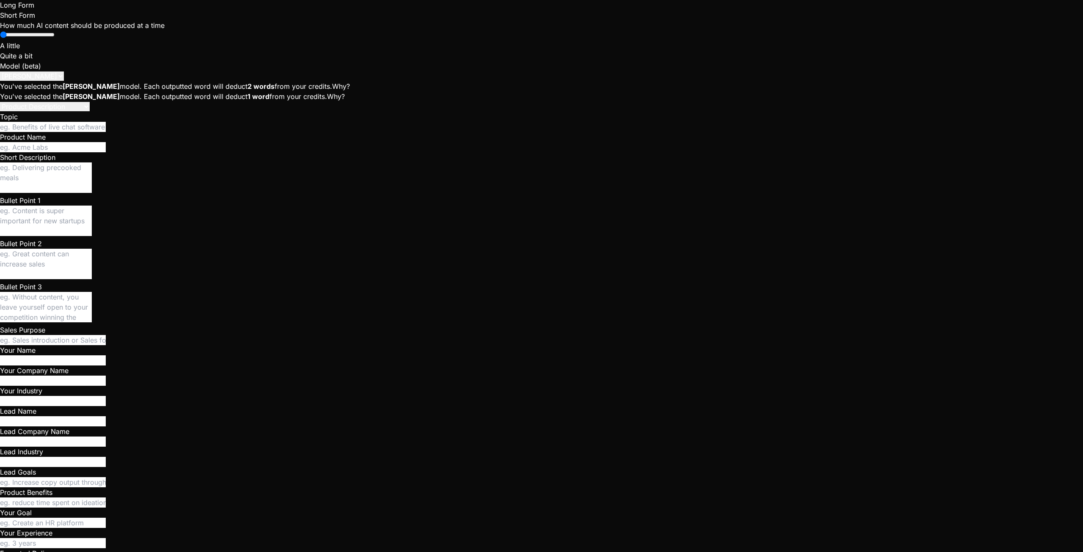
type textarea "x"
type textarea "I don't see any verification procedure. I want to make sur"
type textarea "x"
type textarea "I don't see any verification procedure. I want to make sur"
type textarea "x"
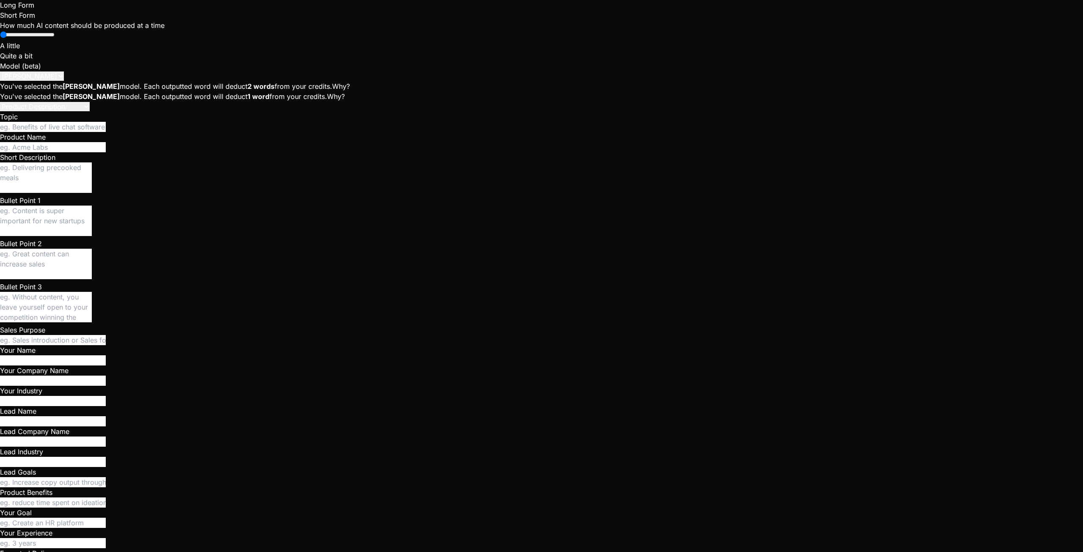
type textarea "I don't see any verification procedure. I want to make sure"
type textarea "x"
type textarea "I don't see any verification procedure. I want to make sure"
type textarea "x"
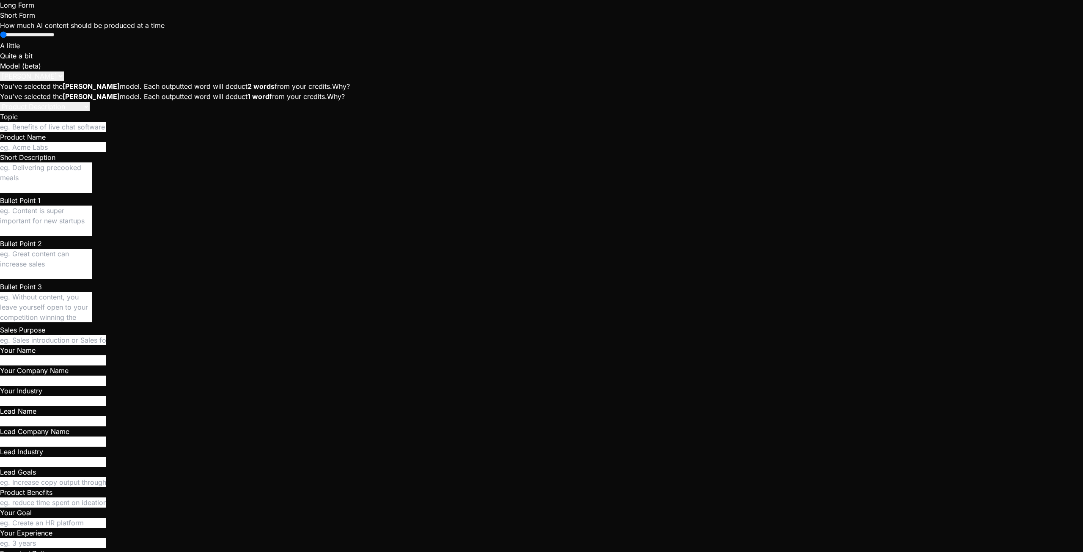
drag, startPoint x: 231, startPoint y: 503, endPoint x: 162, endPoint y: 503, distance: 68.5
type textarea "I don't see any verification procedure."
type textarea "x"
type textarea "I don't see any verification procedure."
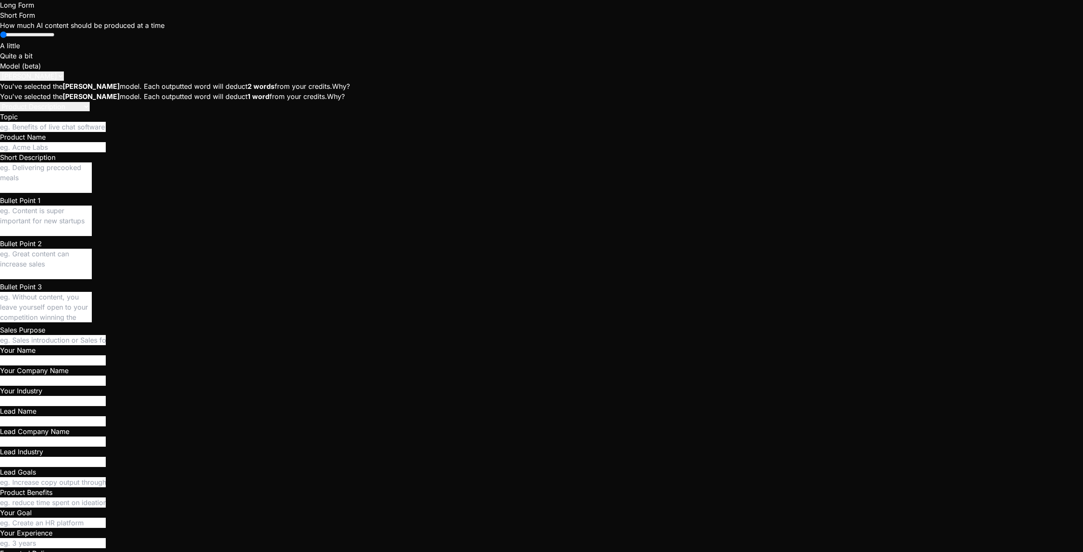
type textarea "x"
type textarea "I don't see any verification procedure"
type textarea "x"
type textarea "I don't see any verification procedure,"
type textarea "x"
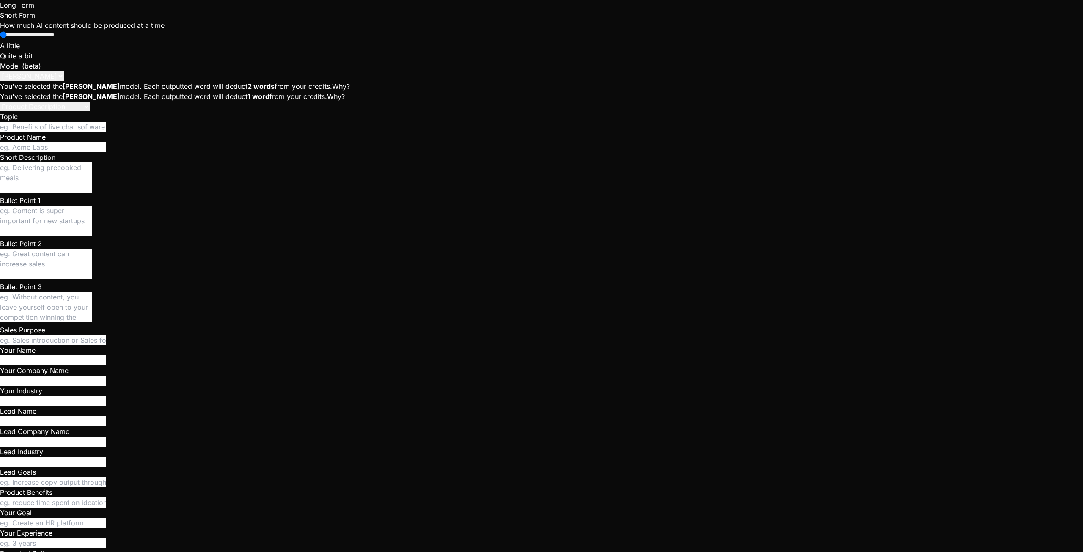
type textarea "I don't see any verification procedure,"
type textarea "x"
type textarea "I don't see any verification procedure, n"
type textarea "x"
type textarea "I don't see any verification procedure, no"
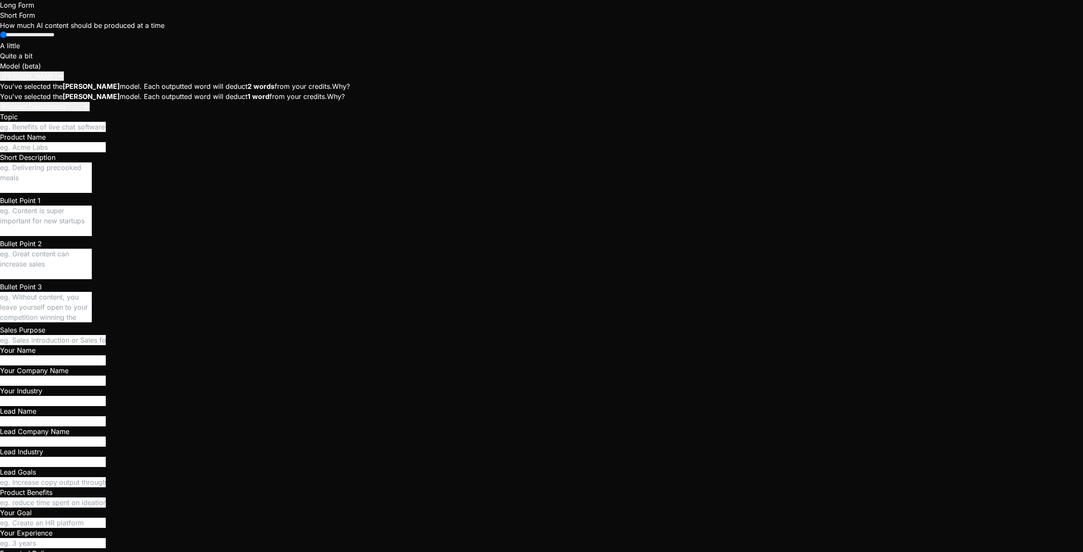
type textarea "x"
type textarea "I don't see any verification procedure, not"
type textarea "x"
type textarea "I don't see any verification procedure, noth"
type textarea "x"
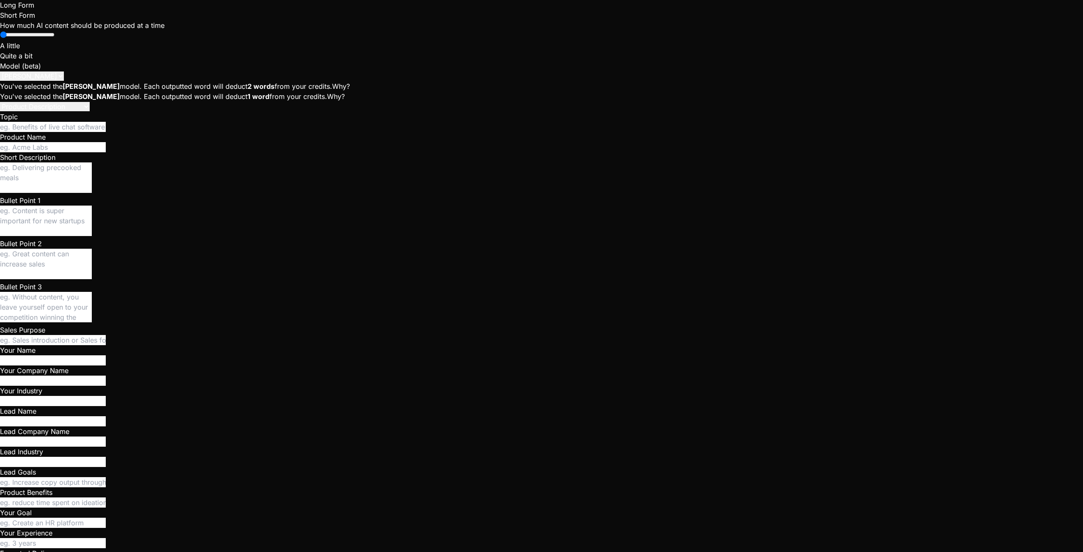
type textarea "I don't see any verification procedure, nothi"
type textarea "x"
type textarea "I don't see any verification procedure, nothin"
type textarea "x"
type textarea "I don't see any verification procedure, nothing"
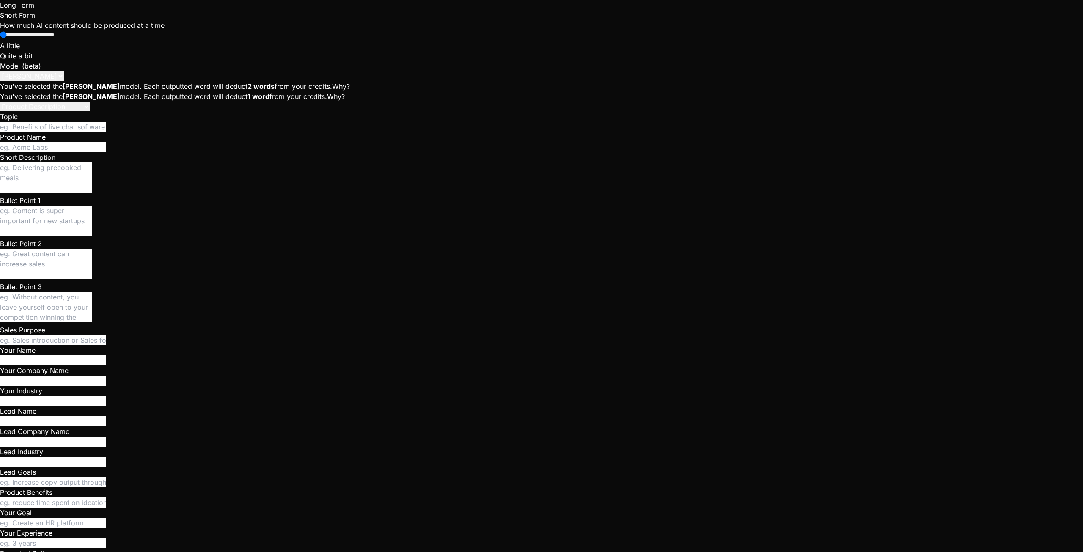
type textarea "x"
type textarea "I don't see any verification procedure, nothing"
type textarea "x"
type textarea "I don't see any verification procedure, nothing r"
type textarea "x"
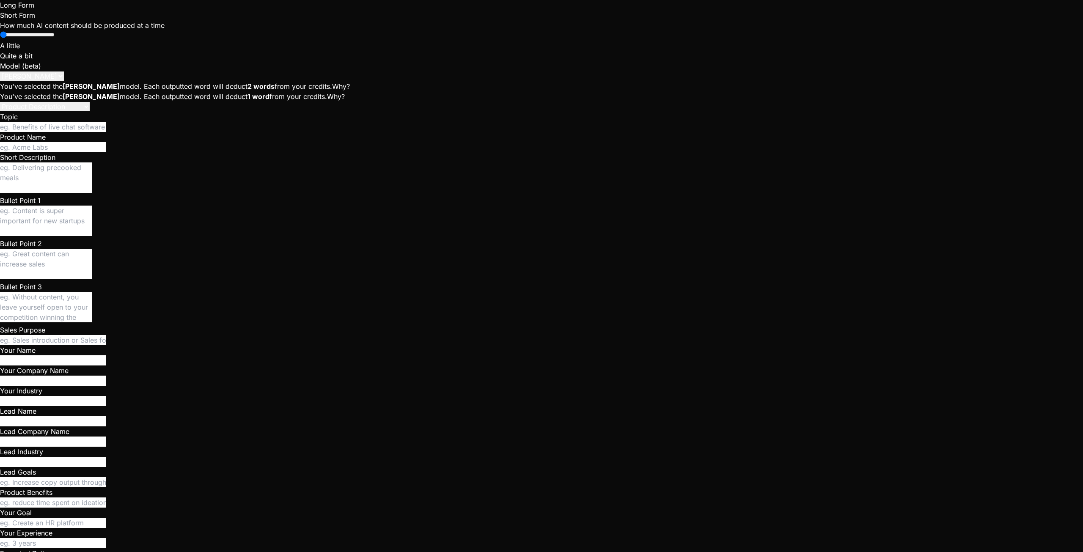
type textarea "I don't see any verification procedure, nothing re"
type textarea "x"
type textarea "I don't see any verification procedure, nothing rel"
type textarea "x"
type textarea "I don't see any verification procedure, nothing [MEDICAL_DATA]"
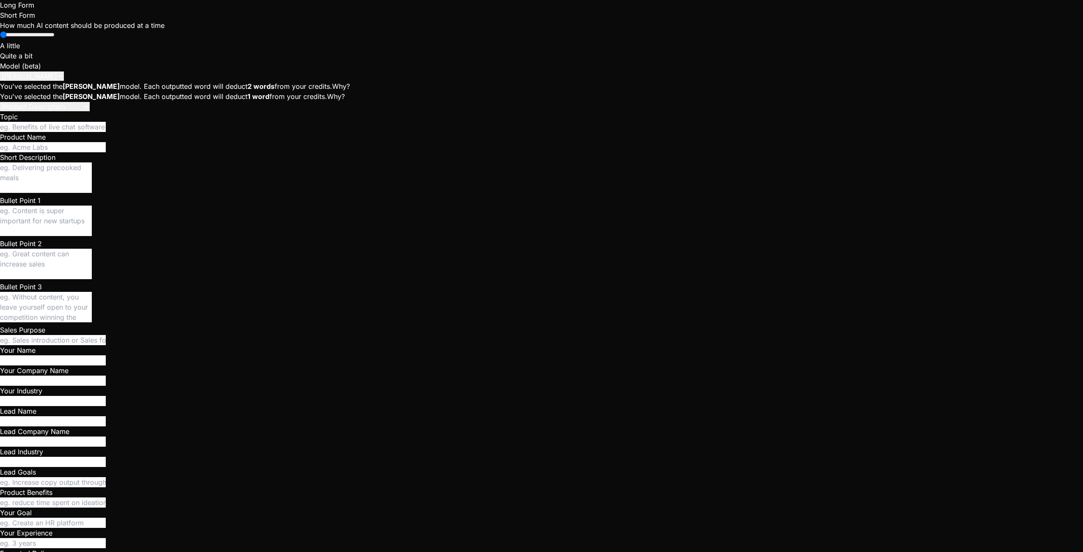
type textarea "x"
type textarea "I don't see any verification procedure, nothing relat"
type textarea "x"
type textarea "I don't see any verification procedure, nothing relati"
type textarea "x"
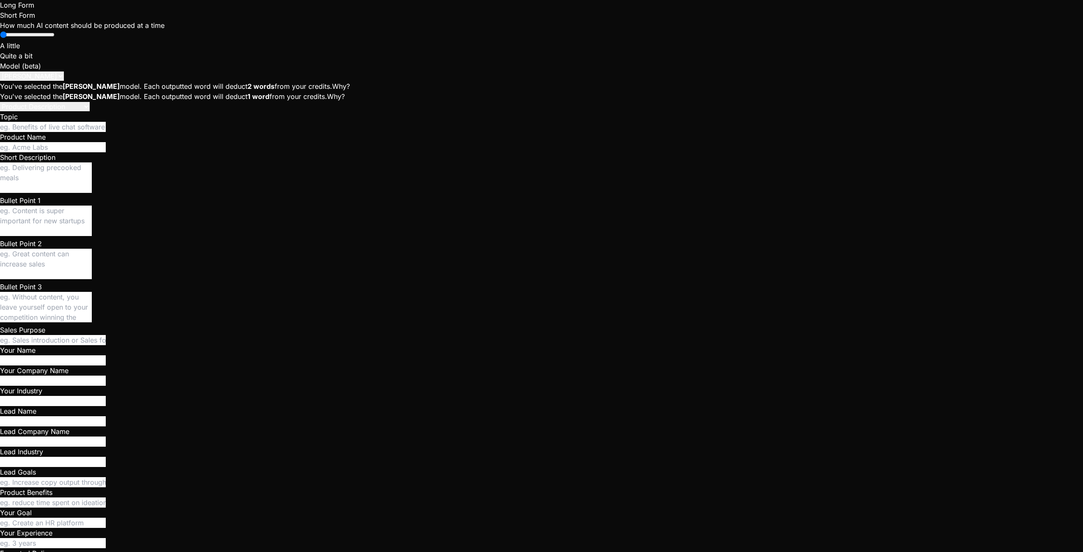
type textarea "I don't see any verification procedure, nothing relat"
type textarea "x"
type textarea "I don't see any verification procedure, nothing relate"
type textarea "x"
type textarea "I don't see any verification procedure, nothing related"
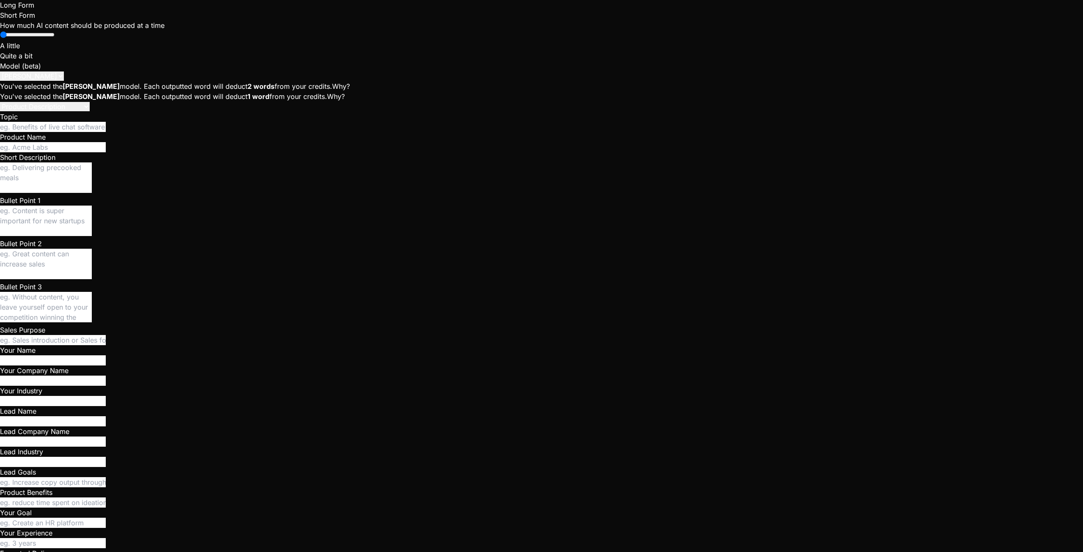
type textarea "x"
type textarea "I don't see any verification procedure, nothing related"
type textarea "x"
type textarea "I don't see any verification procedure, nothing related t"
type textarea "x"
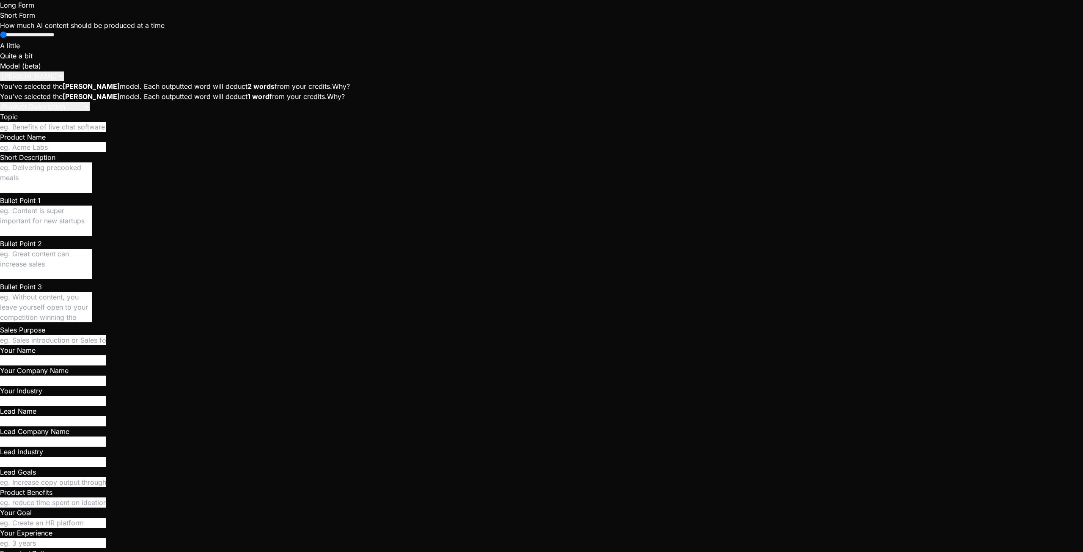
type textarea "I don't see any verification procedure, nothing related to"
type textarea "x"
type textarea "I don't see any verification procedure, nothing related to"
type textarea "x"
type textarea "I don't see any verification procedure, nothing related to e"
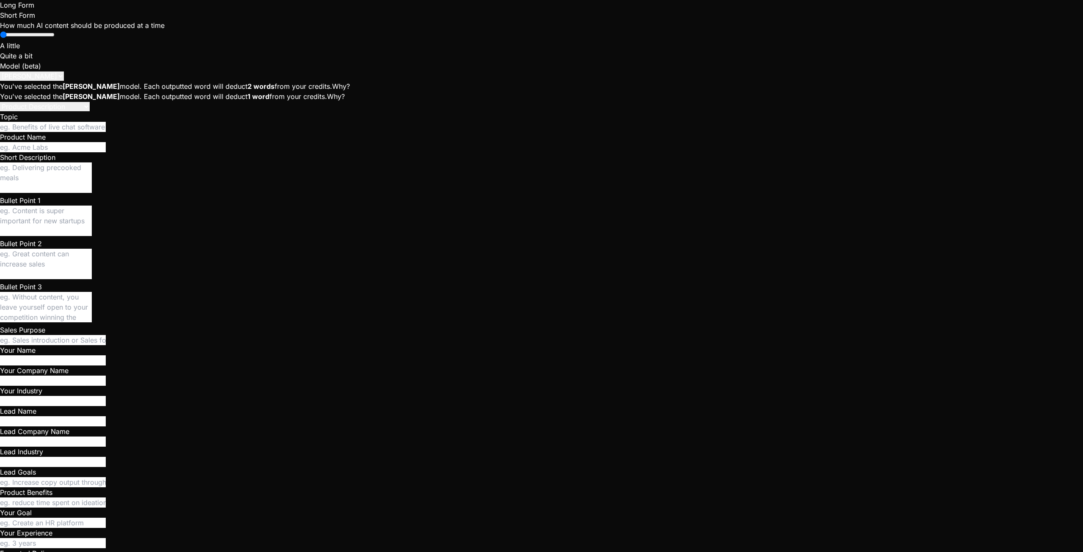
type textarea "x"
type textarea "I don't see any verification procedure, nothing related to ed"
type textarea "x"
type textarea "I don't see any verification procedure, nothing related to edg"
type textarea "x"
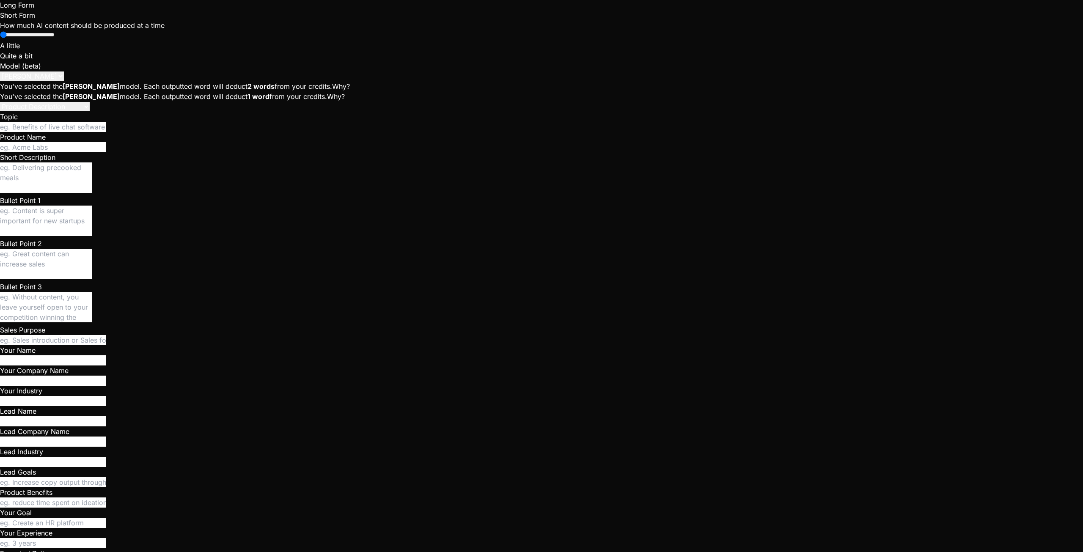
type textarea "I don't see any verification procedure, nothing related to edge"
type textarea "x"
type textarea "I don't see any verification procedure, nothing related to edge"
type textarea "x"
type textarea "I don't see any verification procedure, nothing related to edge f"
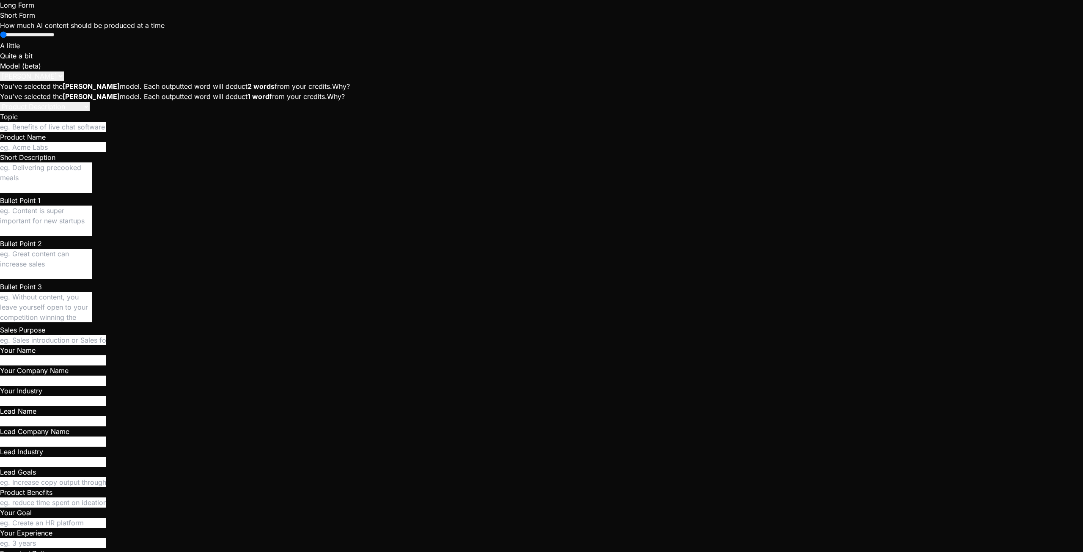
type textarea "x"
type textarea "I don't see any verification procedure, nothing related to edge fu"
type textarea "x"
type textarea "I don't see any verification procedure, nothing related to edge fun"
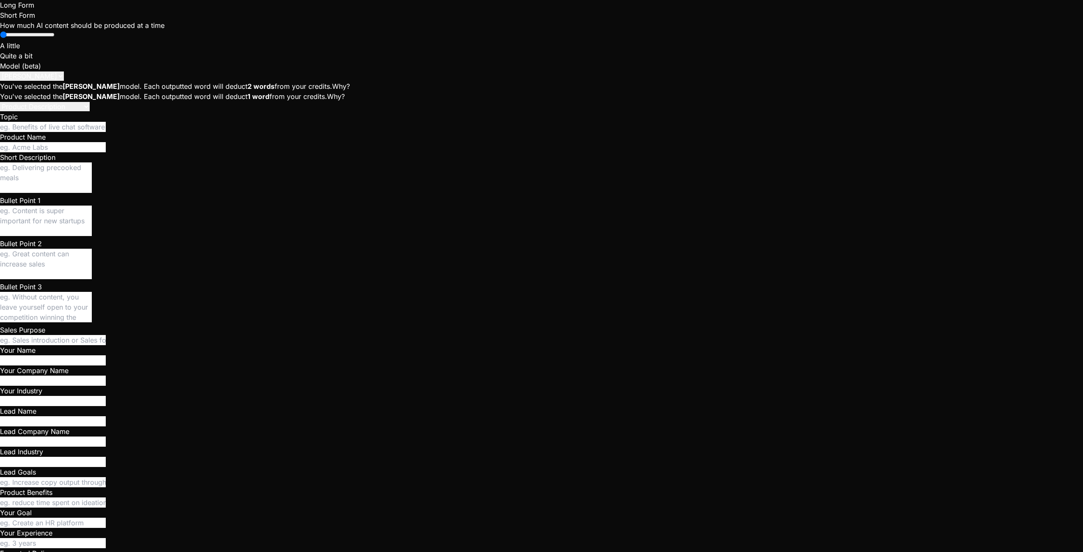
scroll to position [3470, 0]
drag, startPoint x: 57, startPoint y: 485, endPoint x: 16, endPoint y: 486, distance: 40.2
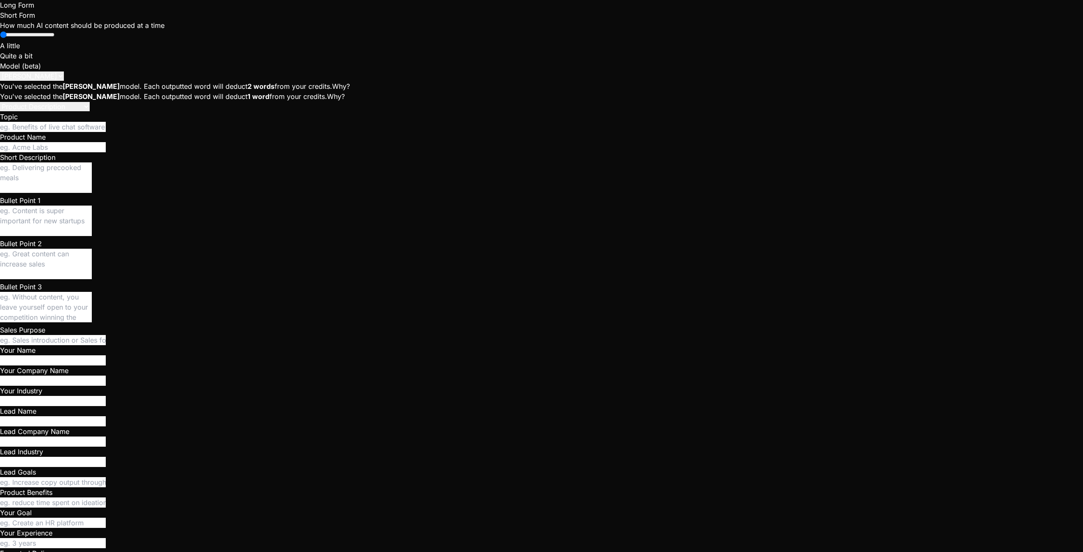
drag, startPoint x: 37, startPoint y: 216, endPoint x: 181, endPoint y: 378, distance: 216.8
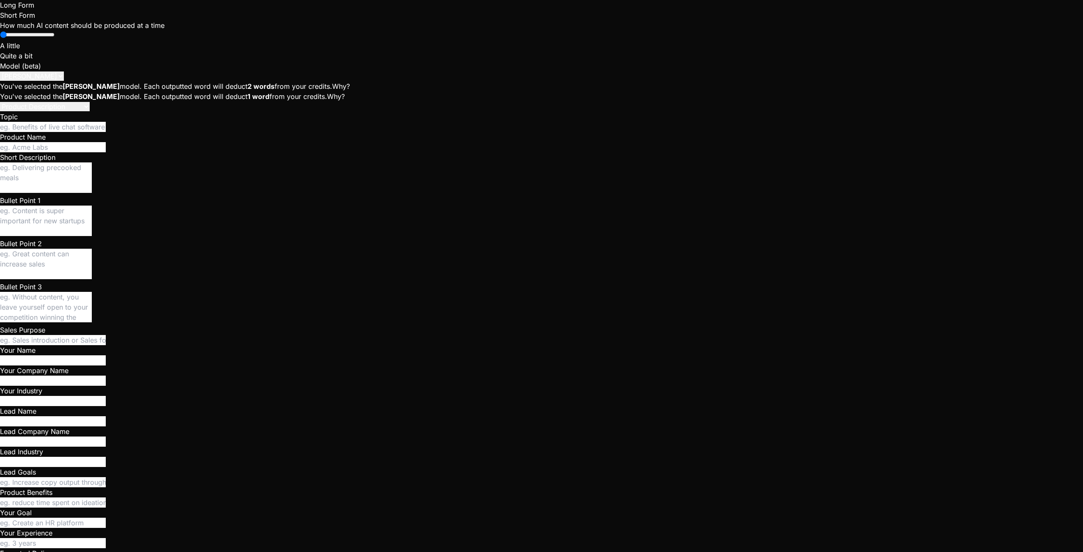
scroll to position [3432, 0]
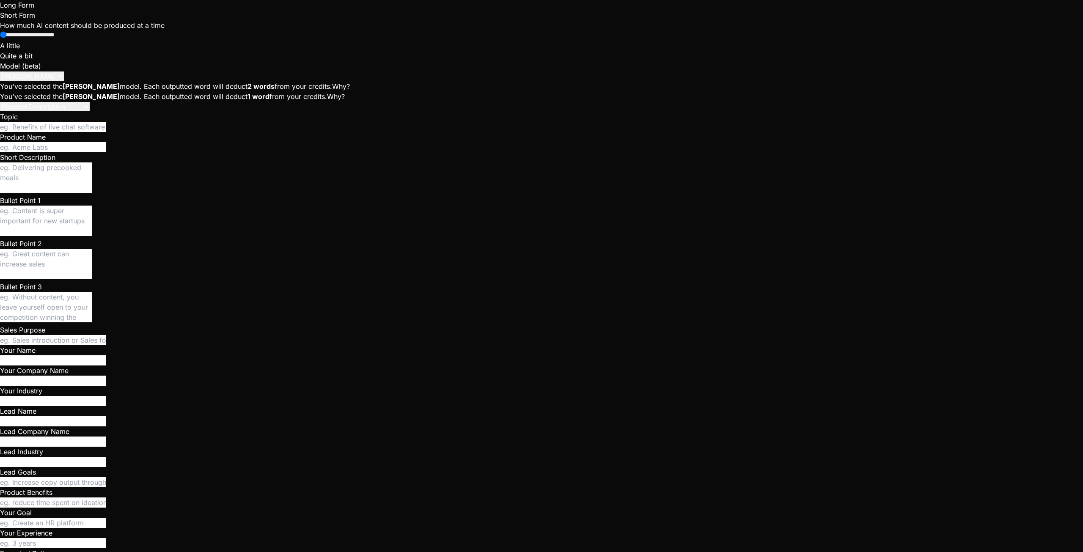
paste textarea "RSI PROFILE URL (OPTIONAL):"
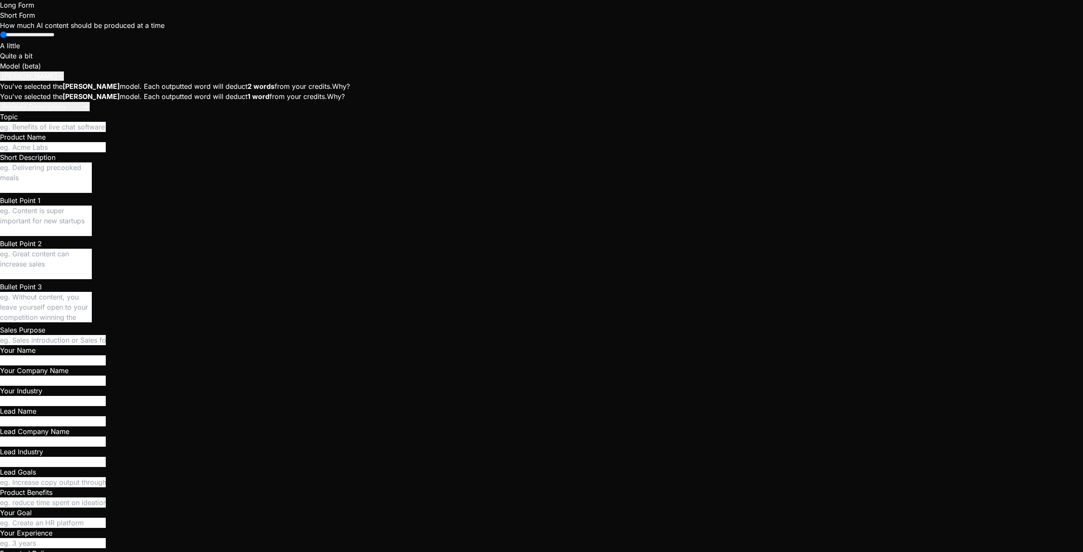
drag, startPoint x: 164, startPoint y: 225, endPoint x: 196, endPoint y: 230, distance: 32.1
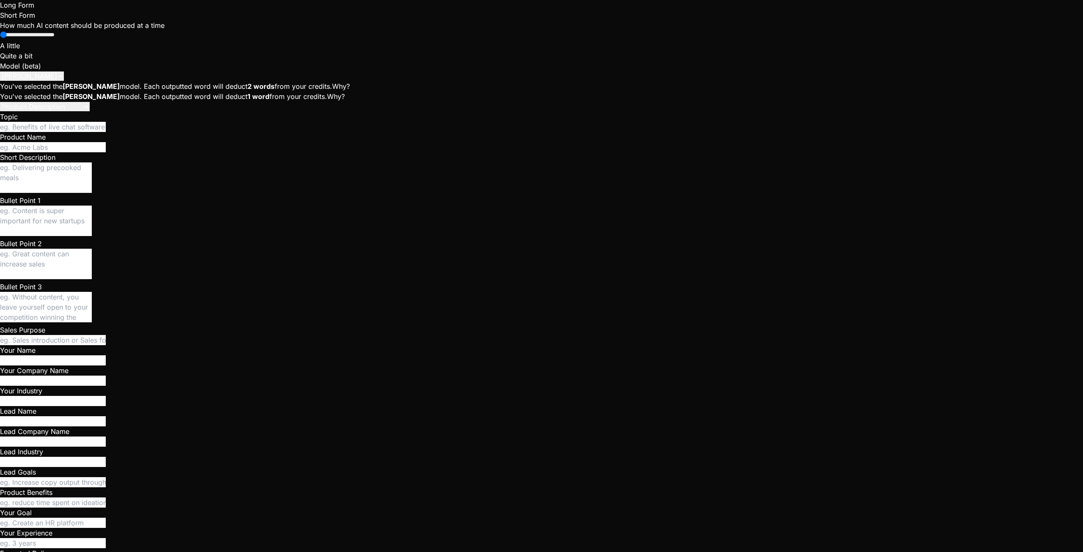
copy code "rsi-verify"
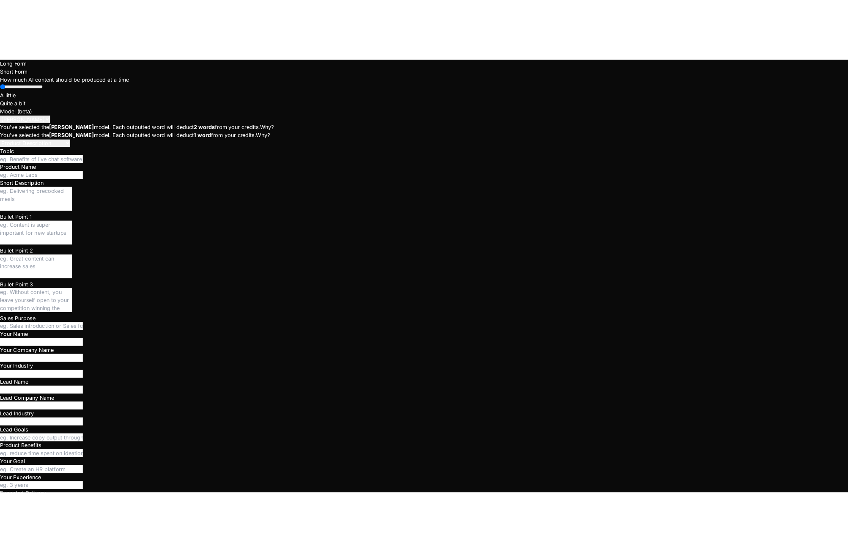
scroll to position [4547, 0]
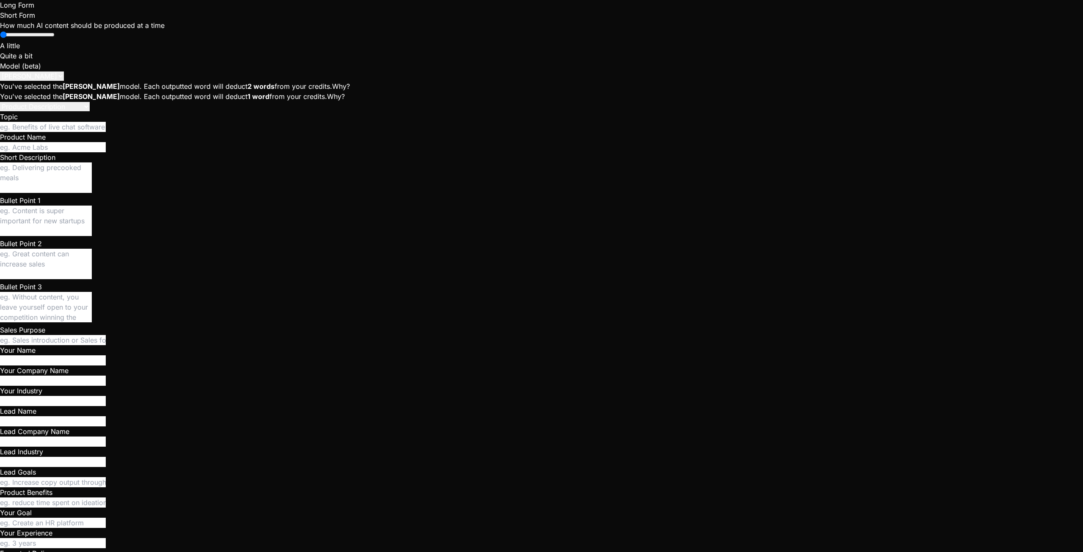
paste textarea "[URL][DOMAIN_NAME]"
drag, startPoint x: 153, startPoint y: 504, endPoint x: 258, endPoint y: 509, distance: 105.0
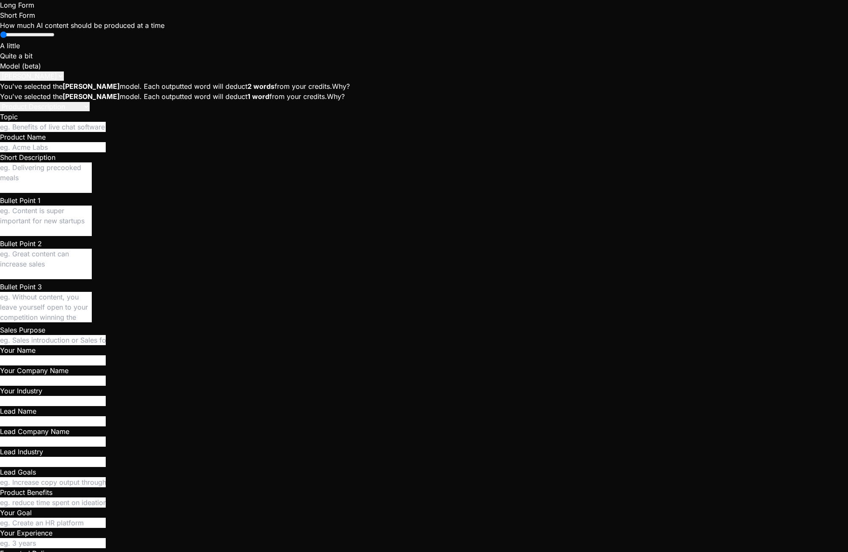
scroll to position [4138, 0]
paste textarea "script.js:300 [Violation] Permissions policy violation: The Clipboard API has b…"
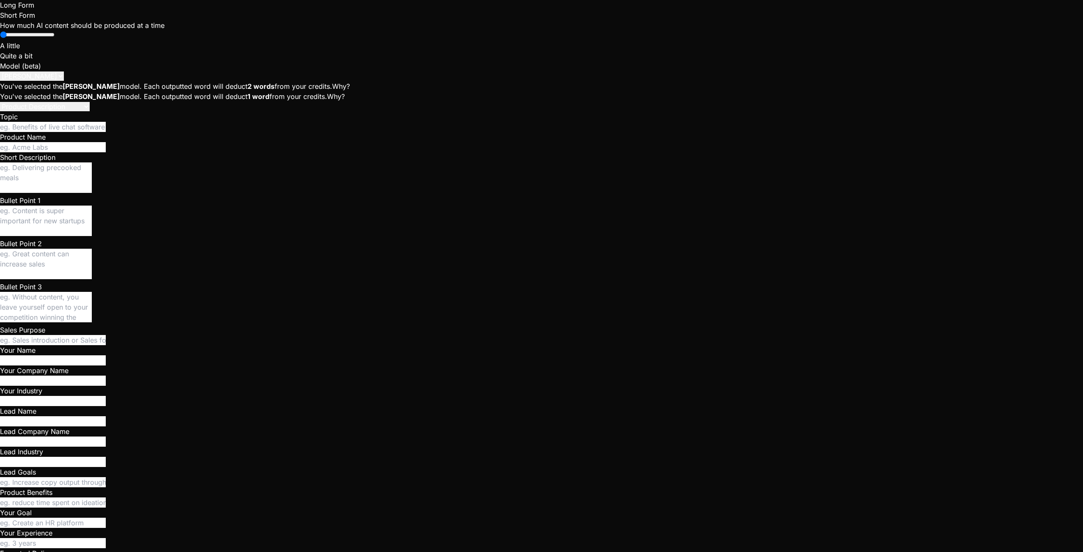
scroll to position [4774, 0]
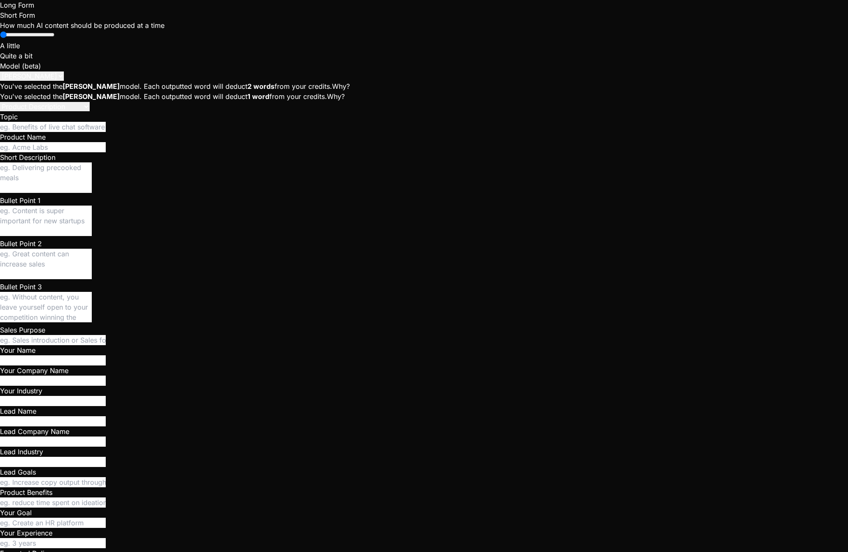
scroll to position [5744, 0]
paste textarea "[URL][DOMAIN_NAME]"
drag, startPoint x: 77, startPoint y: 502, endPoint x: 347, endPoint y: 507, distance: 269.8
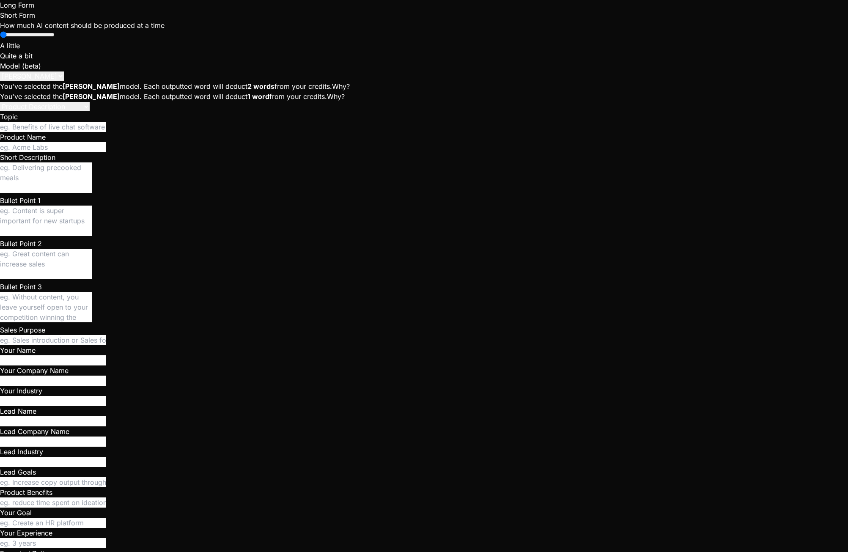
paste textarea "Script.js: onAuthStateChange triggered. Event: SIGNED_IN Session exists: true s…"
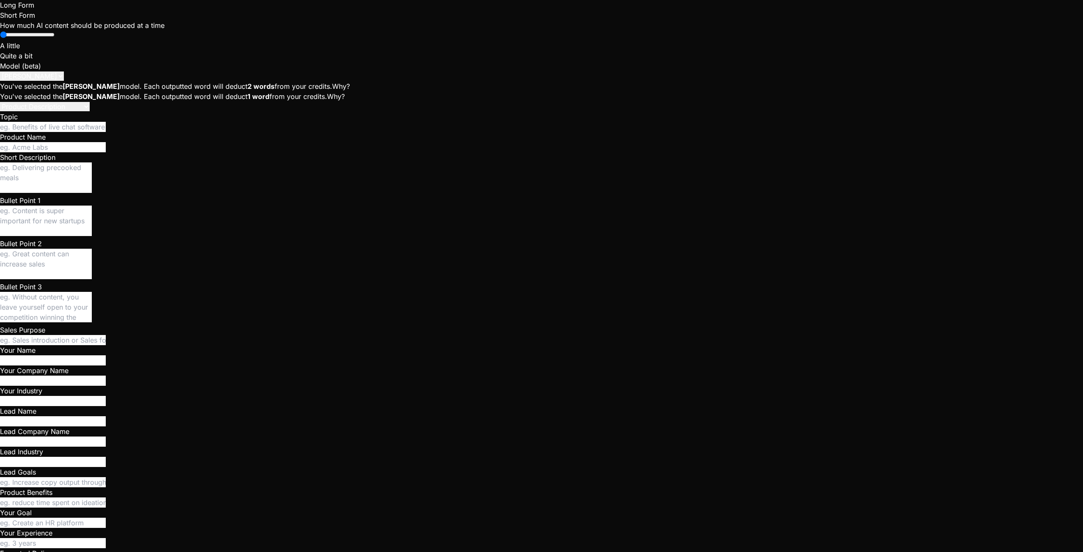
scroll to position [5300, 0]
drag, startPoint x: 408, startPoint y: 27, endPoint x: 408, endPoint y: 32, distance: 5.5
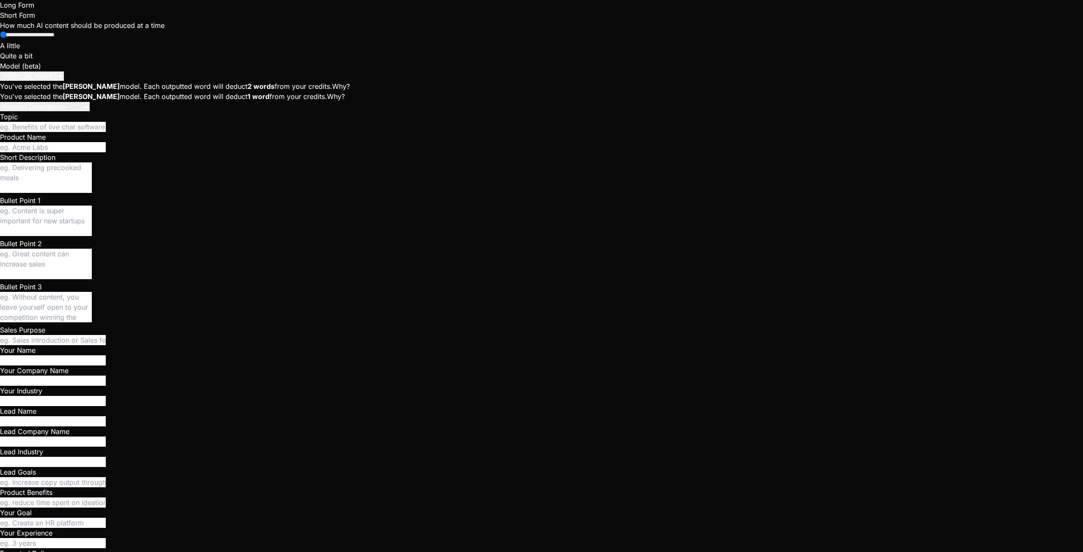
drag, startPoint x: 94, startPoint y: 500, endPoint x: 181, endPoint y: 486, distance: 87.8
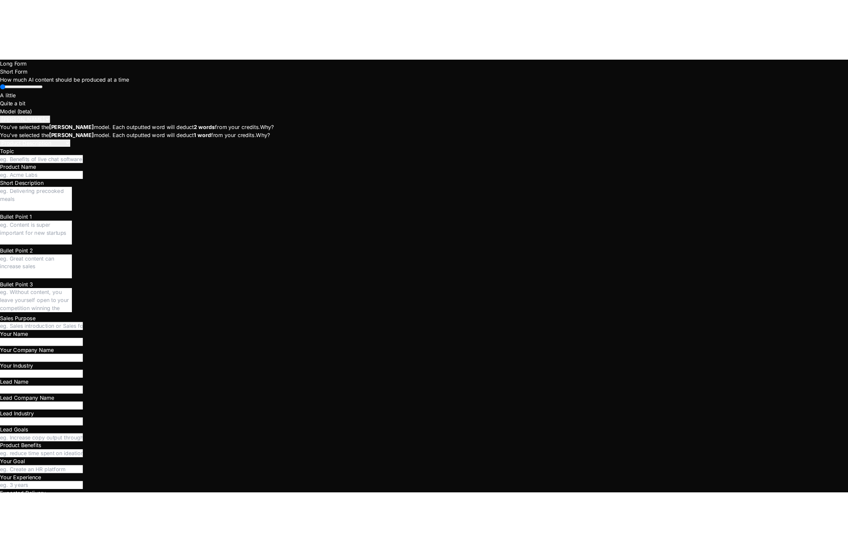
scroll to position [6058, 0]
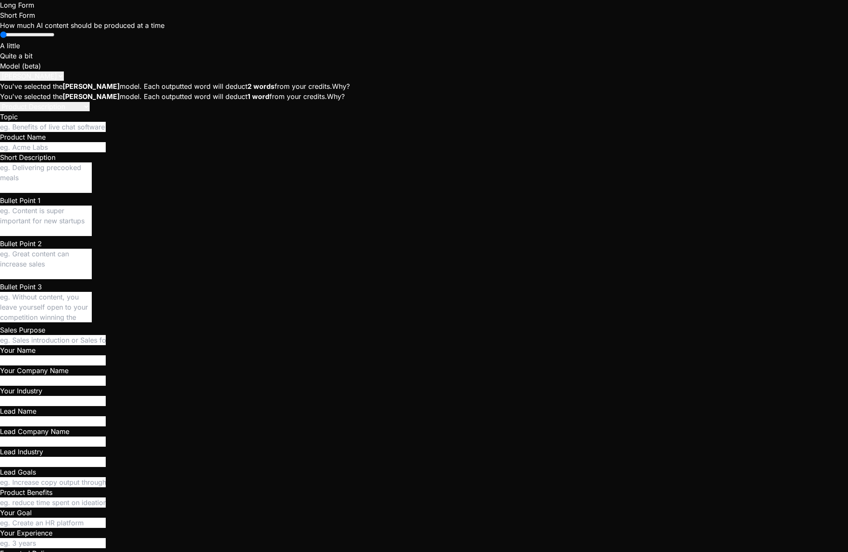
scroll to position [6323, 0]
paste textarea "Access to fetch at '[URL][DOMAIN_NAME]' from origin '[URL][DOMAIN_NAME]' has be…"
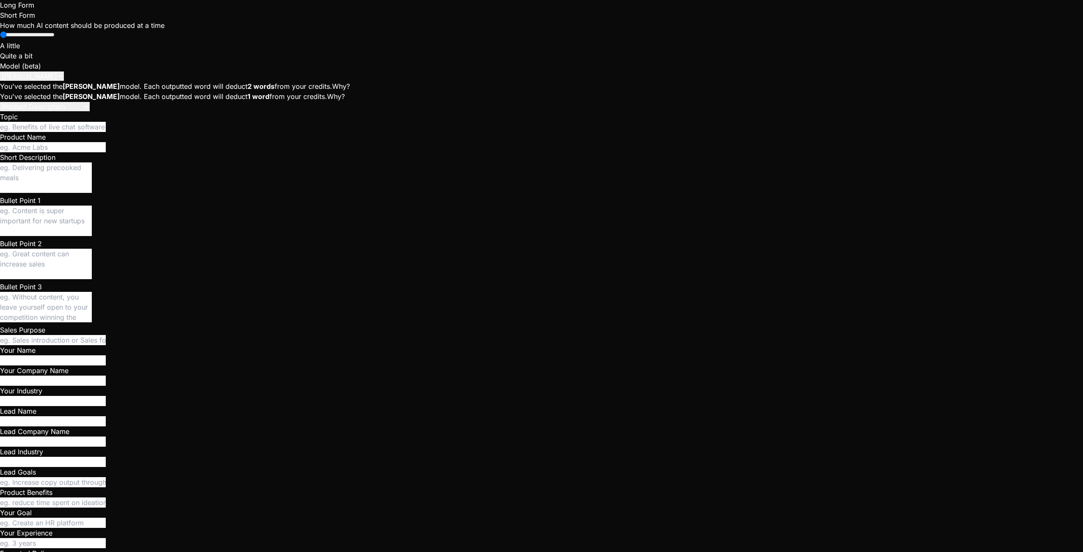
scroll to position [6508, 0]
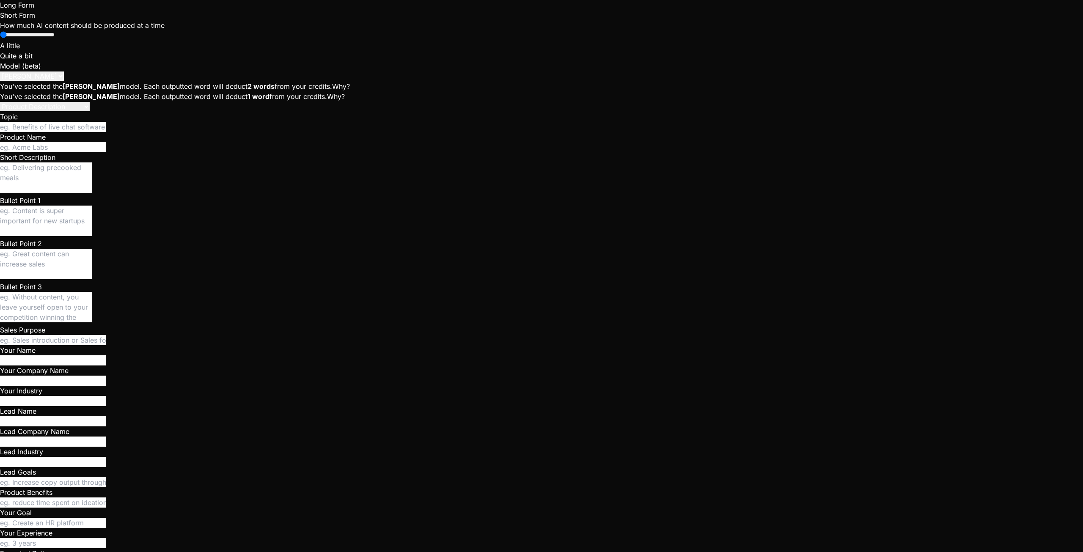
scroll to position [6693, 0]
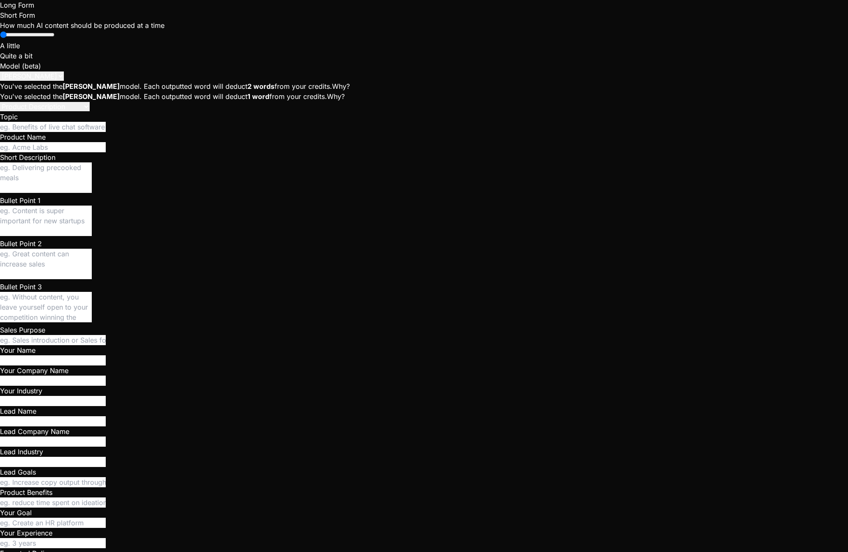
scroll to position [7609, 0]
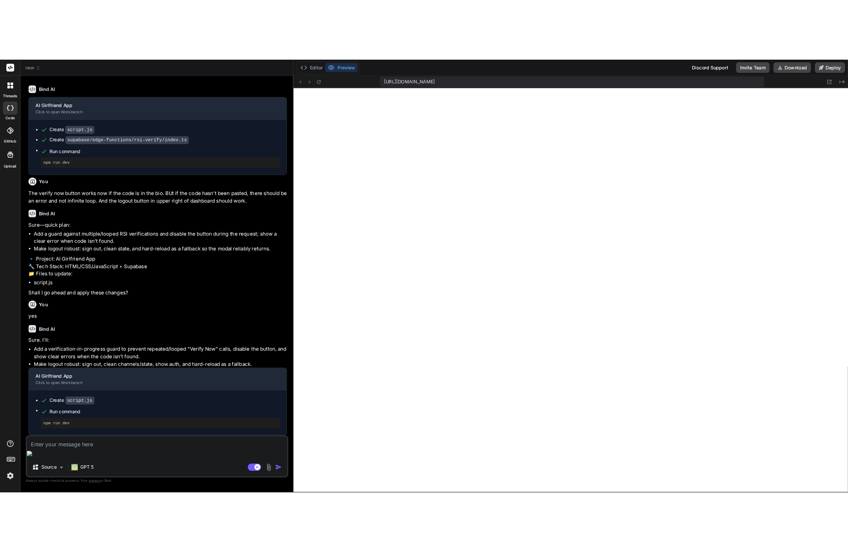
scroll to position [394, 0]
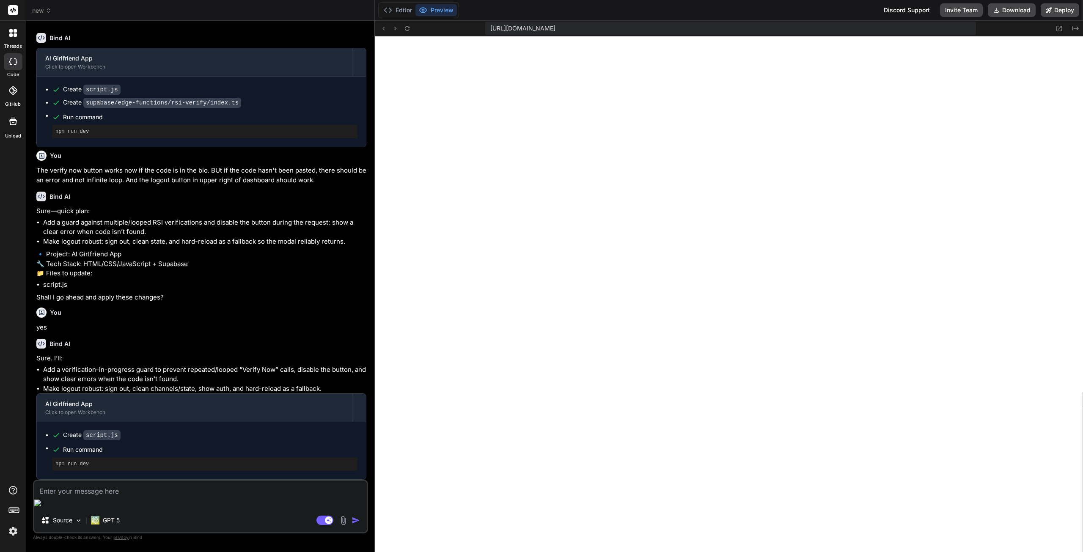
type textarea "x"
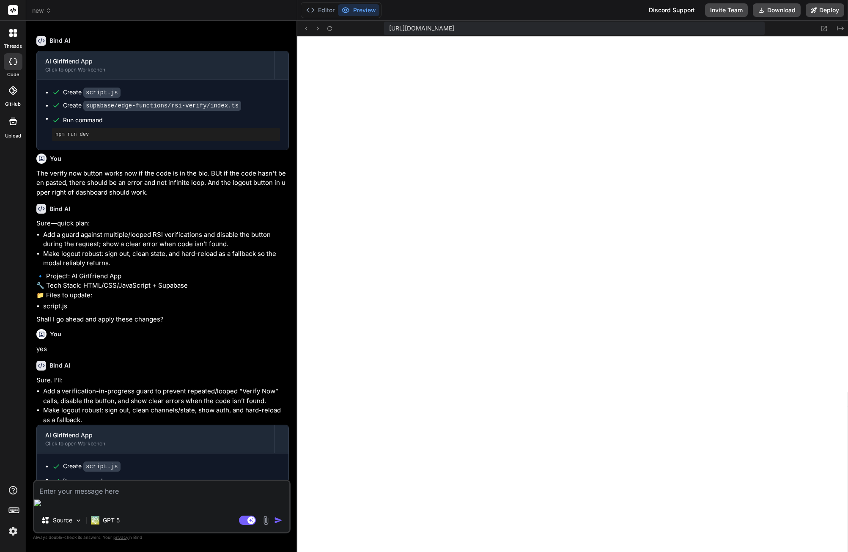
scroll to position [442, 0]
click at [106, 496] on textarea at bounding box center [161, 488] width 255 height 15
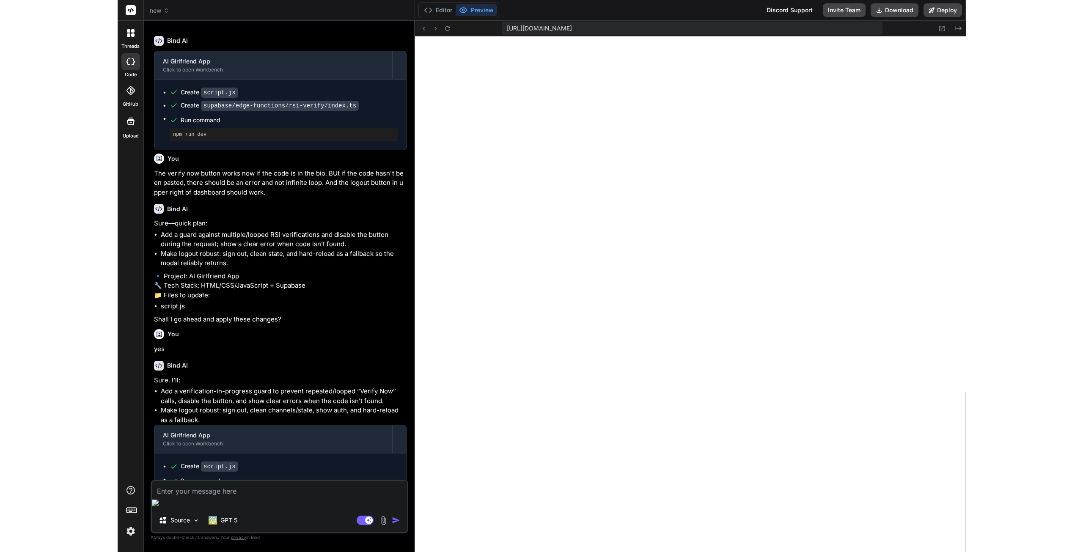
scroll to position [635, 0]
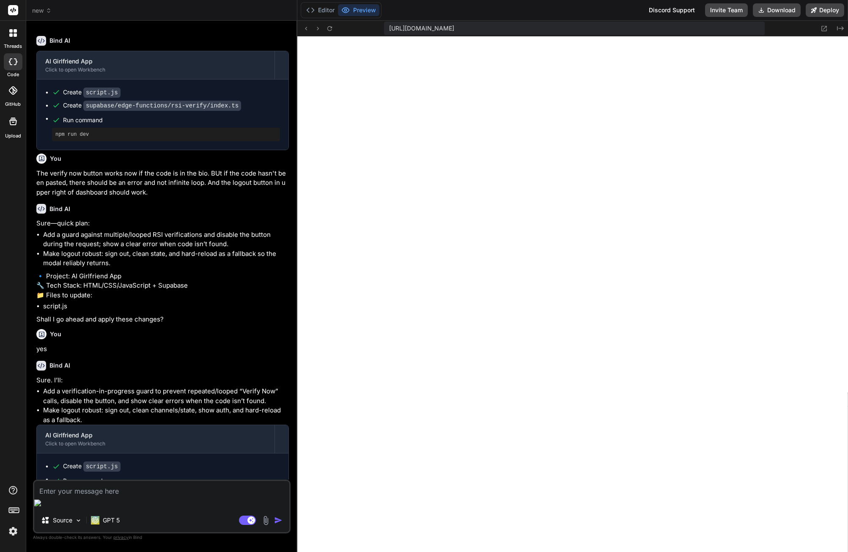
click at [122, 496] on textarea at bounding box center [161, 488] width 255 height 15
paste textarea "VERIFICATION CODE NOT FOUND ON YOUR RSI PROFILE. PASTE THE CODE INTO YOUR BIO, …"
type textarea "VERIFICATION CODE NOT FOUND ON YOUR RSI PROFILE. PASTE THE CODE INTO YOUR BIO, …"
type textarea "x"
type textarea "VERIFICATION CODE NOT FOUND ON YOUR RSI PROFILE. PASTE THE CODE INTO YOUR BIO, …"
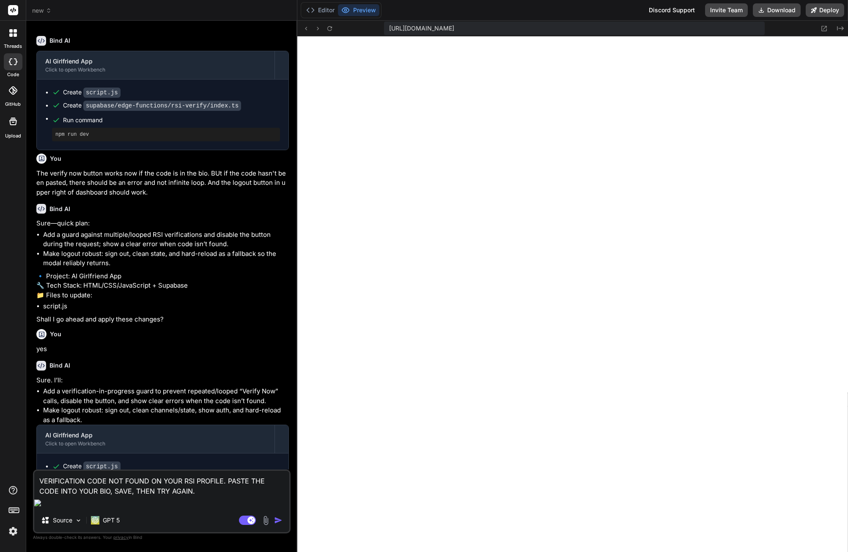
type textarea "x"
type textarea "VERIFICATION CODE NOT FOUND ON YOUR RSI PROFILE. PASTE THE CODE INTO YOUR BIO, …"
type textarea "x"
type textarea "VERIFICATION CODE NOT FOUND ON YOUR RSI PROFILE. PASTE THE CODE INTO YOUR BIO, …"
type textarea "x"
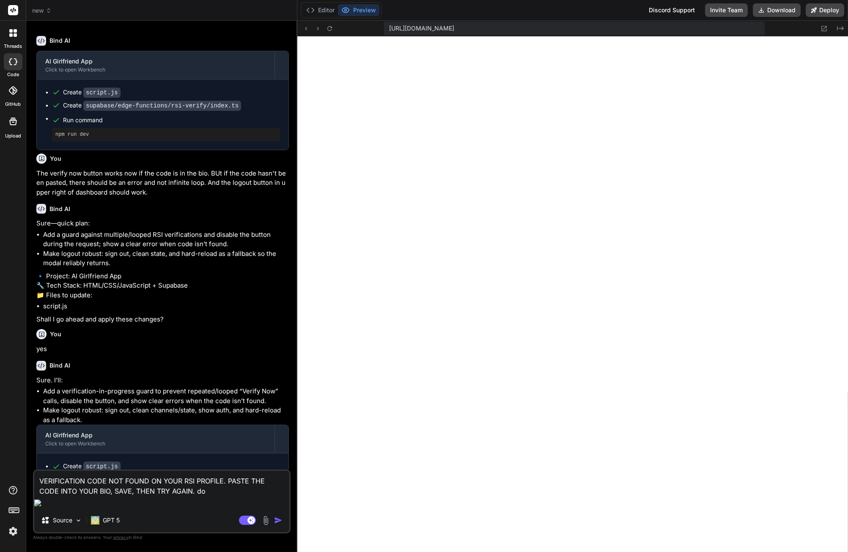
type textarea "VERIFICATION CODE NOT FOUND ON YOUR RSI PROFILE. PASTE THE CODE INTO YOUR BIO, …"
type textarea "x"
type textarea "VERIFICATION CODE NOT FOUND ON YOUR RSI PROFILE. PASTE THE CODE INTO YOUR BIO, …"
type textarea "x"
type textarea "VERIFICATION CODE NOT FOUND ON YOUR RSI PROFILE. PASTE THE CODE INTO YOUR BIO, …"
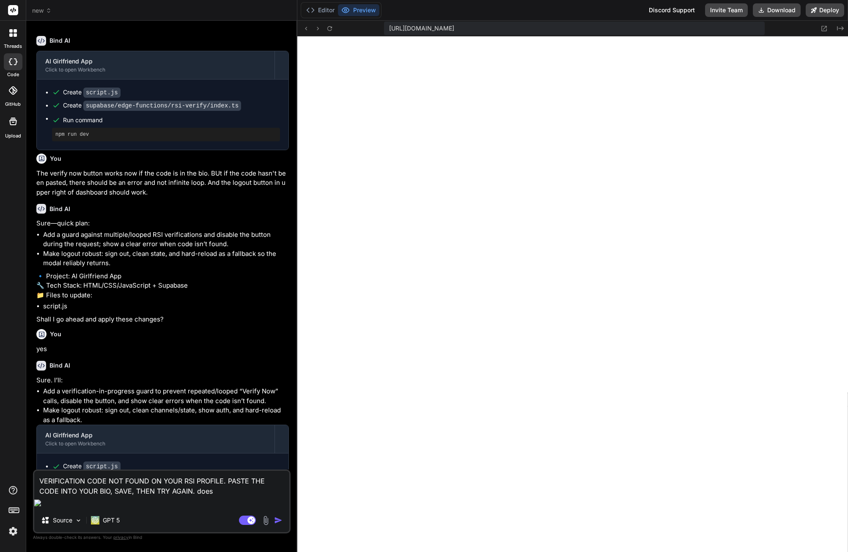
type textarea "x"
type textarea "VERIFICATION CODE NOT FOUND ON YOUR RSI PROFILE. PASTE THE CODE INTO YOUR BIO, …"
type textarea "x"
type textarea "VERIFICATION CODE NOT FOUND ON YOUR RSI PROFILE. PASTE THE CODE INTO YOUR BIO, …"
type textarea "x"
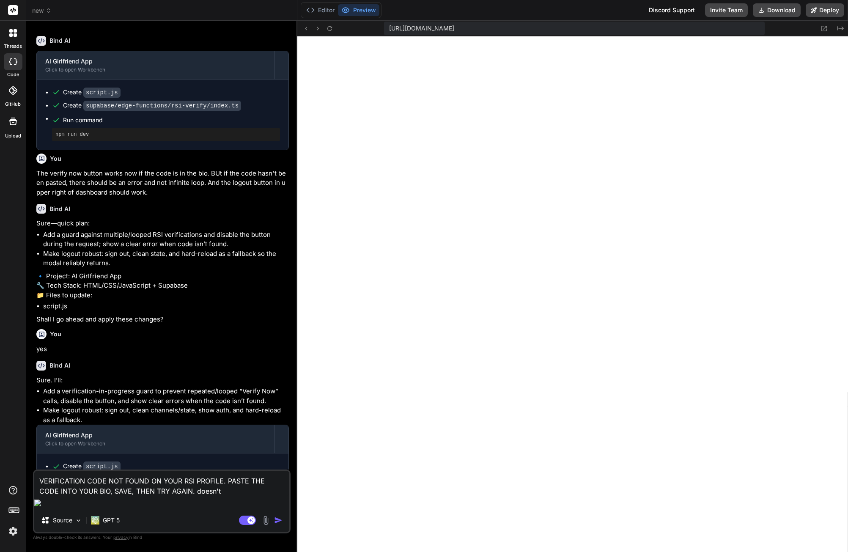
type textarea "VERIFICATION CODE NOT FOUND ON YOUR RSI PROFILE. PASTE THE CODE INTO YOUR BIO, …"
type textarea "x"
type textarea "VERIFICATION CODE NOT FOUND ON YOUR RSI PROFILE. PASTE THE CODE INTO YOUR BIO, …"
type textarea "x"
type textarea "VERIFICATION CODE NOT FOUND ON YOUR RSI PROFILE. PASTE THE CODE INTO YOUR BIO, …"
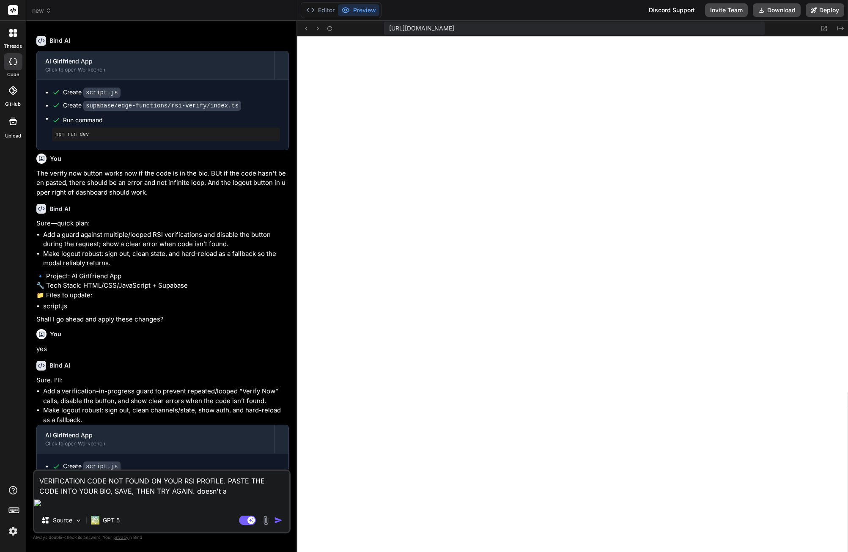
type textarea "x"
type textarea "VERIFICATION CODE NOT FOUND ON YOUR RSI PROFILE. PASTE THE CODE INTO YOUR BIO, …"
type textarea "x"
type textarea "VERIFICATION CODE NOT FOUND ON YOUR RSI PROFILE. PASTE THE CODE INTO YOUR BIO, …"
type textarea "x"
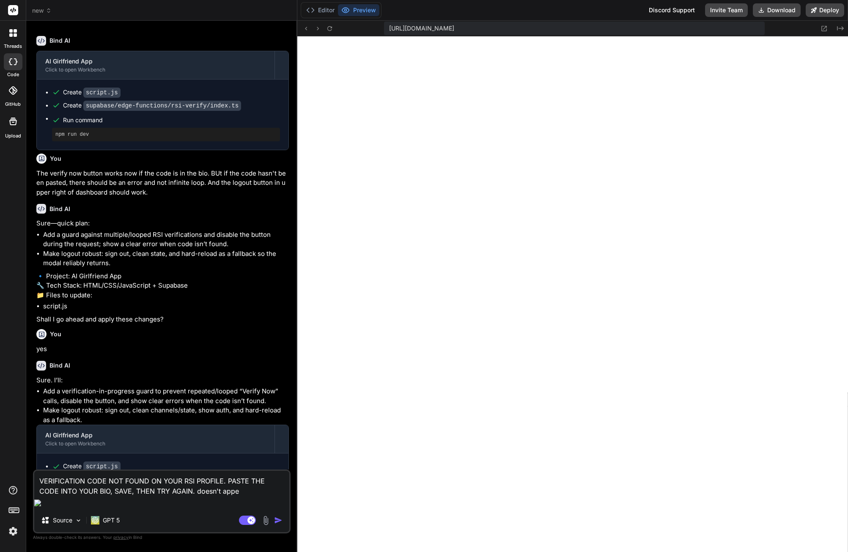
type textarea "VERIFICATION CODE NOT FOUND ON YOUR RSI PROFILE. PASTE THE CODE INTO YOUR BIO, …"
type textarea "x"
type textarea "VERIFICATION CODE NOT FOUND ON YOUR RSI PROFILE. PASTE THE CODE INTO YOUR BIO, …"
type textarea "x"
type textarea "VERIFICATION CODE NOT FOUND ON YOUR RSI PROFILE. PASTE THE CODE INTO YOUR BIO, …"
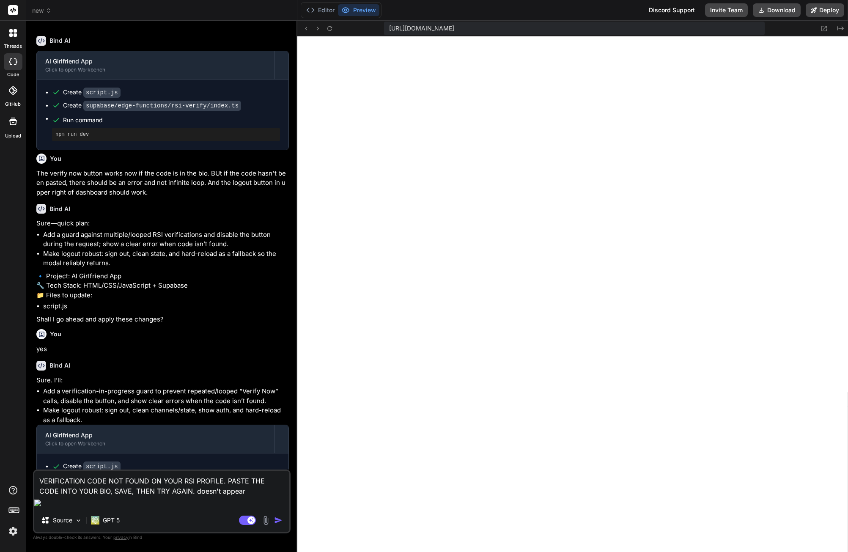
type textarea "x"
type textarea "VERIFICATION CODE NOT FOUND ON YOUR RSI PROFILE. PASTE THE CODE INTO YOUR BIO, …"
type textarea "x"
type textarea "VERIFICATION CODE NOT FOUND ON YOUR RSI PROFILE. PASTE THE CODE INTO YOUR BIO, …"
type textarea "x"
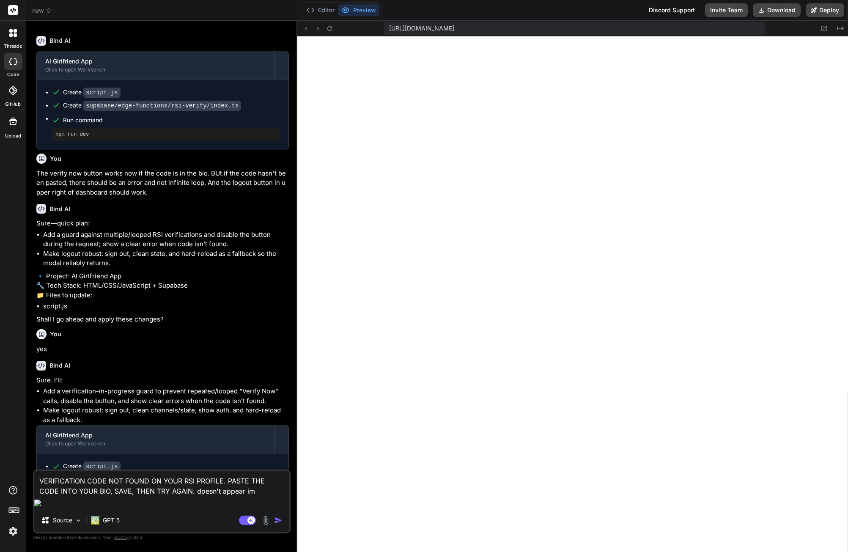
type textarea "VERIFICATION CODE NOT FOUND ON YOUR RSI PROFILE. PASTE THE CODE INTO YOUR BIO, …"
type textarea "x"
type textarea "VERIFICATION CODE NOT FOUND ON YOUR RSI PROFILE. PASTE THE CODE INTO YOUR BIO, …"
type textarea "x"
type textarea "VERIFICATION CODE NOT FOUND ON YOUR RSI PROFILE. PASTE THE CODE INTO YOUR BIO, …"
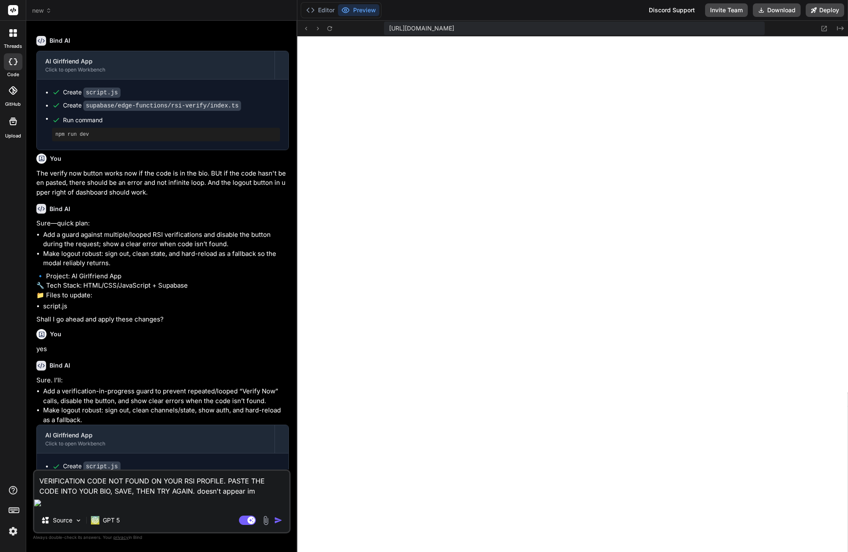
type textarea "x"
type textarea "VERIFICATION CODE NOT FOUND ON YOUR RSI PROFILE. PASTE THE CODE INTO YOUR BIO, …"
type textarea "x"
type textarea "VERIFICATION CODE NOT FOUND ON YOUR RSI PROFILE. PASTE THE CODE INTO YOUR BIO, …"
type textarea "x"
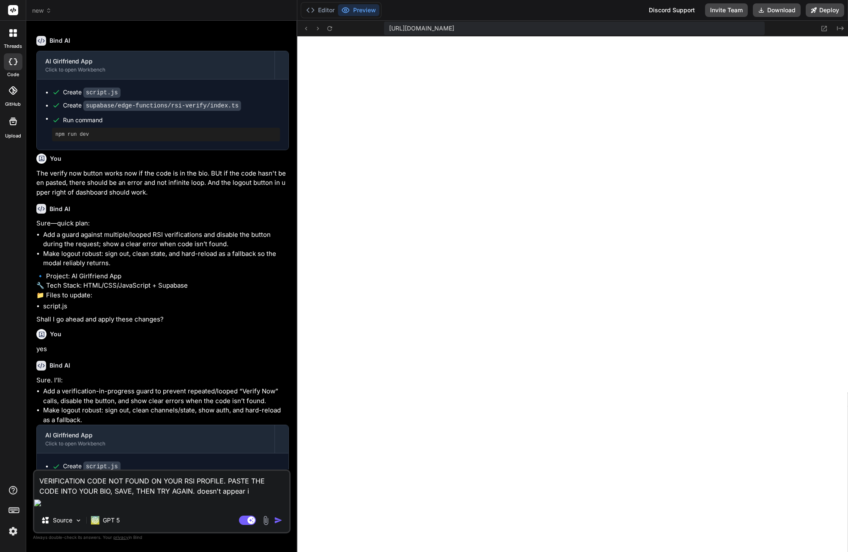
type textarea "VERIFICATION CODE NOT FOUND ON YOUR RSI PROFILE. PASTE THE CODE INTO YOUR BIO, …"
type textarea "x"
type textarea "VERIFICATION CODE NOT FOUND ON YOUR RSI PROFILE. PASTE THE CODE INTO YOUR BIO, …"
type textarea "x"
type textarea "VERIFICATION CODE NOT FOUND ON YOUR RSI PROFILE. PASTE THE CODE INTO YOUR BIO, …"
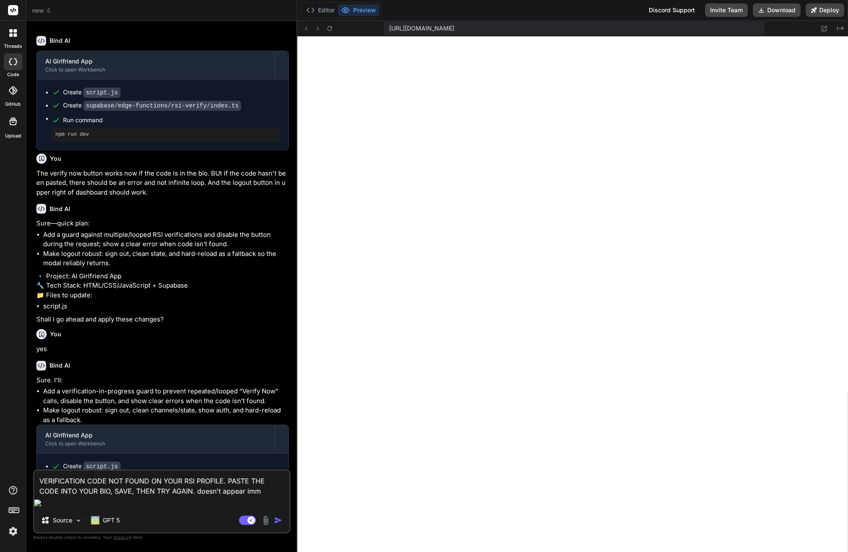
type textarea "x"
type textarea "VERIFICATION CODE NOT FOUND ON YOUR RSI PROFILE. PASTE THE CODE INTO YOUR BIO, …"
type textarea "x"
type textarea "VERIFICATION CODE NOT FOUND ON YOUR RSI PROFILE. PASTE THE CODE INTO YOUR BIO, …"
type textarea "x"
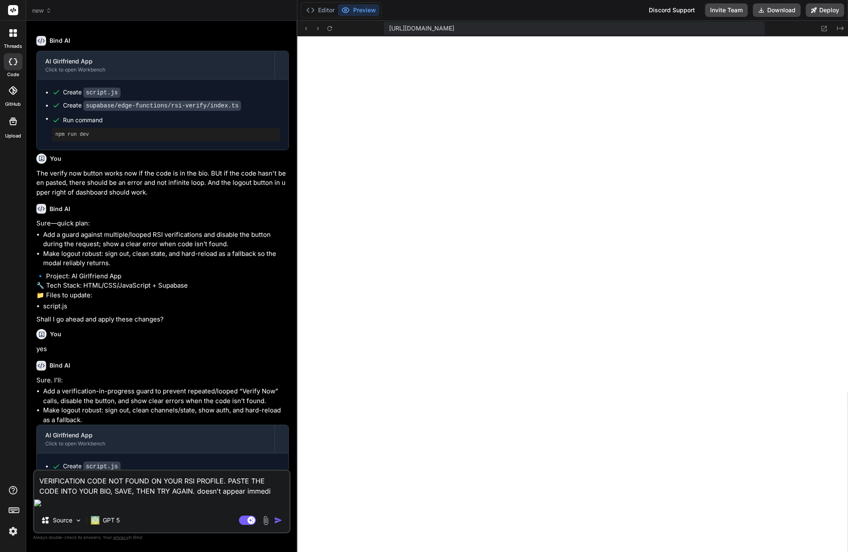
type textarea "VERIFICATION CODE NOT FOUND ON YOUR RSI PROFILE. PASTE THE CODE INTO YOUR BIO, …"
type textarea "x"
type textarea "VERIFICATION CODE NOT FOUND ON YOUR RSI PROFILE. PASTE THE CODE INTO YOUR BIO, …"
type textarea "x"
type textarea "VERIFICATION CODE NOT FOUND ON YOUR RSI PROFILE. PASTE THE CODE INTO YOUR BIO, …"
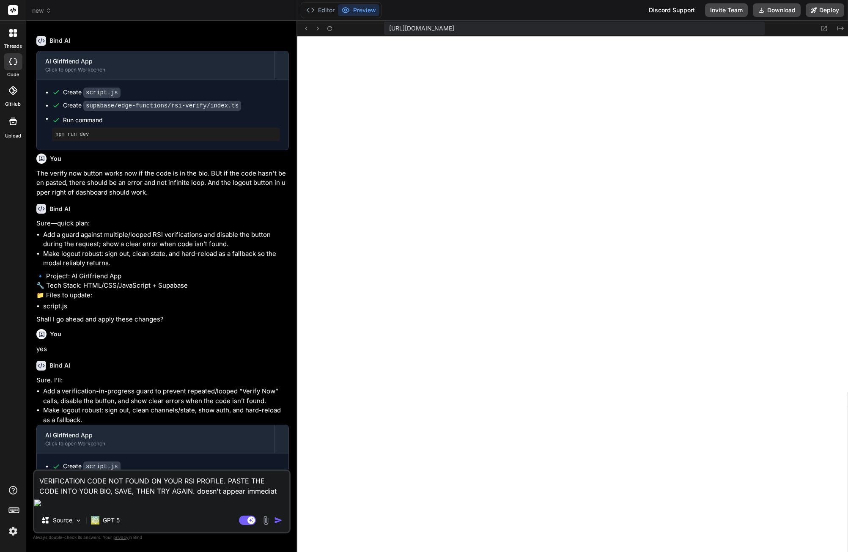
type textarea "x"
type textarea "VERIFICATION CODE NOT FOUND ON YOUR RSI PROFILE. PASTE THE CODE INTO YOUR BIO, …"
type textarea "x"
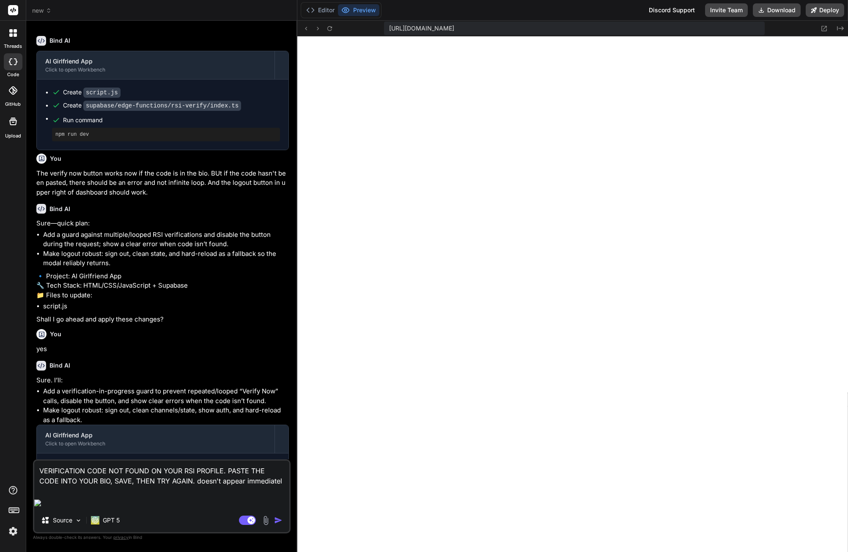
type textarea "VERIFICATION CODE NOT FOUND ON YOUR RSI PROFILE. PASTE THE CODE INTO YOUR BIO, …"
type textarea "x"
type textarea "VERIFICATION CODE NOT FOUND ON YOUR RSI PROFILE. PASTE THE CODE INTO YOUR BIO, …"
type textarea "x"
type textarea "VERIFICATION CODE NOT FOUND ON YOUR RSI PROFILE. PASTE THE CODE INTO YOUR BIO, …"
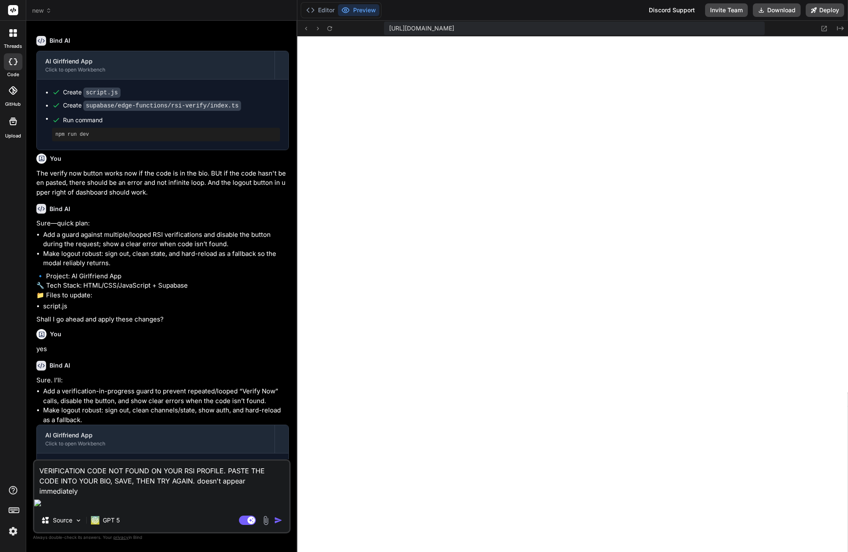
type textarea "x"
type textarea "VERIFICATION CODE NOT FOUND ON YOUR RSI PROFILE. PASTE THE CODE INTO YOUR BIO, …"
type textarea "x"
type textarea "VERIFICATION CODE NOT FOUND ON YOUR RSI PROFILE. PASTE THE CODE INTO YOUR BIO, …"
type textarea "x"
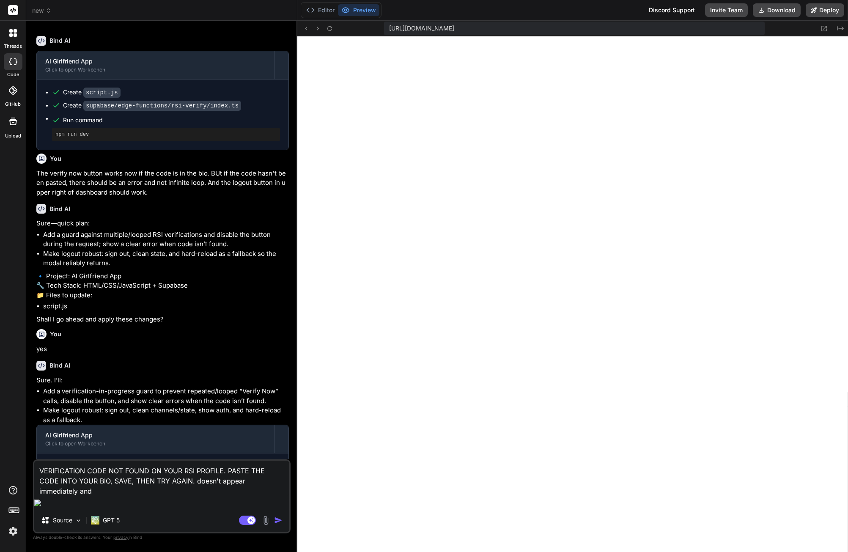
type textarea "VERIFICATION CODE NOT FOUND ON YOUR RSI PROFILE. PASTE THE CODE INTO YOUR BIO, …"
type textarea "x"
type textarea "VERIFICATION CODE NOT FOUND ON YOUR RSI PROFILE. PASTE THE CODE INTO YOUR BIO, …"
type textarea "x"
type textarea "VERIFICATION CODE NOT FOUND ON YOUR RSI PROFILE. PASTE THE CODE INTO YOUR BIO, …"
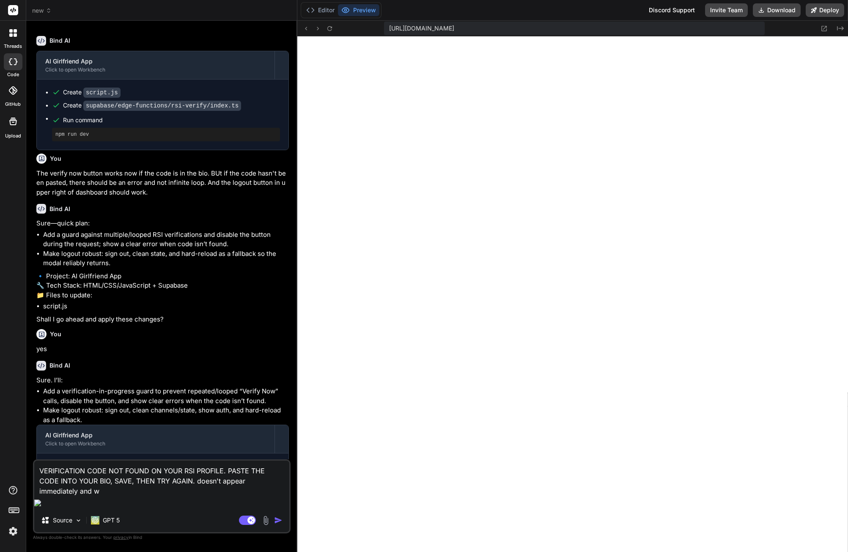
type textarea "x"
type textarea "VERIFICATION CODE NOT FOUND ON YOUR RSI PROFILE. PASTE THE CODE INTO YOUR BIO, …"
type textarea "x"
type textarea "VERIFICATION CODE NOT FOUND ON YOUR RSI PROFILE. PASTE THE CODE INTO YOUR BIO, …"
type textarea "x"
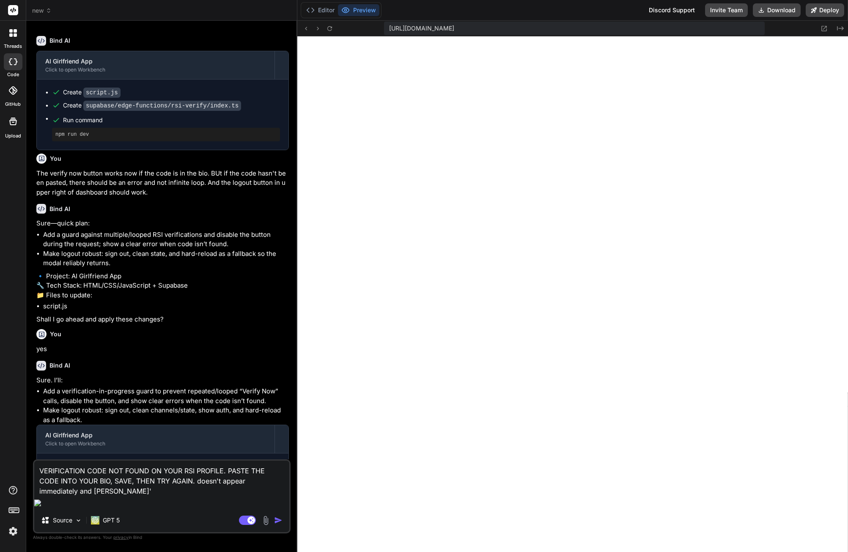
type textarea "VERIFICATION CODE NOT FOUND ON YOUR RSI PROFILE. PASTE THE CODE INTO YOUR BIO, …"
type textarea "x"
type textarea "VERIFICATION CODE NOT FOUND ON YOUR RSI PROFILE. PASTE THE CODE INTO YOUR BIO, …"
type textarea "x"
type textarea "VERIFICATION CODE NOT FOUND ON YOUR RSI PROFILE. PASTE THE CODE INTO YOUR BIO, …"
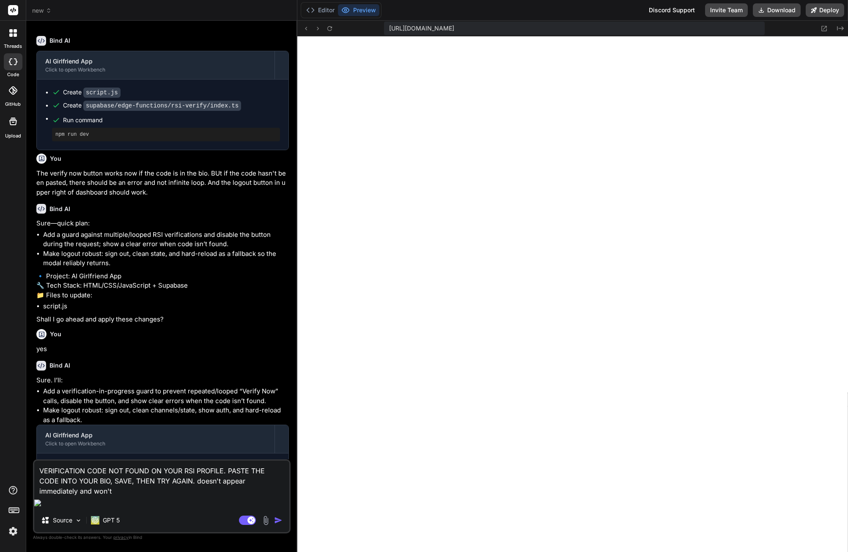
type textarea "x"
type textarea "VERIFICATION CODE NOT FOUND ON YOUR RSI PROFILE. PASTE THE CODE INTO YOUR BIO, …"
type textarea "x"
type textarea "VERIFICATION CODE NOT FOUND ON YOUR RSI PROFILE. PASTE THE CODE INTO YOUR BIO, …"
type textarea "x"
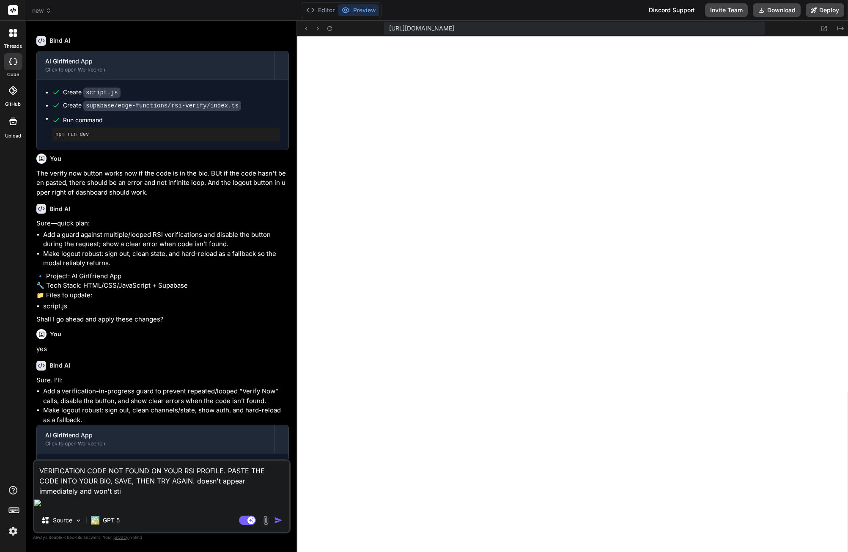
type textarea "VERIFICATION CODE NOT FOUND ON YOUR RSI PROFILE. PASTE THE CODE INTO YOUR BIO, …"
type textarea "x"
type textarea "VERIFICATION CODE NOT FOUND ON YOUR RSI PROFILE. PASTE THE CODE INTO YOUR BIO, …"
type textarea "x"
type textarea "VERIFICATION CODE NOT FOUND ON YOUR RSI PROFILE. PASTE THE CODE INTO YOUR BIO, …"
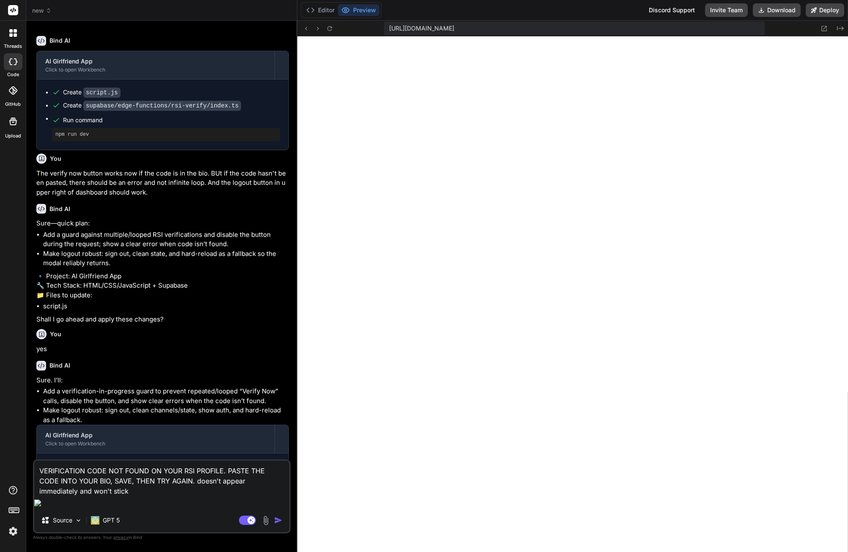
type textarea "x"
type textarea "VERIFICATION CODE NOT FOUND ON YOUR RSI PROFILE. PASTE THE CODE INTO YOUR BIO, …"
type textarea "x"
type textarea "VERIFICATION CODE NOT FOUND ON YOUR RSI PROFILE. PASTE THE CODE INTO YOUR BIO, …"
type textarea "x"
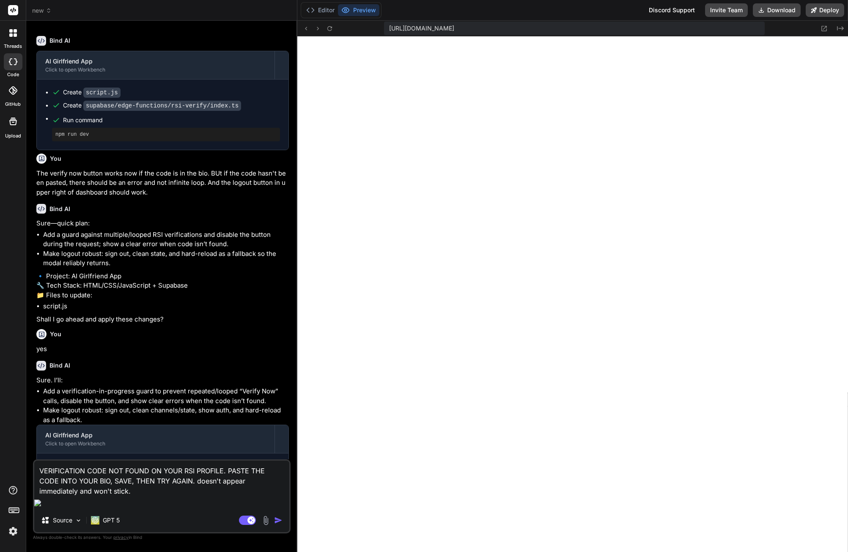
type textarea "VERIFICATION CODE NOT FOUND ON YOUR RSI PROFILE. PASTE THE CODE INTO YOUR BIO, …"
type textarea "x"
type textarea "VERIFICATION CODE NOT FOUND ON YOUR RSI PROFILE. PASTE THE CODE INTO YOUR BIO, …"
type textarea "x"
type textarea "VERIFICATION CODE NOT FOUND ON YOUR RSI PROFILE. PASTE THE CODE INTO YOUR BIO, …"
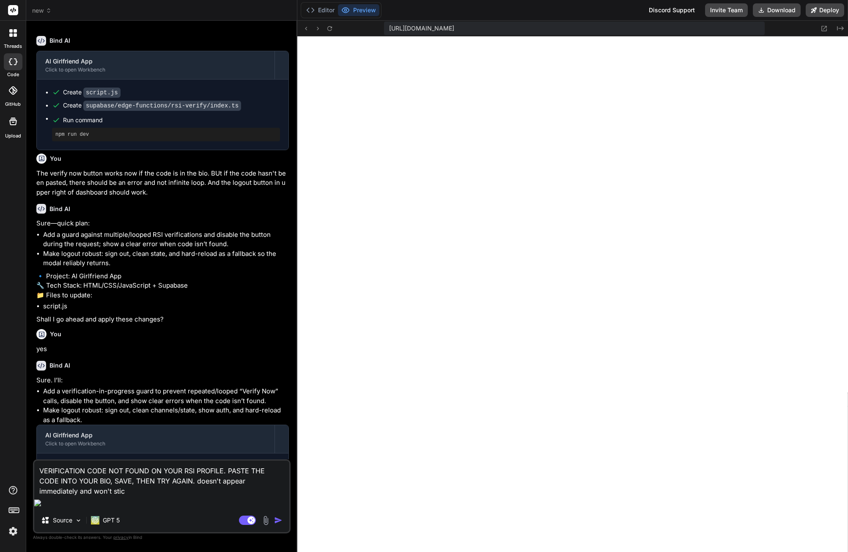
type textarea "x"
type textarea "VERIFICATION CODE NOT FOUND ON YOUR RSI PROFILE. PASTE THE CODE INTO YOUR BIO, …"
type textarea "x"
type textarea "VERIFICATION CODE NOT FOUND ON YOUR RSI PROFILE. PASTE THE CODE INTO YOUR BIO, …"
type textarea "x"
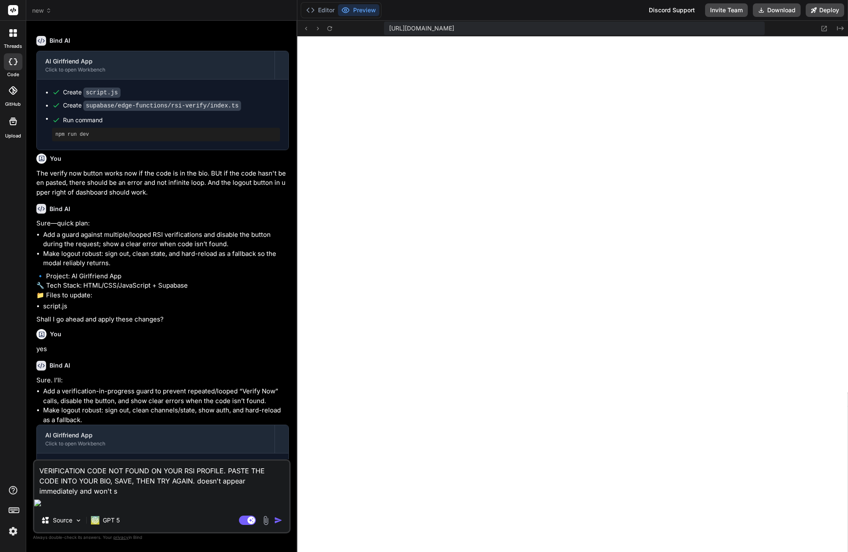
type textarea "VERIFICATION CODE NOT FOUND ON YOUR RSI PROFILE. PASTE THE CODE INTO YOUR BIO, …"
type textarea "x"
type textarea "VERIFICATION CODE NOT FOUND ON YOUR RSI PROFILE. PASTE THE CODE INTO YOUR BIO, …"
type textarea "x"
type textarea "VERIFICATION CODE NOT FOUND ON YOUR RSI PROFILE. PASTE THE CODE INTO YOUR BIO, …"
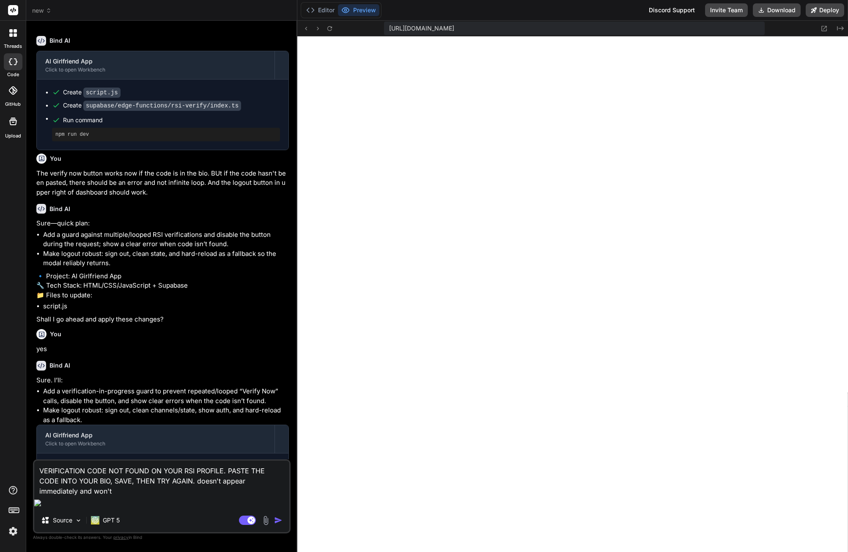
type textarea "x"
type textarea "VERIFICATION CODE NOT FOUND ON YOUR RSI PROFILE. PASTE THE CODE INTO YOUR BIO, …"
type textarea "x"
type textarea "VERIFICATION CODE NOT FOUND ON YOUR RSI PROFILE. PASTE THE CODE INTO YOUR BIO, …"
type textarea "x"
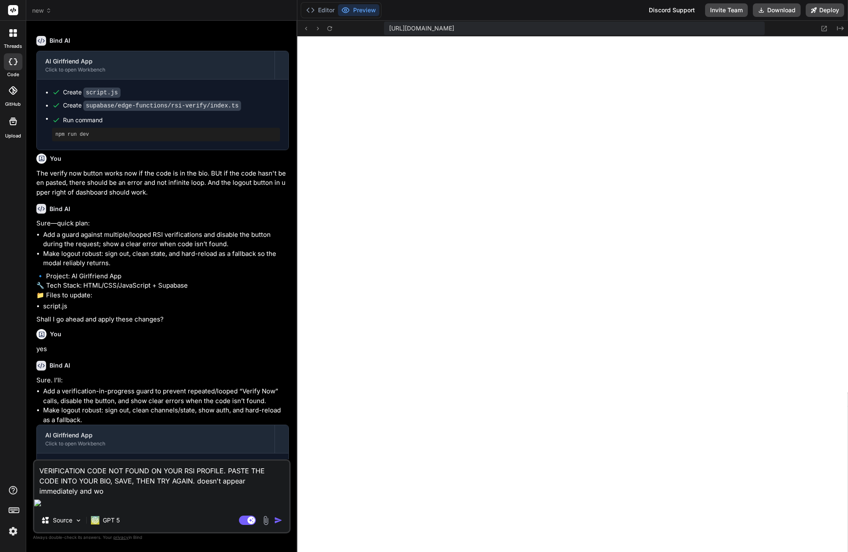
type textarea "VERIFICATION CODE NOT FOUND ON YOUR RSI PROFILE. PASTE THE CODE INTO YOUR BIO, …"
type textarea "x"
type textarea "VERIFICATION CODE NOT FOUND ON YOUR RSI PROFILE. PASTE THE CODE INTO YOUR BIO, …"
type textarea "x"
type textarea "VERIFICATION CODE NOT FOUND ON YOUR RSI PROFILE. PASTE THE CODE INTO YOUR BIO, …"
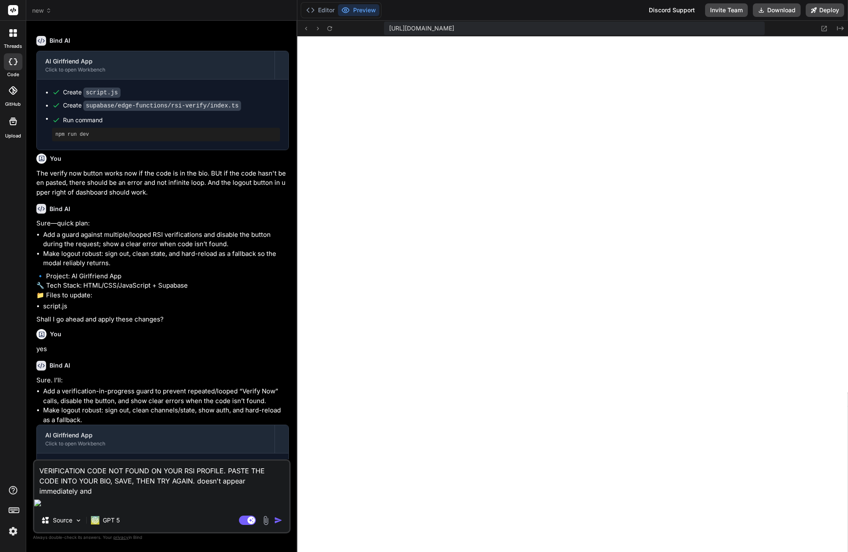
type textarea "x"
type textarea "VERIFICATION CODE NOT FOUND ON YOUR RSI PROFILE. PASTE THE CODE INTO YOUR BIO, …"
type textarea "x"
type textarea "VERIFICATION CODE NOT FOUND ON YOUR RSI PROFILE. PASTE THE CODE INTO YOUR BIO, …"
type textarea "x"
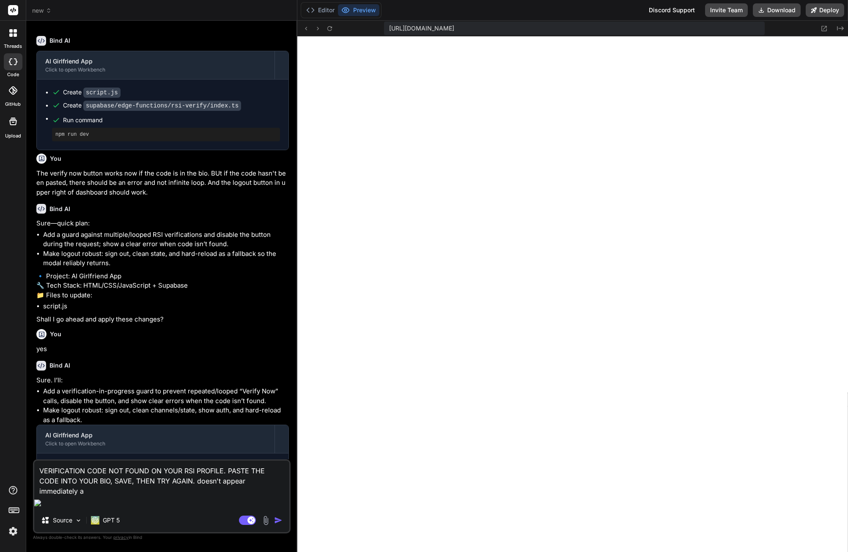
type textarea "VERIFICATION CODE NOT FOUND ON YOUR RSI PROFILE. PASTE THE CODE INTO YOUR BIO, …"
type textarea "x"
type textarea "VERIFICATION CODE NOT FOUND ON YOUR RSI PROFILE. PASTE THE CODE INTO YOUR BIO, …"
type textarea "x"
type textarea "VERIFICATION CODE NOT FOUND ON YOUR RSI PROFILE. PASTE THE CODE INTO YOUR BIO, …"
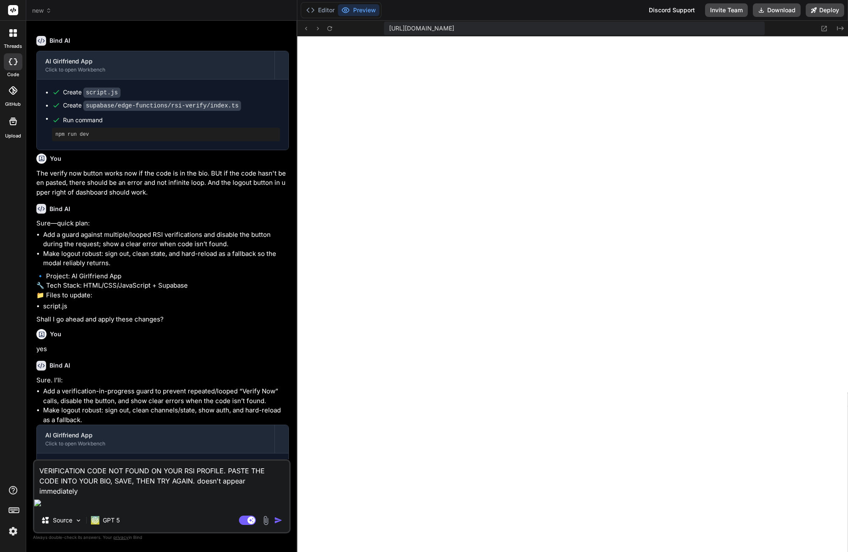
type textarea "x"
type textarea "VERIFICATION CODE NOT FOUND ON YOUR RSI PROFILE. PASTE THE CODE INTO YOUR BIO, …"
type textarea "x"
type textarea "VERIFICATION CODE NOT FOUND ON YOUR RSI PROFILE. PASTE THE CODE INTO YOUR BIO, …"
type textarea "x"
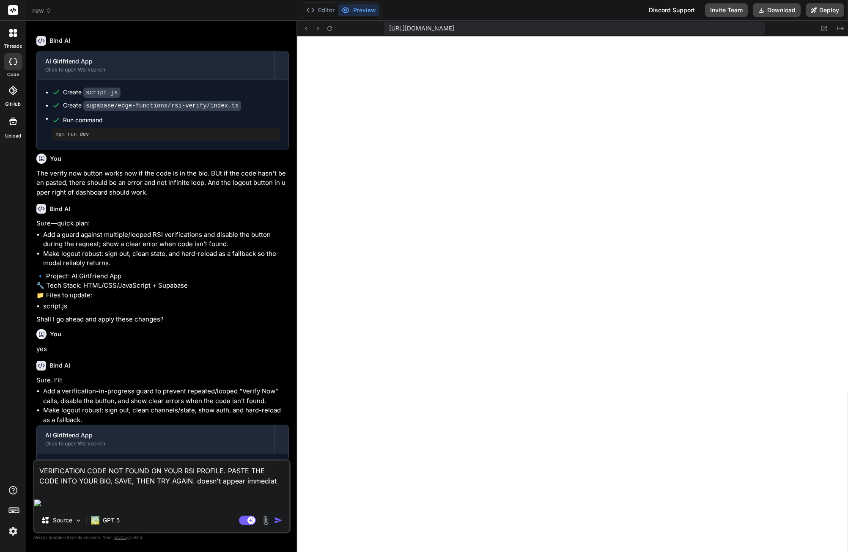
type textarea "VERIFICATION CODE NOT FOUND ON YOUR RSI PROFILE. PASTE THE CODE INTO YOUR BIO, …"
type textarea "x"
type textarea "VERIFICATION CODE NOT FOUND ON YOUR RSI PROFILE. PASTE THE CODE INTO YOUR BIO, …"
type textarea "x"
type textarea "VERIFICATION CODE NOT FOUND ON YOUR RSI PROFILE. PASTE THE CODE INTO YOUR BIO, …"
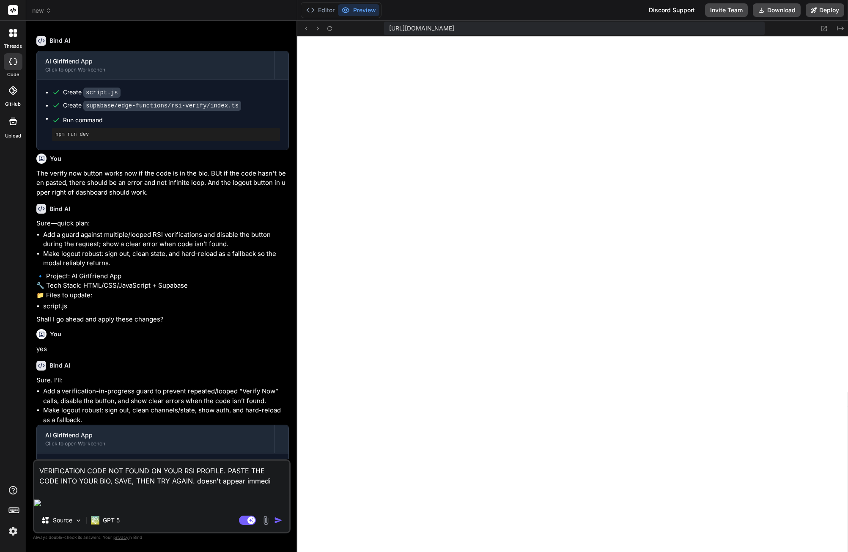
type textarea "x"
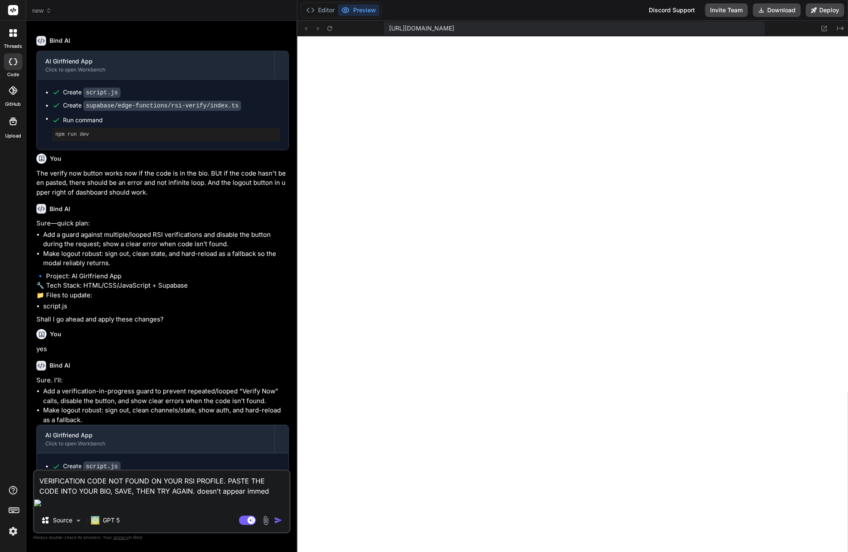
type textarea "VERIFICATION CODE NOT FOUND ON YOUR RSI PROFILE. PASTE THE CODE INTO YOUR BIO, …"
type textarea "x"
type textarea "VERIFICATION CODE NOT FOUND ON YOUR RSI PROFILE. PASTE THE CODE INTO YOUR BIO, …"
type textarea "x"
type textarea "VERIFICATION CODE NOT FOUND ON YOUR RSI PROFILE. PASTE THE CODE INTO YOUR BIO, …"
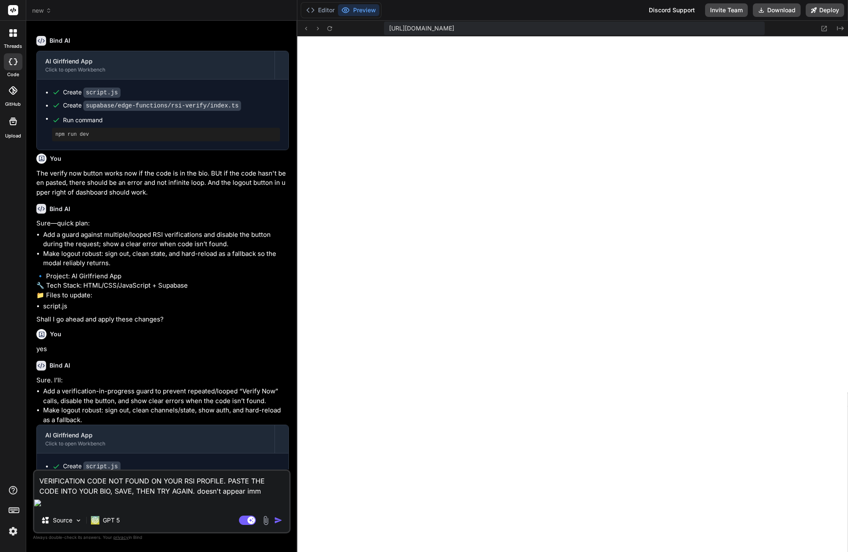
type textarea "x"
type textarea "VERIFICATION CODE NOT FOUND ON YOUR RSI PROFILE. PASTE THE CODE INTO YOUR BIO, …"
type textarea "x"
type textarea "VERIFICATION CODE NOT FOUND ON YOUR RSI PROFILE. PASTE THE CODE INTO YOUR BIO, …"
type textarea "x"
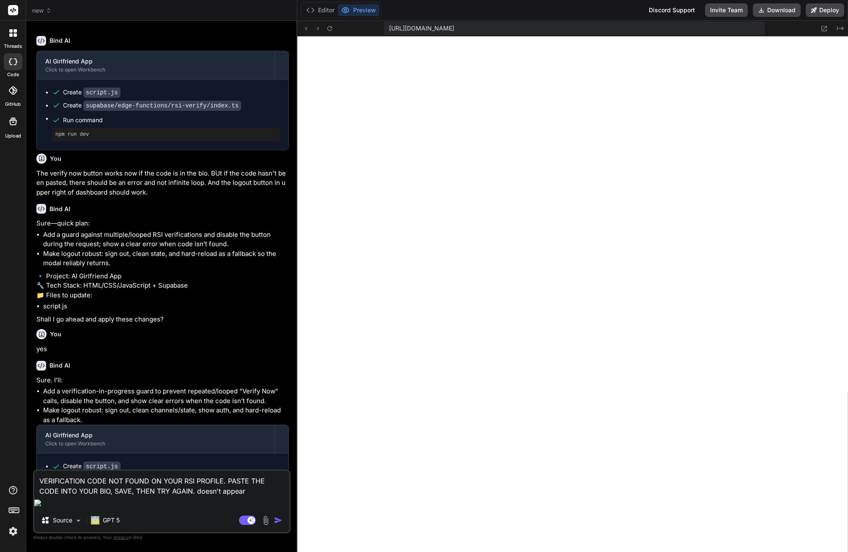
type textarea "VERIFICATION CODE NOT FOUND ON YOUR RSI PROFILE. PASTE THE CODE INTO YOUR BIO, …"
type textarea "x"
type textarea "VERIFICATION CODE NOT FOUND ON YOUR RSI PROFILE. PASTE THE CODE INTO YOUR BIO, …"
type textarea "x"
type textarea "VERIFICATION CODE NOT FOUND ON YOUR RSI PROFILE. PASTE THE CODE INTO YOUR BIO, …"
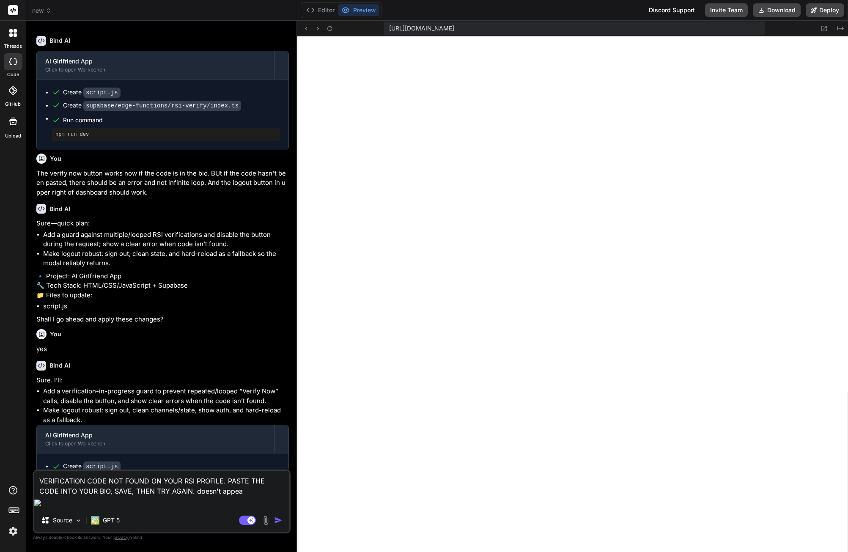
type textarea "x"
type textarea "VERIFICATION CODE NOT FOUND ON YOUR RSI PROFILE. PASTE THE CODE INTO YOUR BIO, …"
type textarea "x"
type textarea "VERIFICATION CODE NOT FOUND ON YOUR RSI PROFILE. PASTE THE CODE INTO YOUR BIO, …"
type textarea "x"
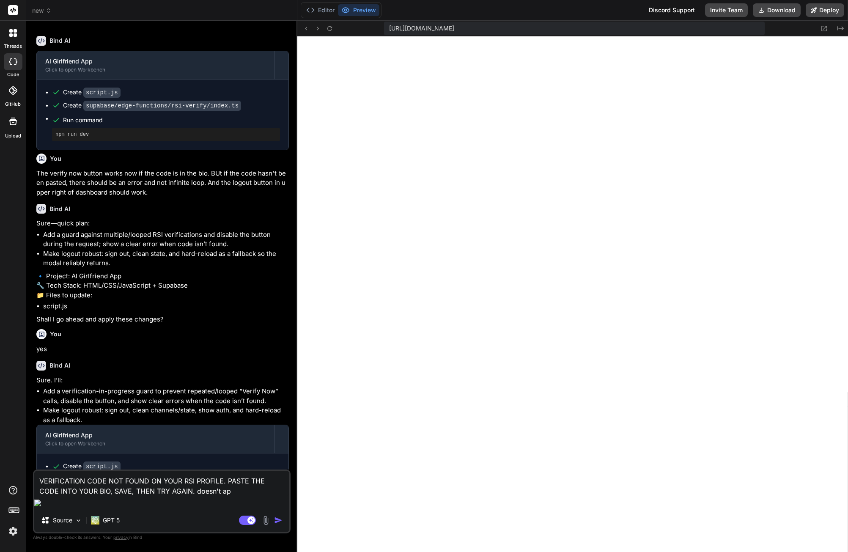
type textarea "VERIFICATION CODE NOT FOUND ON YOUR RSI PROFILE. PASTE THE CODE INTO YOUR BIO, …"
type textarea "x"
type textarea "VERIFICATION CODE NOT FOUND ON YOUR RSI PROFILE. PASTE THE CODE INTO YOUR BIO, …"
type textarea "x"
type textarea "VERIFICATION CODE NOT FOUND ON YOUR RSI PROFILE. PASTE THE CODE INTO YOUR BIO, …"
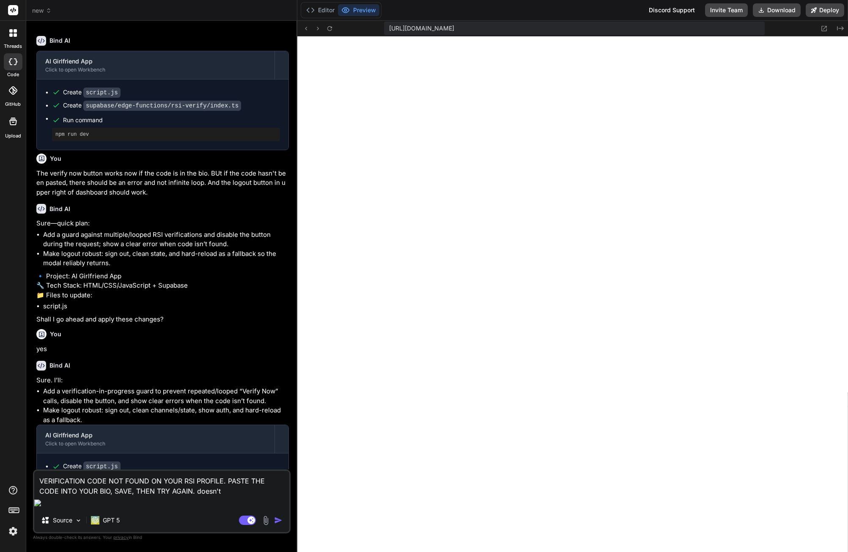
type textarea "x"
type textarea "VERIFICATION CODE NOT FOUND ON YOUR RSI PROFILE. PASTE THE CODE INTO YOUR BIO, …"
type textarea "x"
type textarea "VERIFICATION CODE NOT FOUND ON YOUR RSI PROFILE. PASTE THE CODE INTO YOUR BIO, …"
type textarea "x"
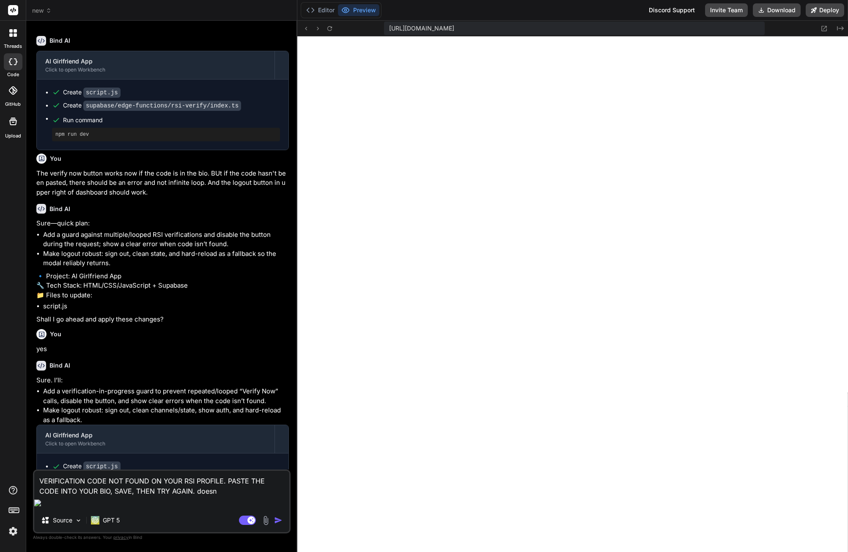
type textarea "VERIFICATION CODE NOT FOUND ON YOUR RSI PROFILE. PASTE THE CODE INTO YOUR BIO, …"
type textarea "x"
type textarea "VERIFICATION CODE NOT FOUND ON YOUR RSI PROFILE. PASTE THE CODE INTO YOUR BIO, …"
type textarea "x"
type textarea "VERIFICATION CODE NOT FOUND ON YOUR RSI PROFILE. PASTE THE CODE INTO YOUR BIO, …"
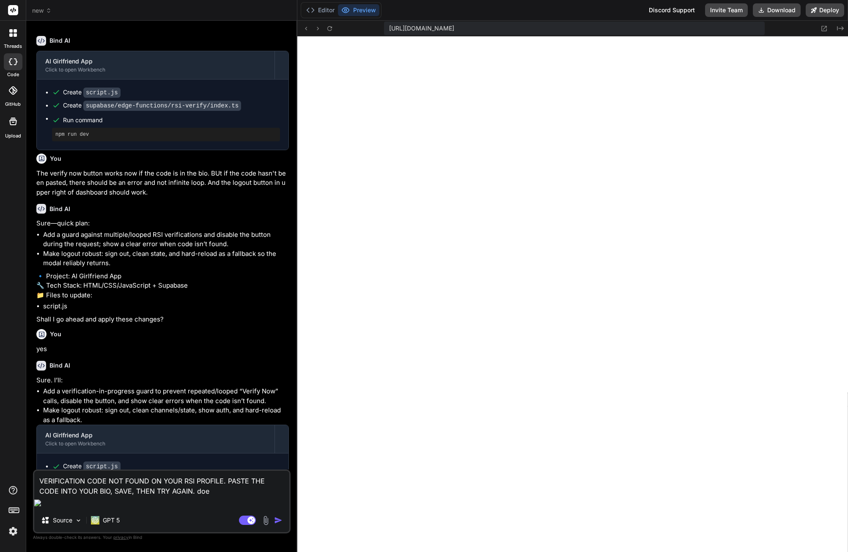
type textarea "x"
type textarea "VERIFICATION CODE NOT FOUND ON YOUR RSI PROFILE. PASTE THE CODE INTO YOUR BIO, …"
type textarea "x"
type textarea "VERIFICATION CODE NOT FOUND ON YOUR RSI PROFILE. PASTE THE CODE INTO YOUR BIO, …"
type textarea "x"
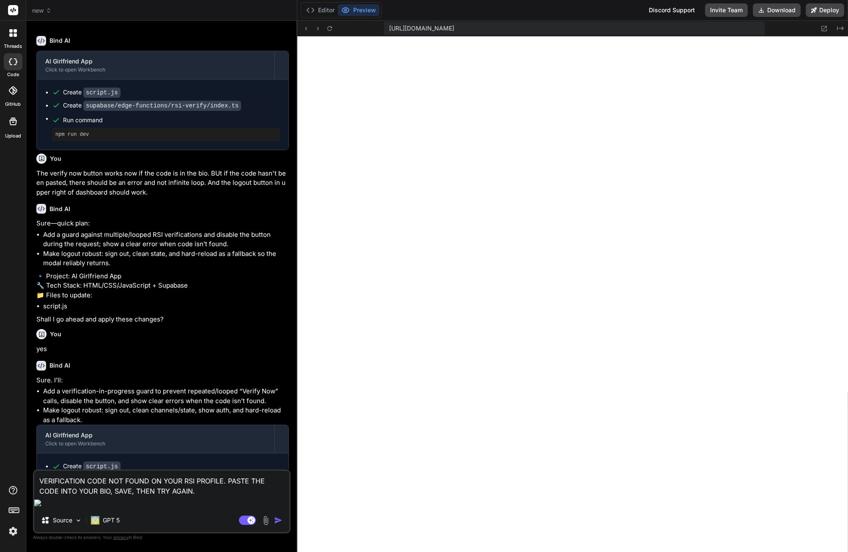
type textarea "VERIFICATION CODE NOT FOUND ON YOUR RSI PROFILE. PASTE THE CODE INTO YOUR BIO, …"
type textarea "x"
type textarea "VERIFICATION CODE NOT FOUND ON YOUR RSI PROFILE. PASTE THE CODE INTO YOUR BIO, …"
type textarea "x"
type textarea "VERIFICATION CODE NOT FOUND ON YOUR RSI PROFILE. PASTE THE CODE INTO YOUR BIO, …"
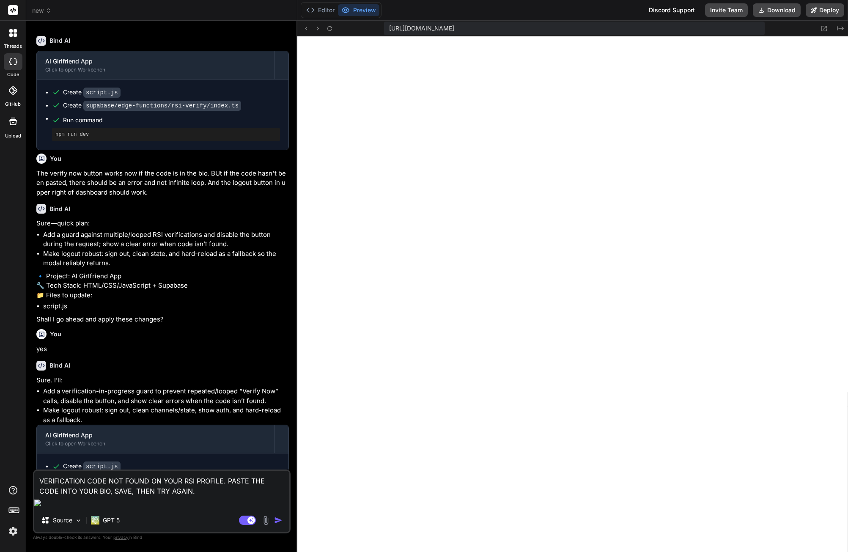
type textarea "x"
type textarea "VERIFICATION CODE NOT FOUND ON YOUR RSI PROFILE. PASTE THE CODE INTO YOUR BIO, …"
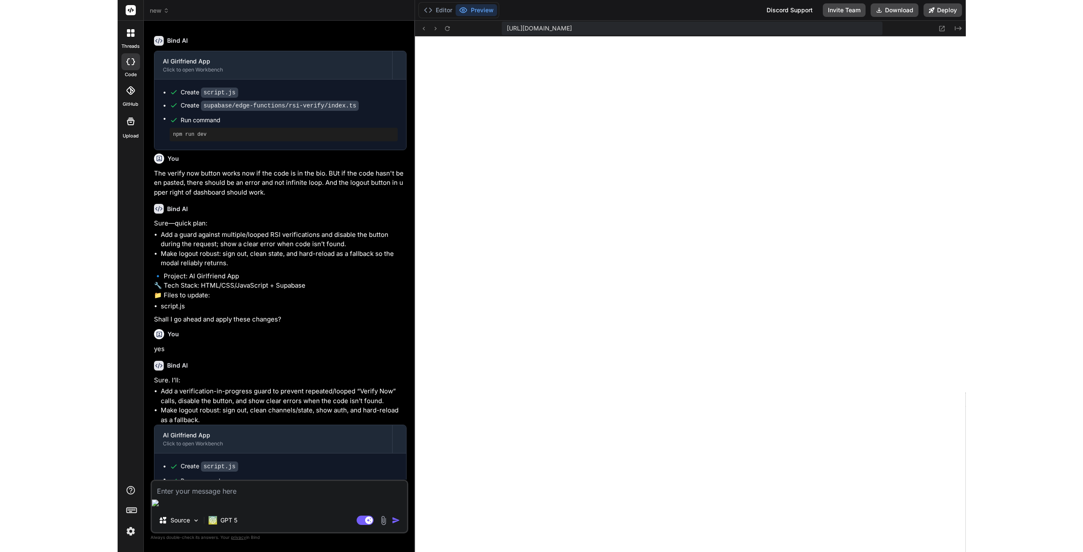
scroll to position [595, 0]
